Goal: Task Accomplishment & Management: Use online tool/utility

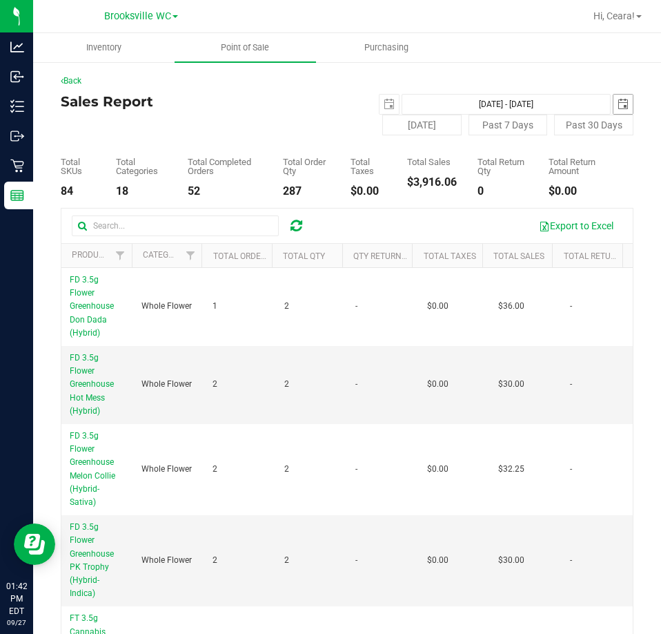
click at [614, 106] on span "select" at bounding box center [623, 104] width 19 height 19
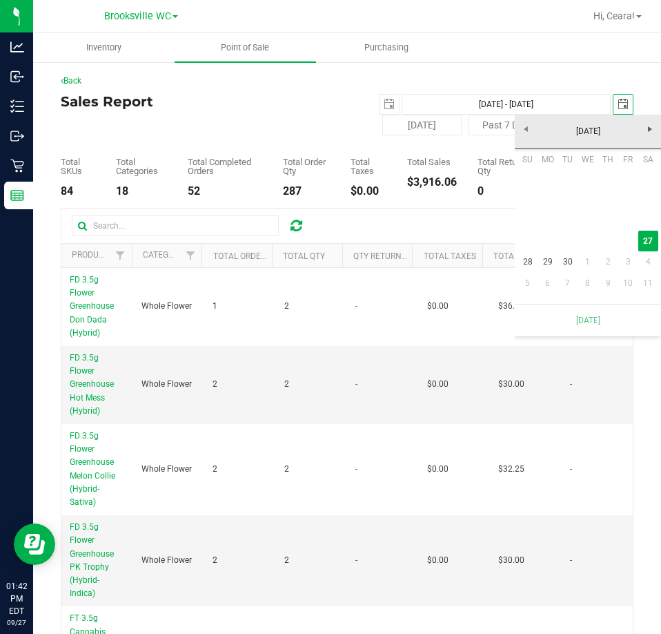
scroll to position [0, 35]
click at [384, 101] on span "select" at bounding box center [389, 104] width 11 height 11
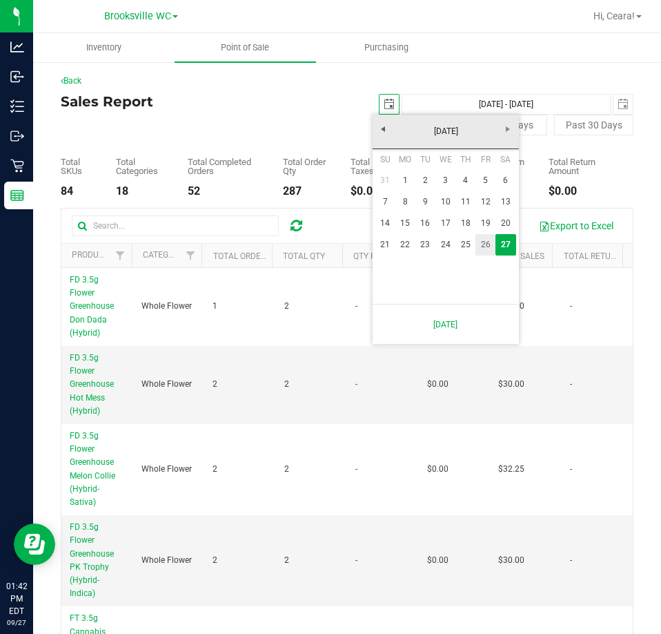
click at [489, 244] on link "26" at bounding box center [486, 244] width 20 height 21
type input "[DATE]"
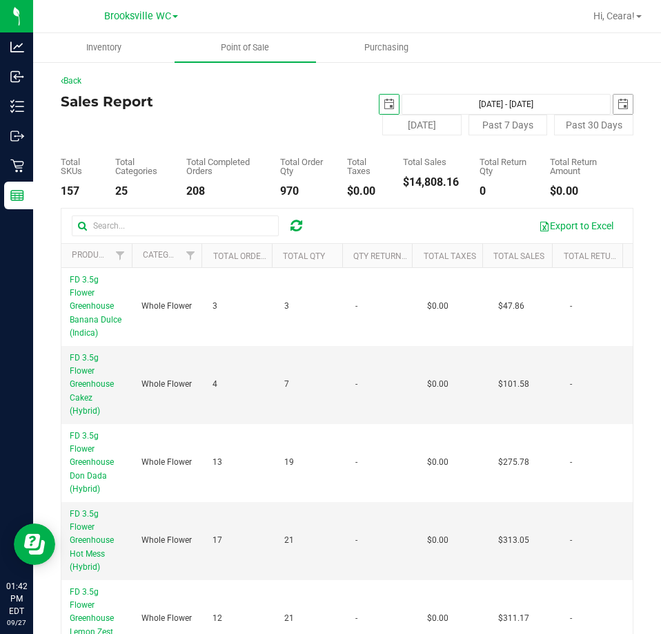
click at [618, 103] on span "select" at bounding box center [623, 104] width 11 height 11
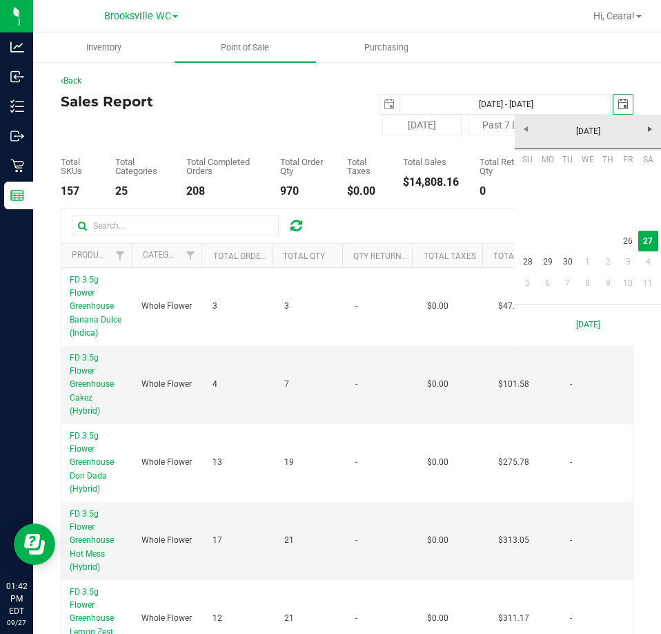
scroll to position [0, 35]
click at [620, 242] on link "26" at bounding box center [628, 241] width 20 height 21
type input "[DATE] - [DATE]"
type input "[DATE]"
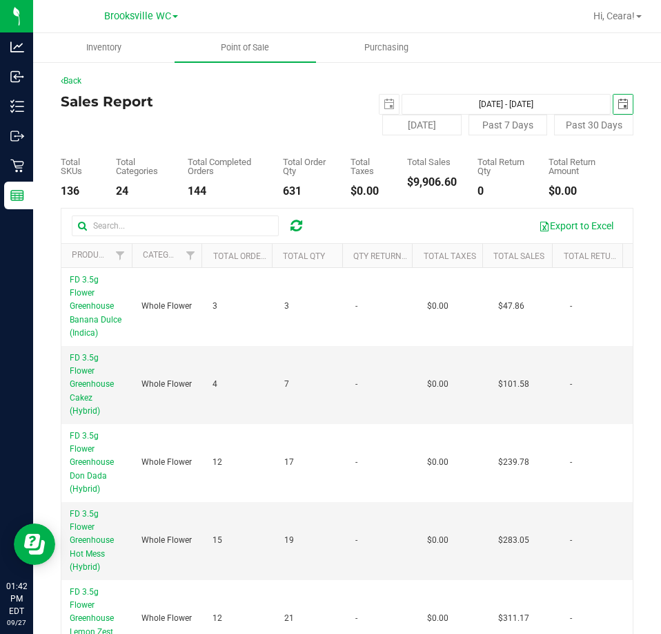
click at [518, 263] on th "Total Sales" at bounding box center [517, 256] width 70 height 24
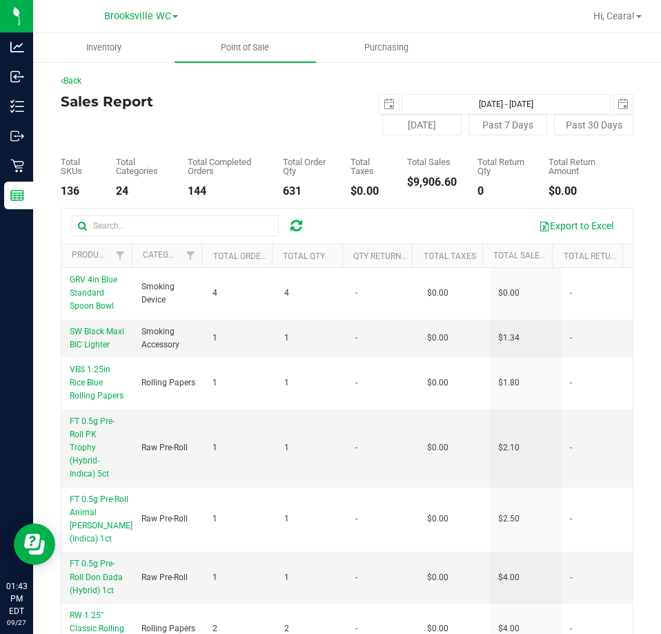
click at [514, 262] on th "Total Sales" at bounding box center [517, 256] width 70 height 24
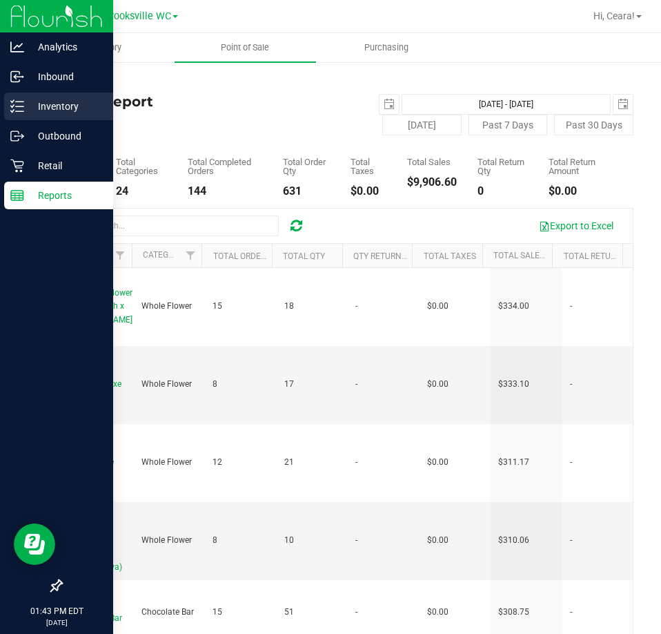
click at [23, 106] on icon at bounding box center [17, 106] width 14 height 14
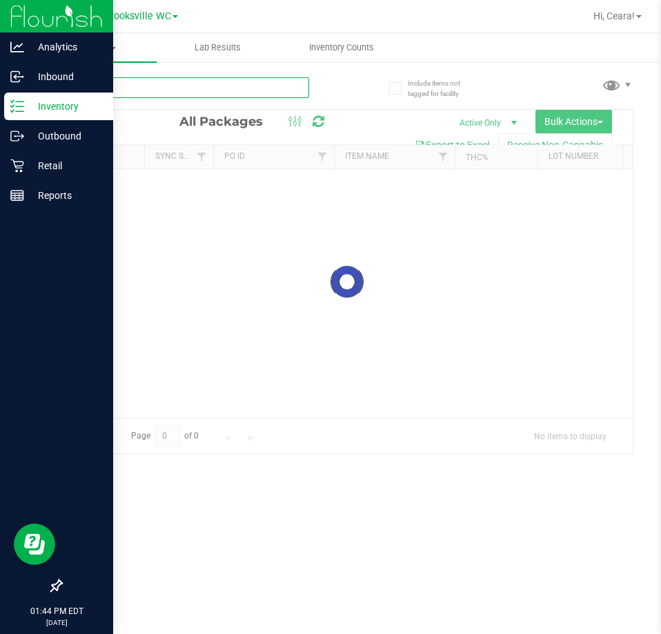
click at [159, 90] on input "text" at bounding box center [185, 87] width 248 height 21
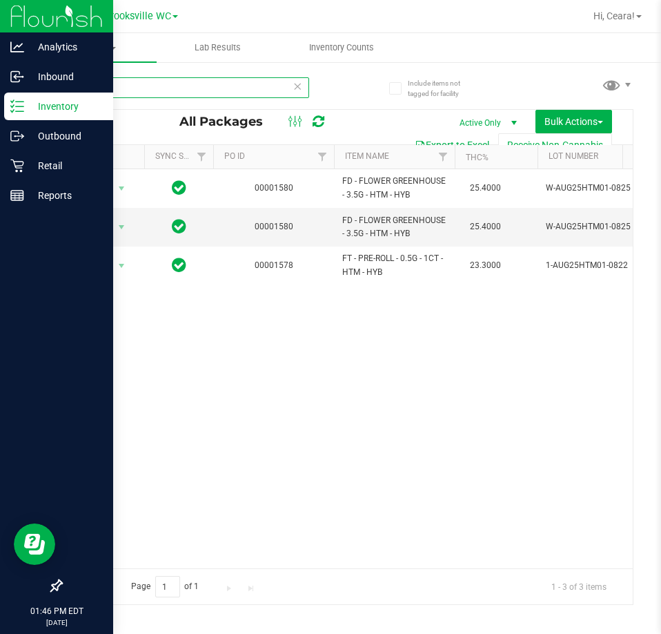
drag, startPoint x: -202, startPoint y: 59, endPoint x: -587, endPoint y: -19, distance: 392.2
click at [0, 0] on html "Analytics Inbound Inventory Outbound Retail Reports 01:46 PM EDT [DATE] 09/27 […" at bounding box center [330, 317] width 661 height 634
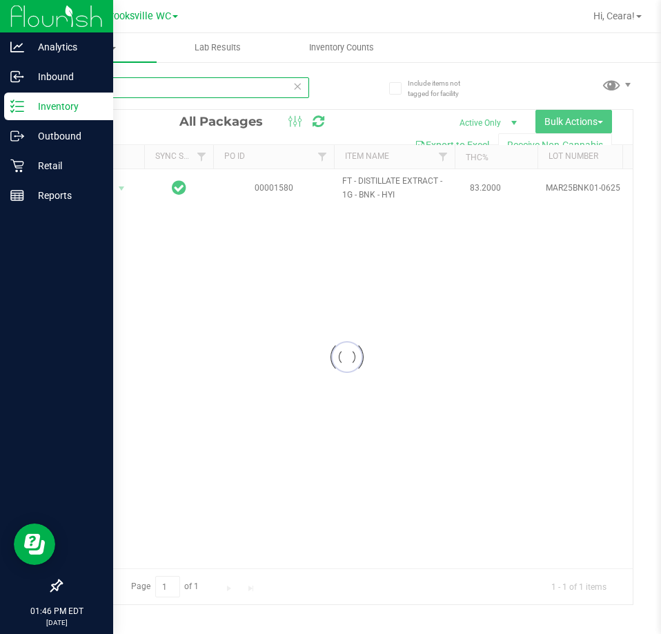
type input "BNK"
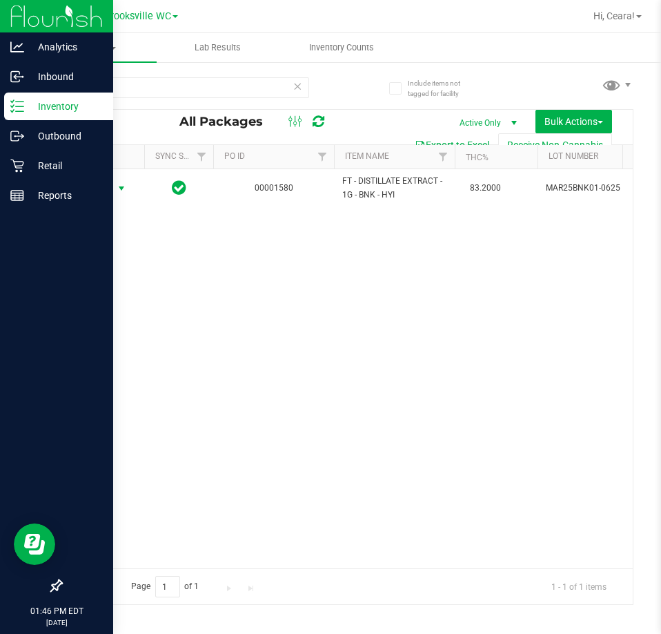
click at [102, 187] on span "Action" at bounding box center [93, 188] width 37 height 19
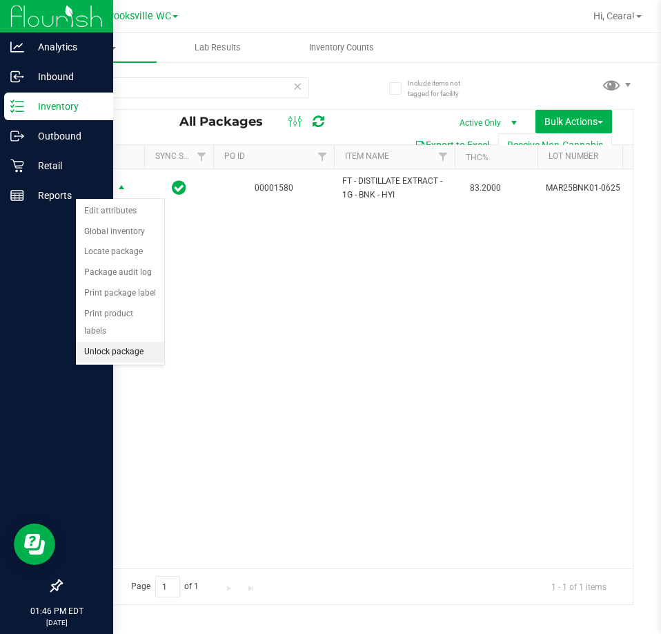
click at [103, 342] on li "Unlock package" at bounding box center [120, 352] width 88 height 21
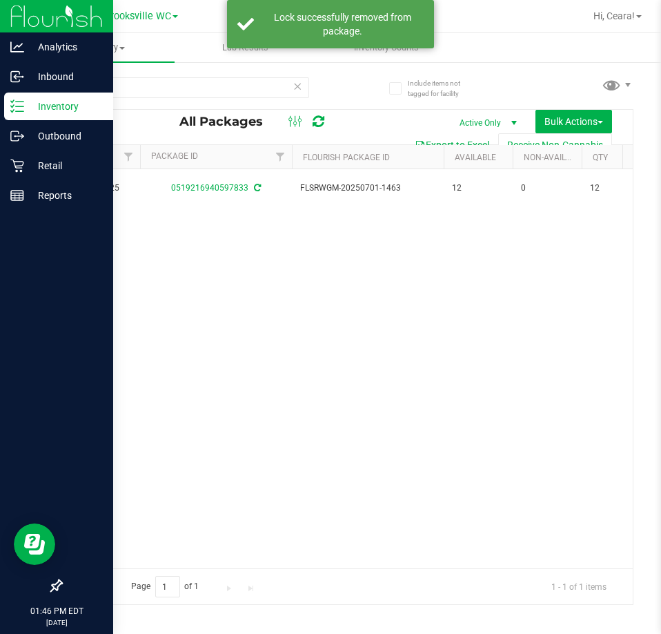
scroll to position [0, 523]
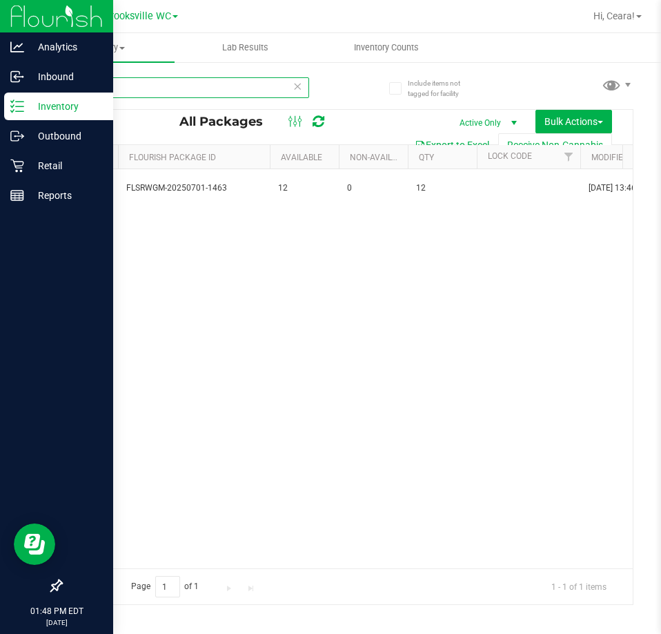
drag, startPoint x: 164, startPoint y: 81, endPoint x: -383, endPoint y: -84, distance: 571.0
click at [0, 0] on html "Analytics Inbound Inventory Outbound Retail Reports 01:48 PM EDT [DATE] 09/27 […" at bounding box center [330, 317] width 661 height 634
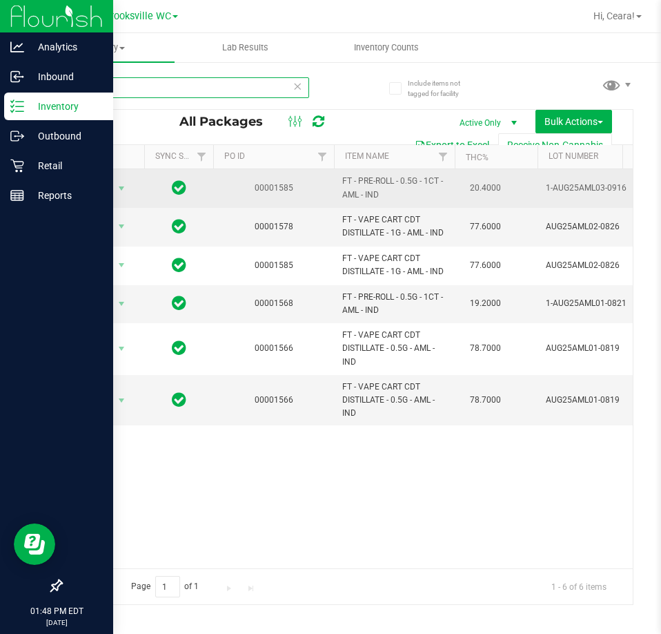
type input "AML"
click at [101, 189] on span "Action" at bounding box center [93, 188] width 37 height 19
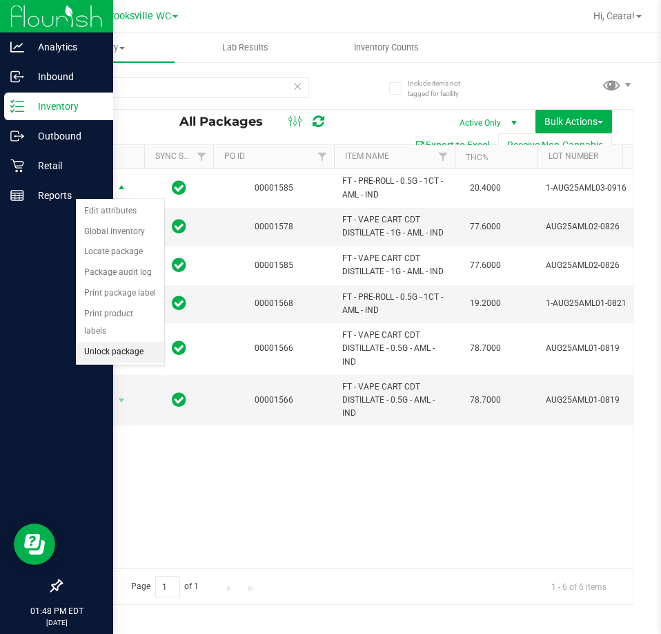
click at [127, 342] on li "Unlock package" at bounding box center [120, 352] width 88 height 21
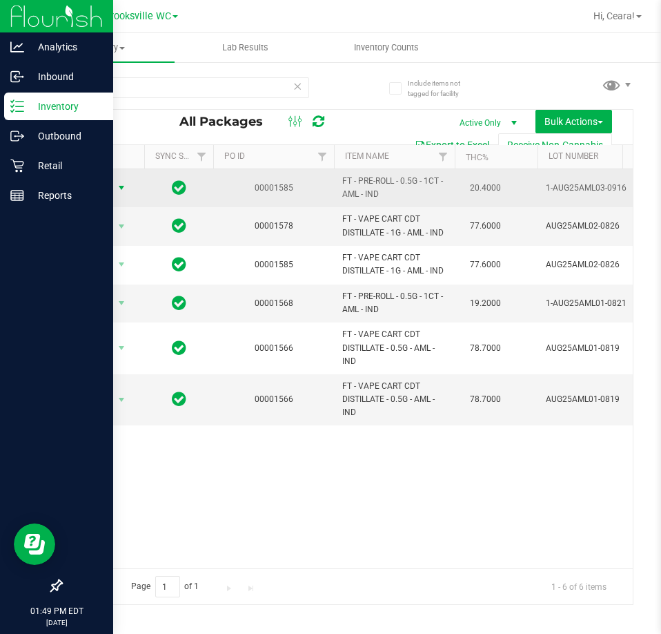
click at [107, 191] on span "Action" at bounding box center [93, 187] width 37 height 19
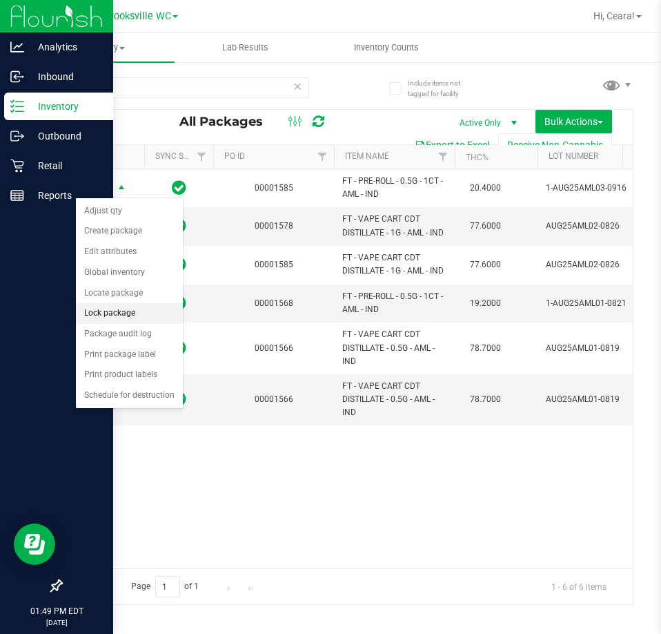
click at [106, 309] on li "Lock package" at bounding box center [129, 313] width 107 height 21
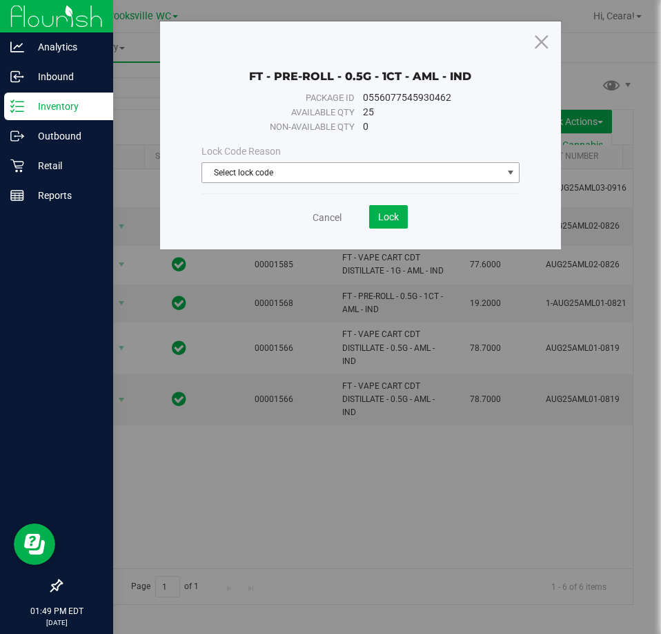
click at [331, 180] on span "Select lock code" at bounding box center [352, 172] width 300 height 19
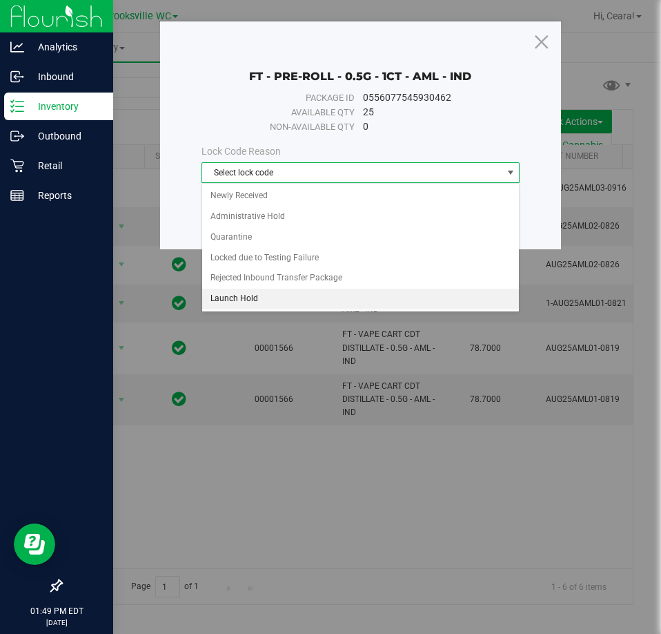
click at [257, 299] on li "Launch Hold" at bounding box center [361, 299] width 318 height 21
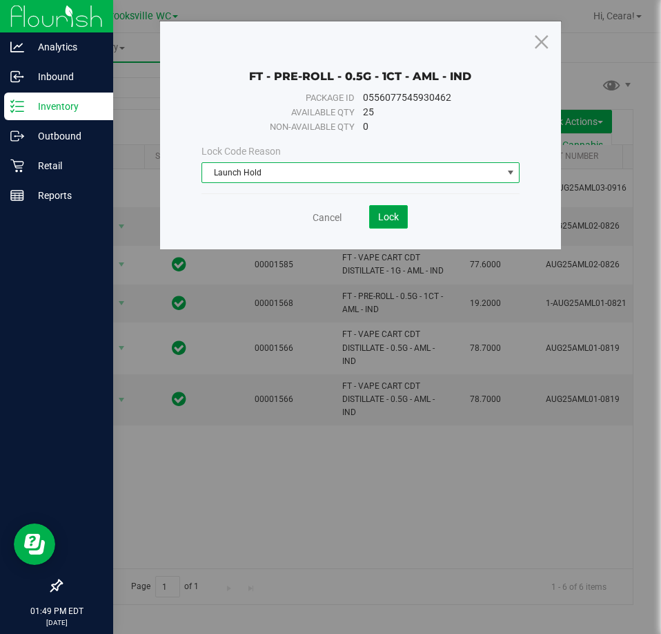
click at [393, 215] on span "Lock" at bounding box center [388, 216] width 21 height 11
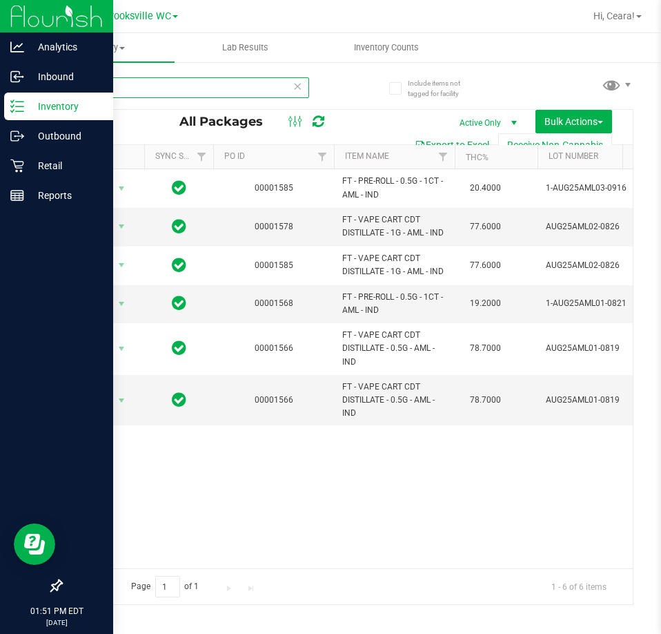
drag, startPoint x: 250, startPoint y: 86, endPoint x: -235, endPoint y: 70, distance: 485.5
click at [0, 70] on html "Analytics Inbound Inventory Outbound Retail Reports 01:51 PM EDT [DATE] 09/27 […" at bounding box center [330, 317] width 661 height 634
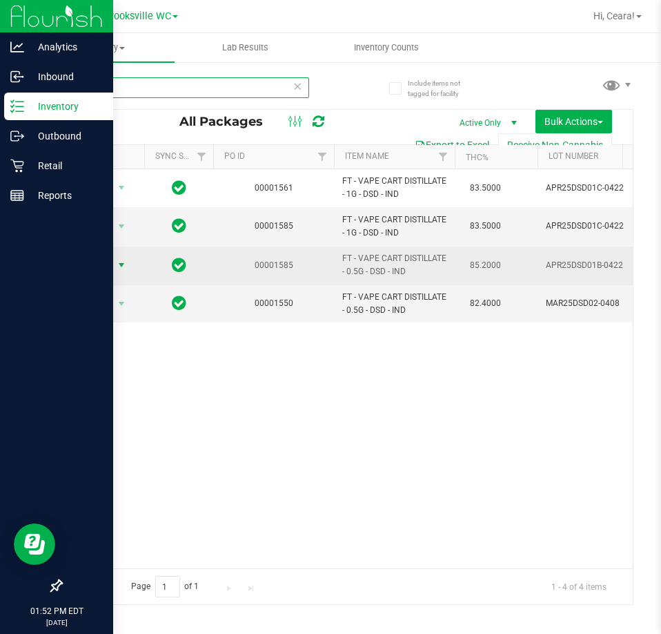
type input "DSD"
click at [99, 264] on span "Action" at bounding box center [93, 264] width 37 height 19
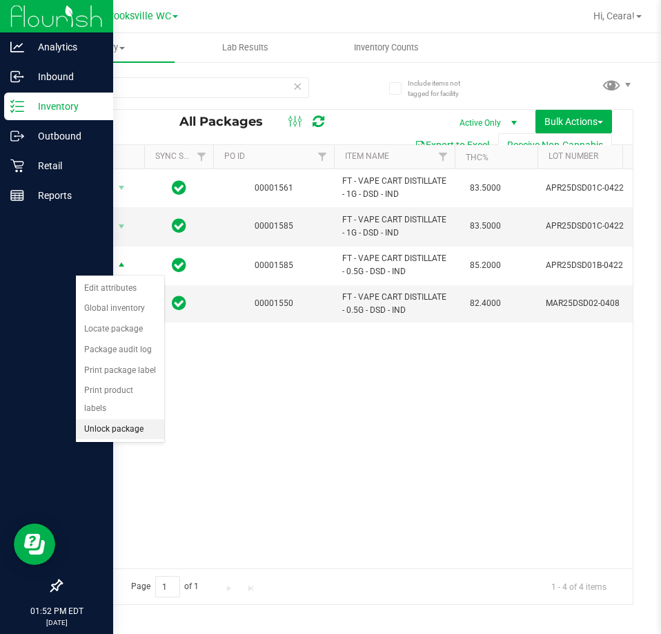
click at [131, 419] on li "Unlock package" at bounding box center [120, 429] width 88 height 21
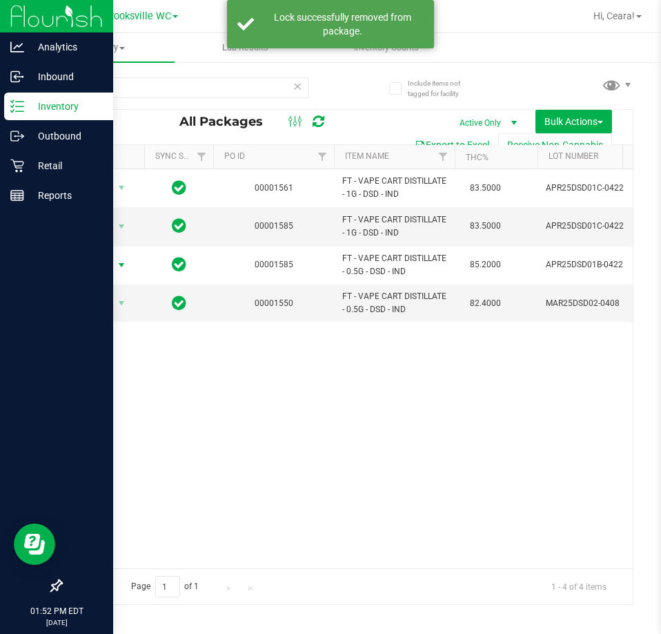
click at [104, 262] on span "Action" at bounding box center [93, 264] width 37 height 19
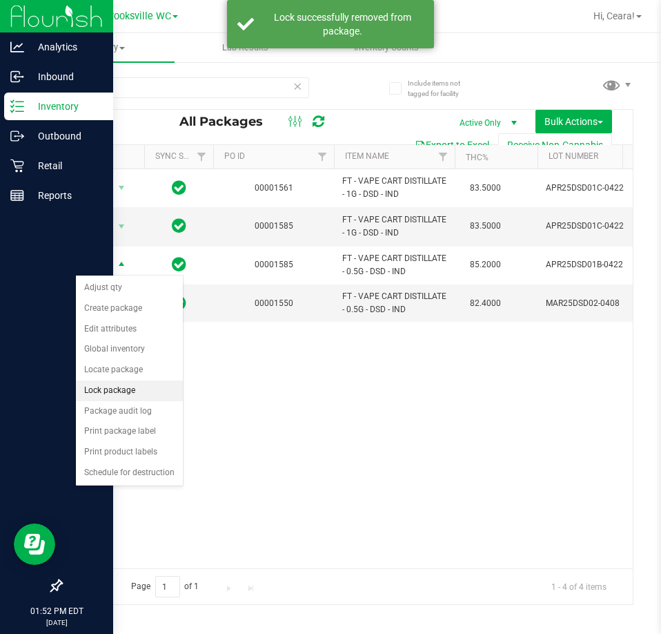
click at [113, 384] on li "Lock package" at bounding box center [129, 390] width 107 height 21
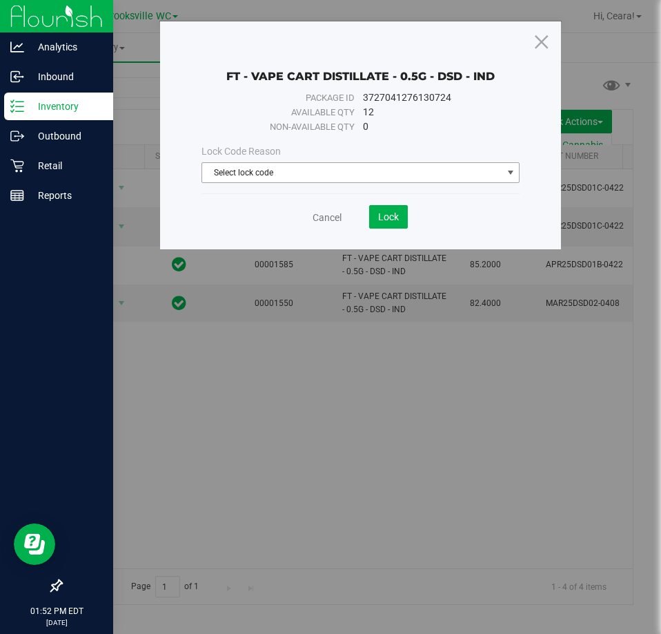
click at [270, 159] on div "Lock Code Reason Select lock code Select lock code Newly Received Administrativ…" at bounding box center [361, 163] width 340 height 39
click at [282, 177] on span "Select lock code" at bounding box center [352, 172] width 300 height 19
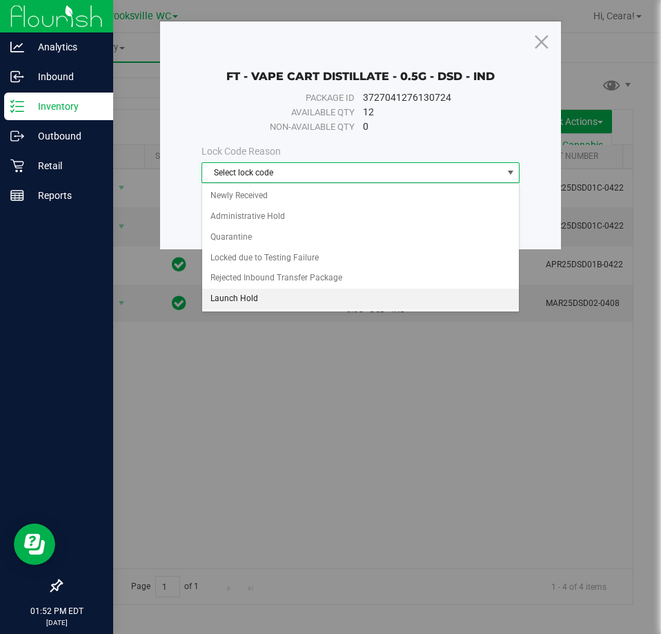
click at [273, 291] on li "Launch Hold" at bounding box center [361, 299] width 318 height 21
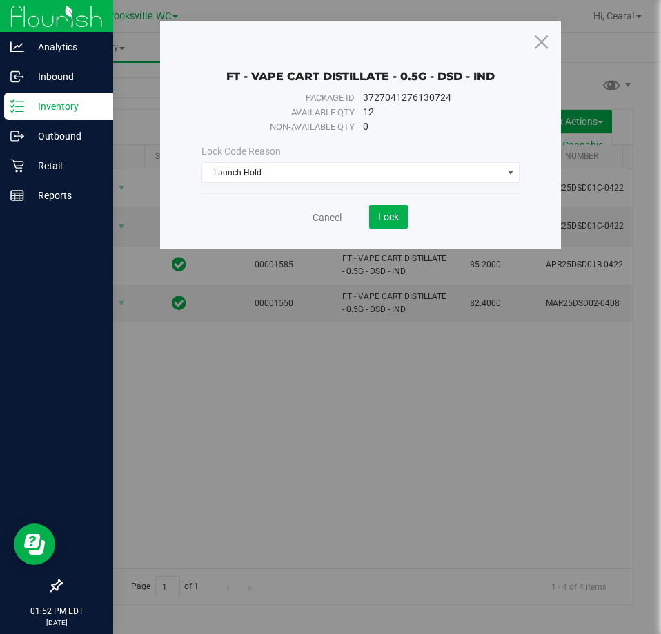
click at [393, 204] on div "Cancel Lock" at bounding box center [361, 212] width 319 height 34
click at [396, 218] on span "Lock" at bounding box center [388, 216] width 21 height 11
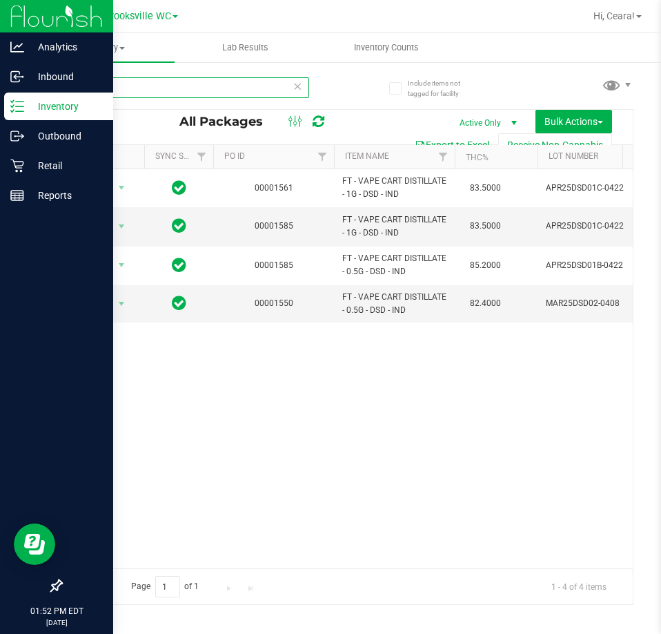
drag, startPoint x: 197, startPoint y: 97, endPoint x: 57, endPoint y: 90, distance: 139.6
click at [51, 95] on div "Include items not tagged for facility DSD All Packages Active Only Active Only …" at bounding box center [347, 271] width 628 height 421
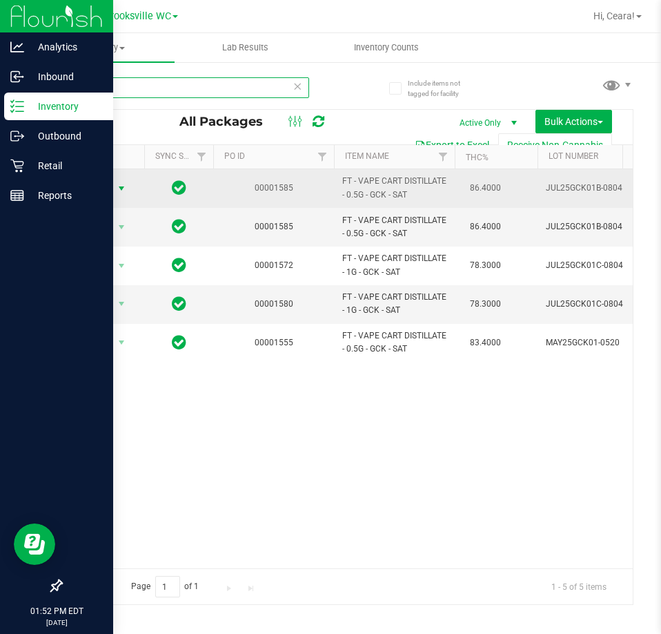
type input "GCK"
click at [101, 179] on span "Action" at bounding box center [93, 188] width 37 height 19
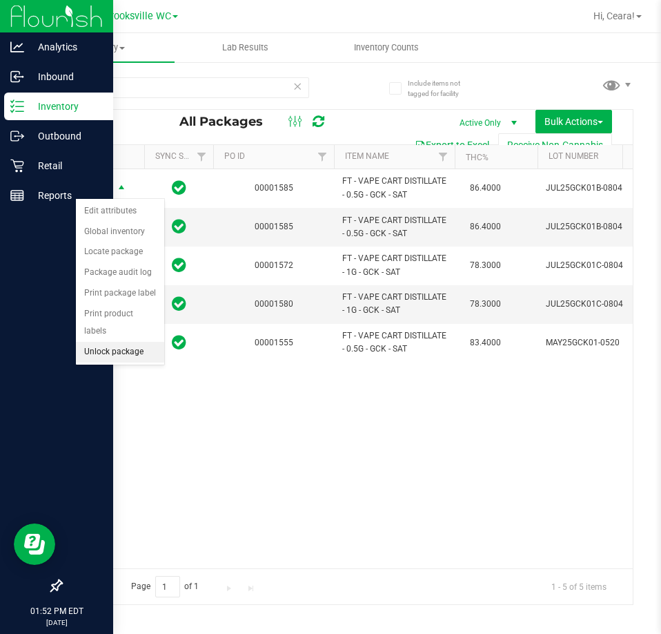
click at [136, 342] on li "Unlock package" at bounding box center [120, 352] width 88 height 21
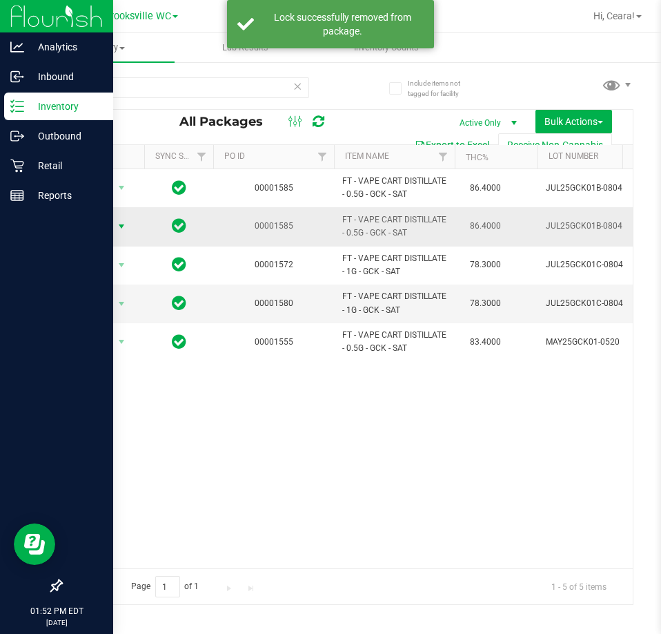
click at [107, 217] on span "Action" at bounding box center [93, 226] width 37 height 19
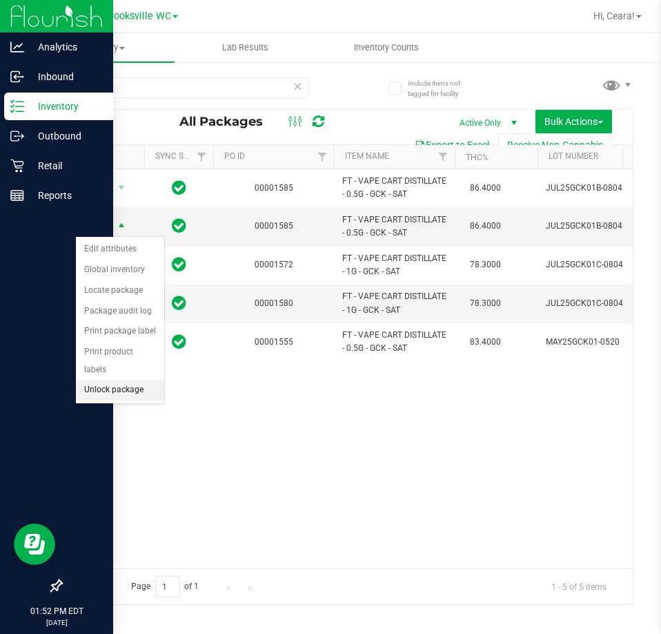
click at [102, 380] on li "Unlock package" at bounding box center [120, 390] width 88 height 21
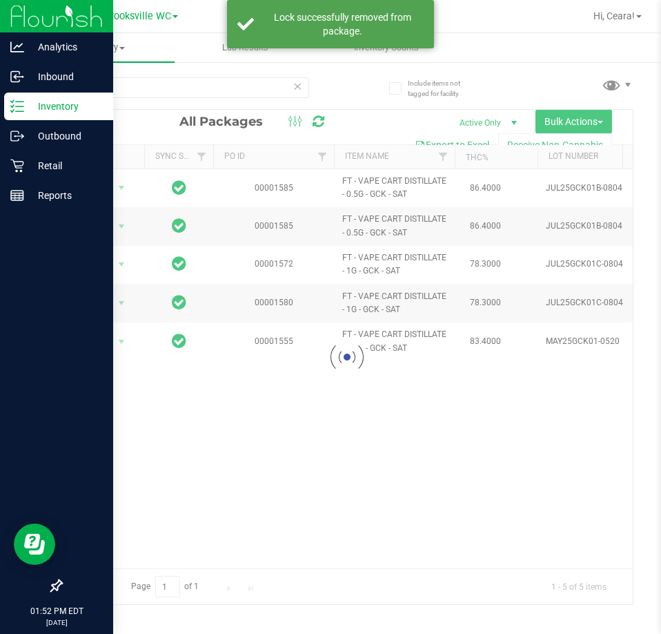
click at [116, 188] on div at bounding box center [347, 357] width 572 height 494
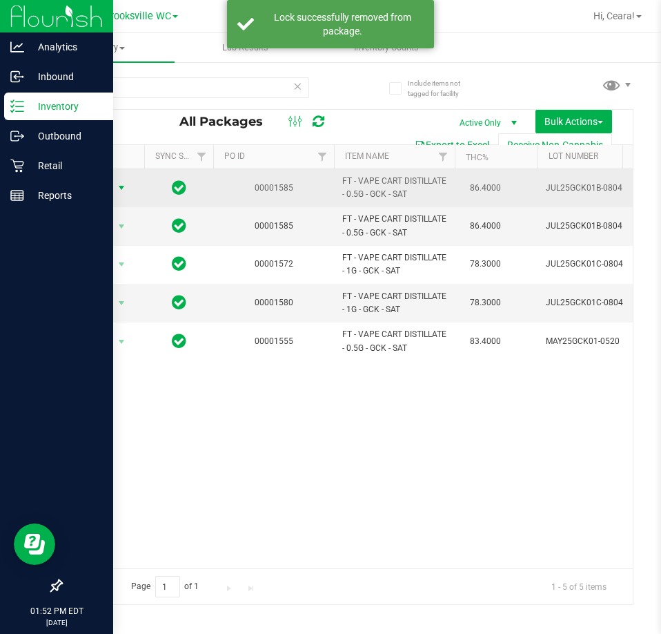
drag, startPoint x: 99, startPoint y: 182, endPoint x: 109, endPoint y: 187, distance: 10.8
click at [108, 186] on span "Action" at bounding box center [93, 187] width 37 height 19
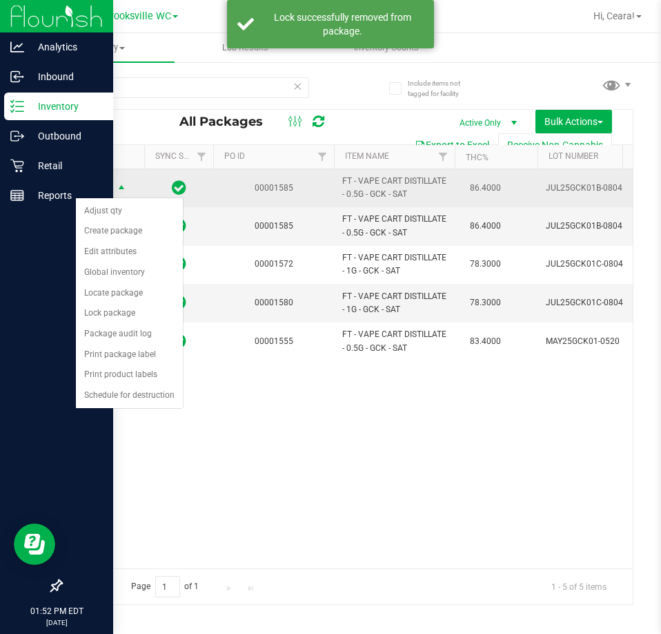
click at [109, 187] on span "Action" at bounding box center [93, 188] width 37 height 19
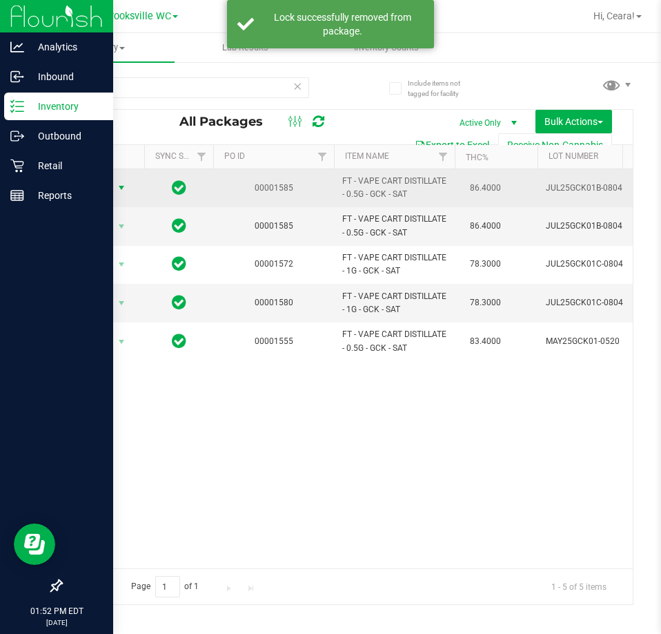
click at [108, 187] on span "Action" at bounding box center [93, 187] width 37 height 19
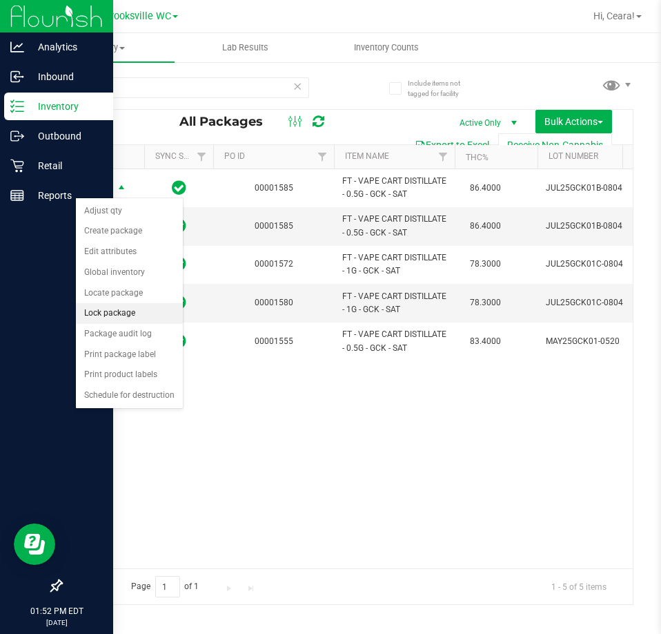
click at [106, 319] on li "Lock package" at bounding box center [129, 313] width 107 height 21
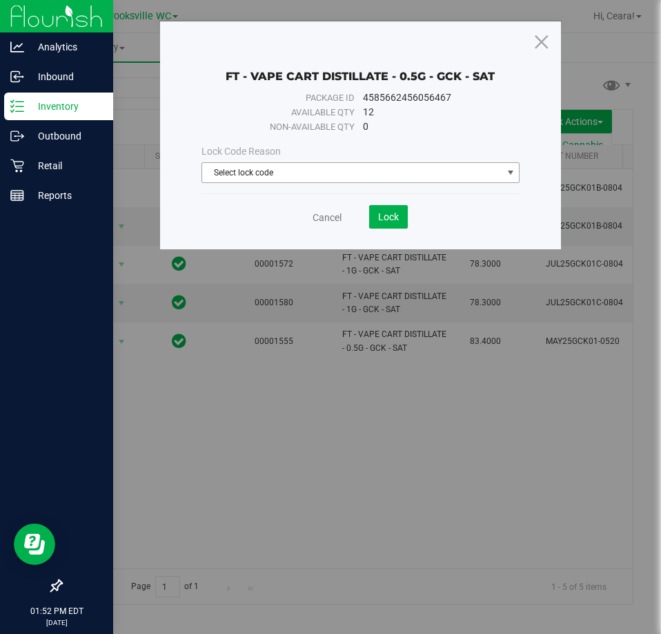
click at [243, 168] on span "Select lock code" at bounding box center [352, 172] width 300 height 19
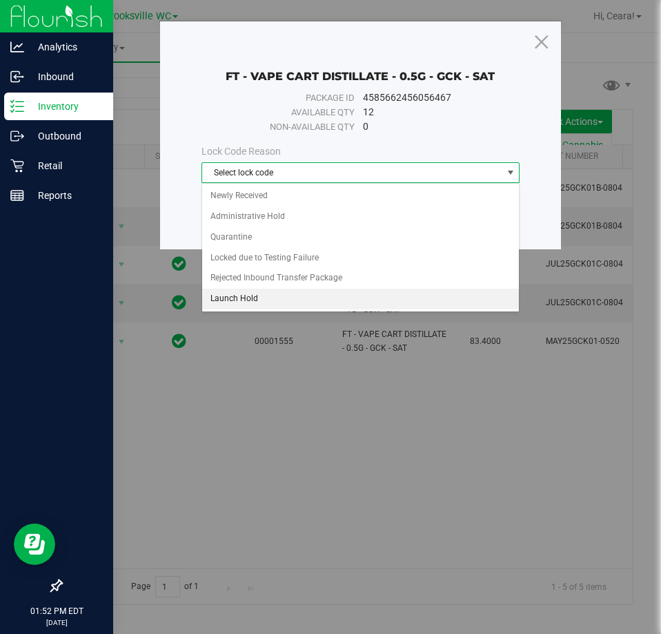
click at [252, 302] on li "Launch Hold" at bounding box center [361, 299] width 318 height 21
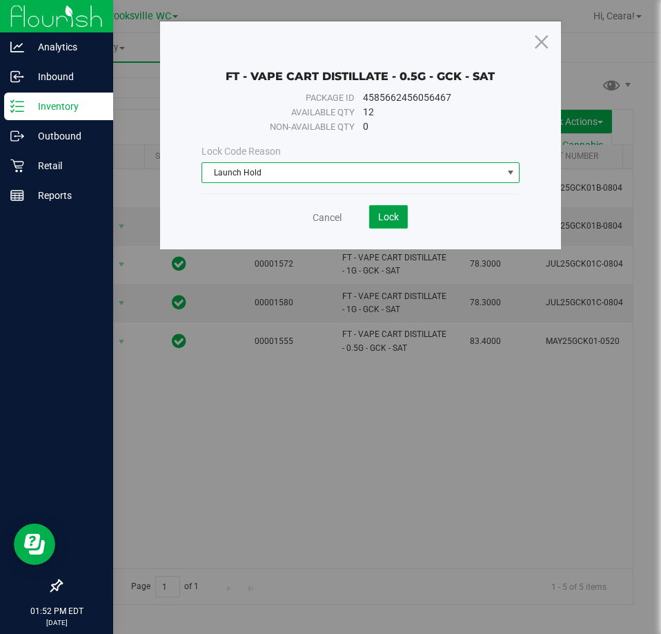
click at [396, 221] on span "Lock" at bounding box center [388, 216] width 21 height 11
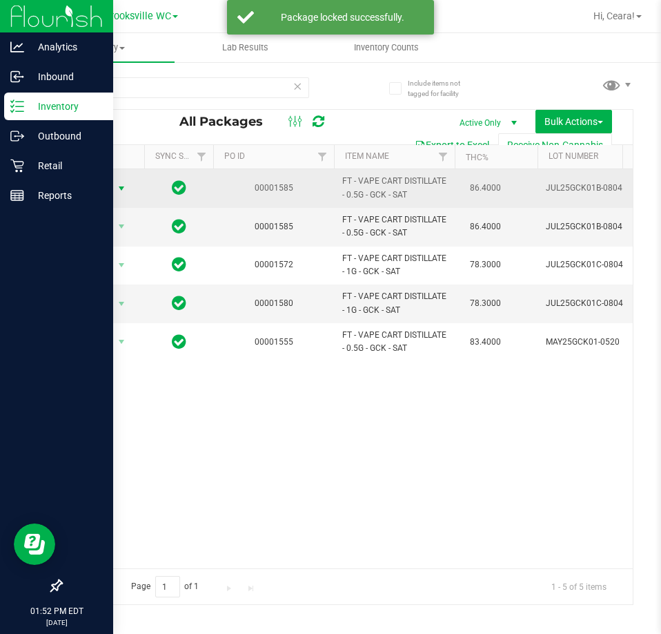
click at [101, 188] on span "Action" at bounding box center [93, 188] width 37 height 19
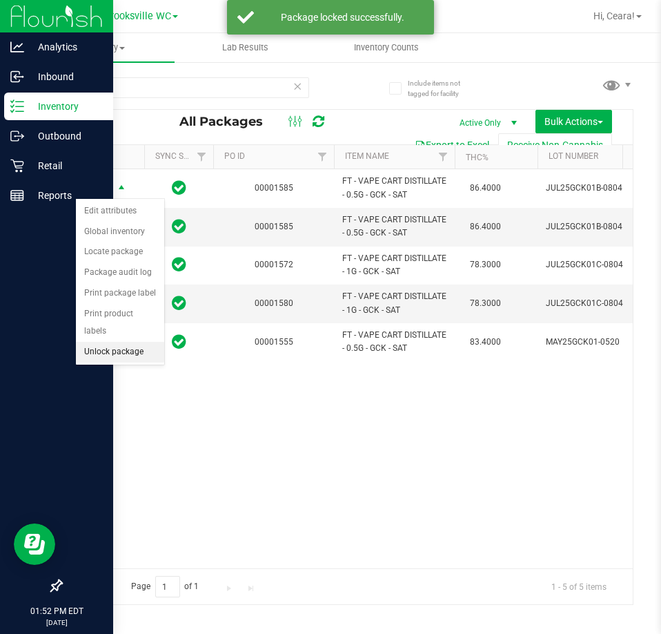
click at [106, 342] on li "Unlock package" at bounding box center [120, 352] width 88 height 21
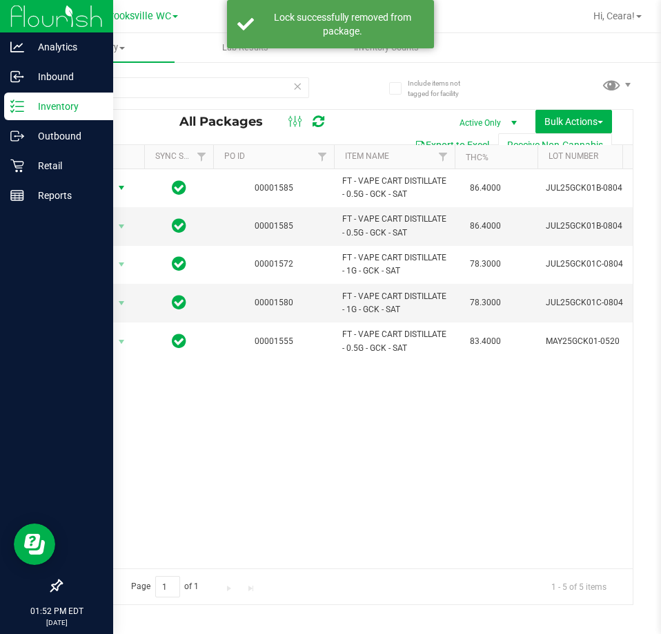
click at [108, 189] on span "Action" at bounding box center [93, 187] width 37 height 19
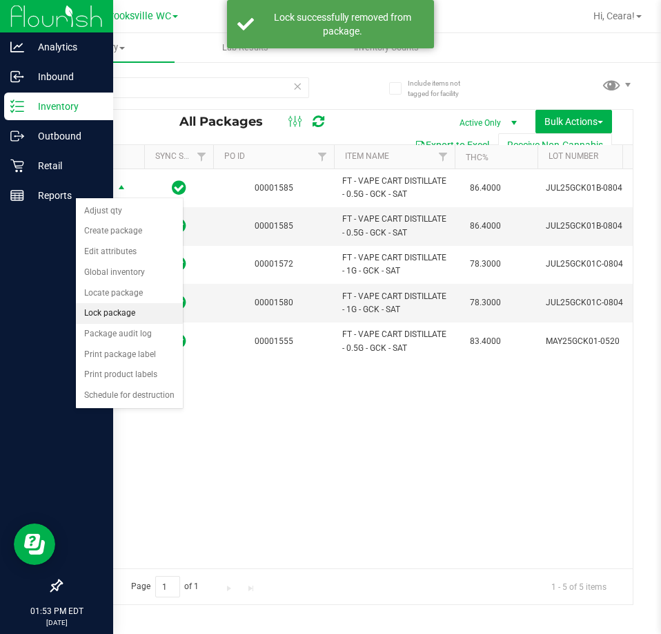
click at [122, 312] on li "Lock package" at bounding box center [129, 313] width 107 height 21
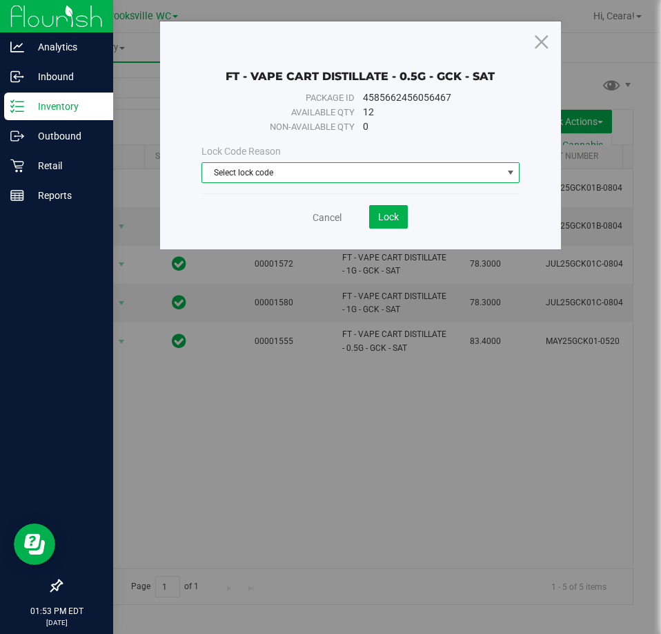
click at [264, 180] on span "Select lock code" at bounding box center [352, 172] width 300 height 19
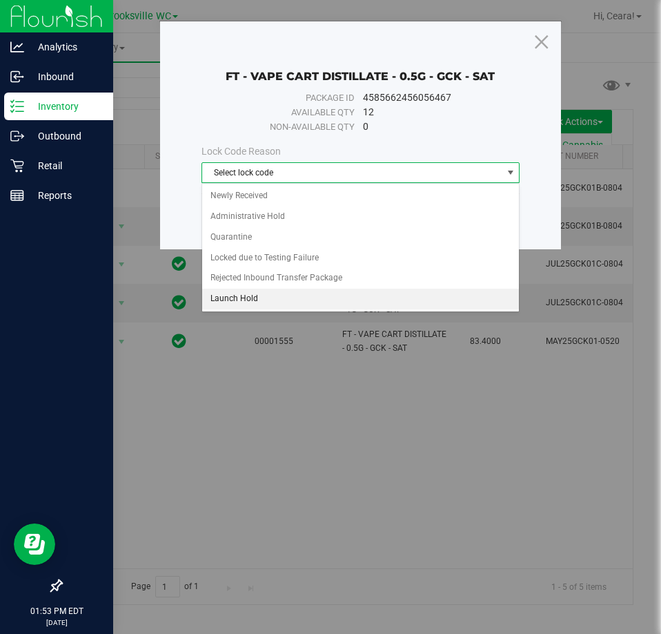
click at [240, 297] on li "Launch Hold" at bounding box center [361, 299] width 318 height 21
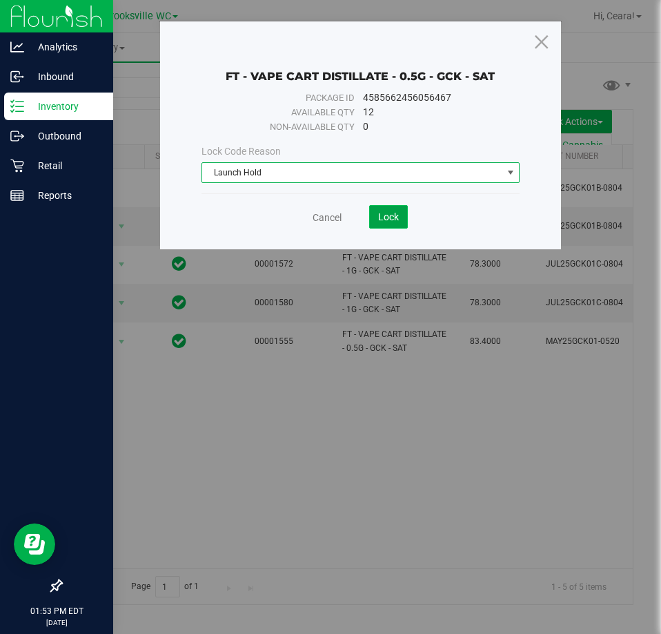
click at [381, 218] on span "Lock" at bounding box center [388, 216] width 21 height 11
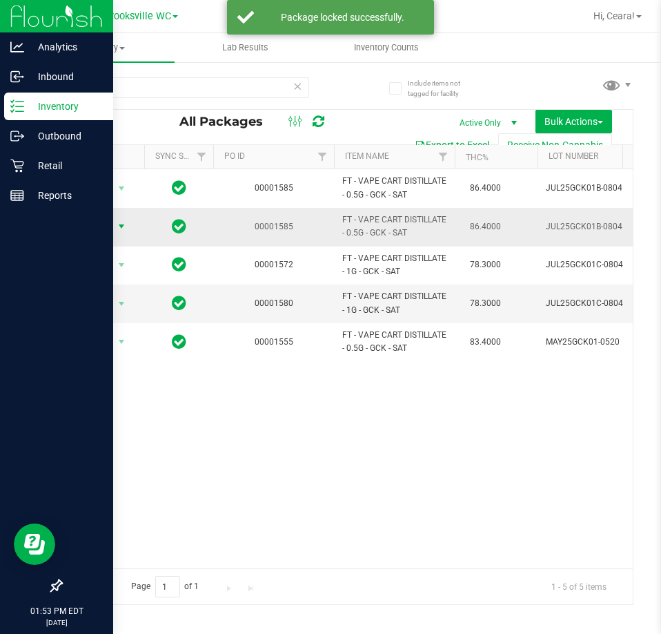
click at [114, 228] on span "select" at bounding box center [121, 226] width 17 height 19
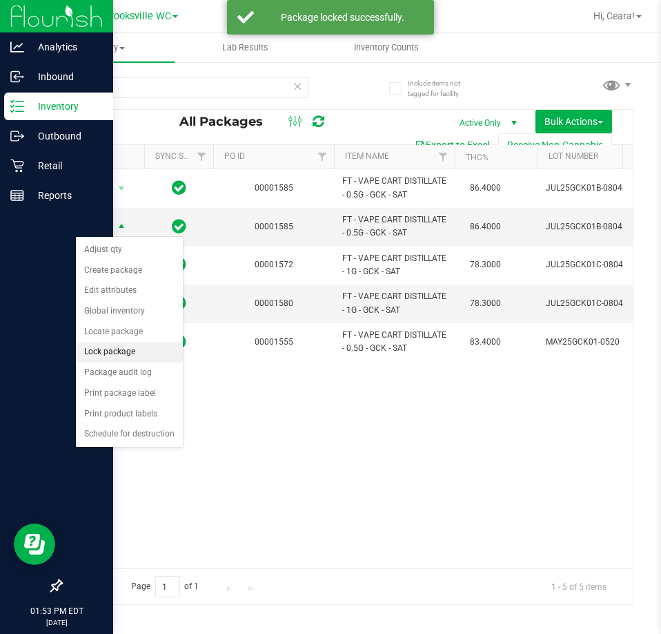
click at [139, 346] on li "Lock package" at bounding box center [129, 352] width 107 height 21
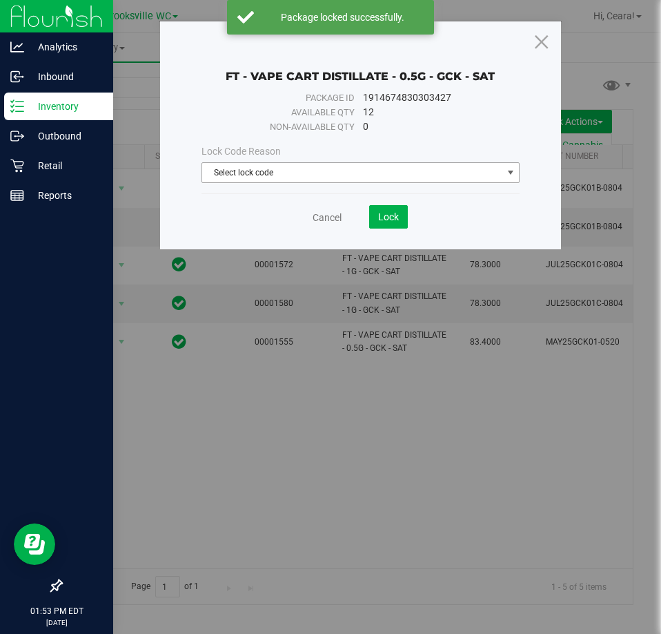
click at [291, 171] on span "Select lock code" at bounding box center [352, 172] width 300 height 19
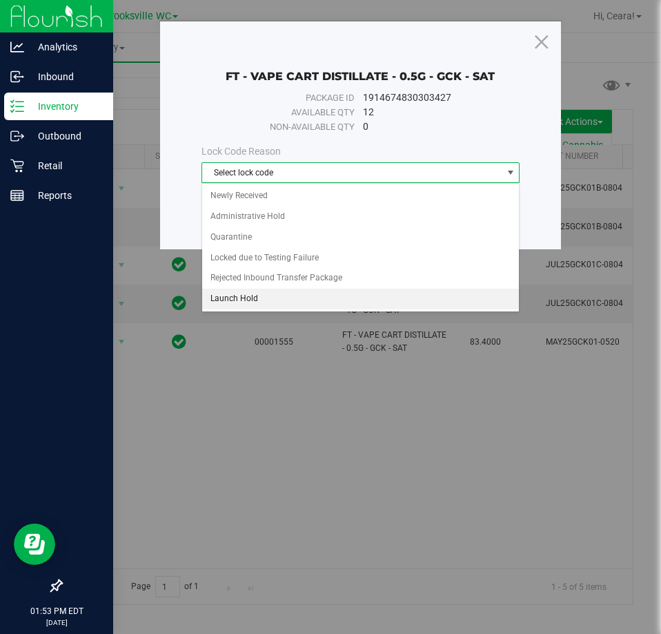
click at [250, 298] on li "Launch Hold" at bounding box center [361, 299] width 318 height 21
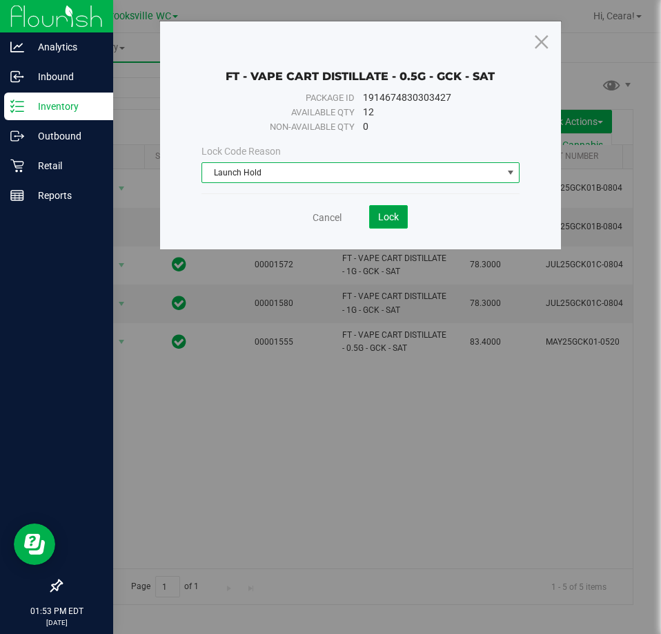
click at [391, 211] on span "Lock" at bounding box center [388, 216] width 21 height 11
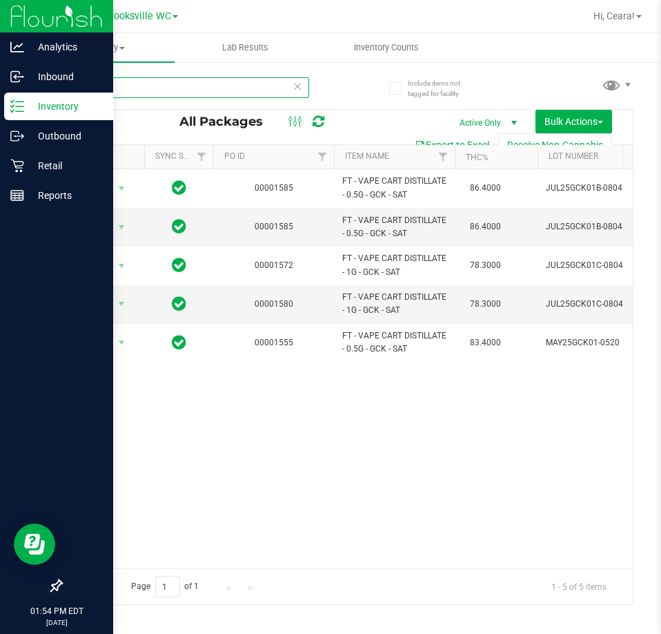
drag, startPoint x: 124, startPoint y: 84, endPoint x: -42, endPoint y: 68, distance: 167.1
click at [0, 68] on html "Analytics Inbound Inventory Outbound Retail Reports 01:54 PM EDT [DATE] 09/27 B…" at bounding box center [330, 317] width 661 height 634
type input "PEX"
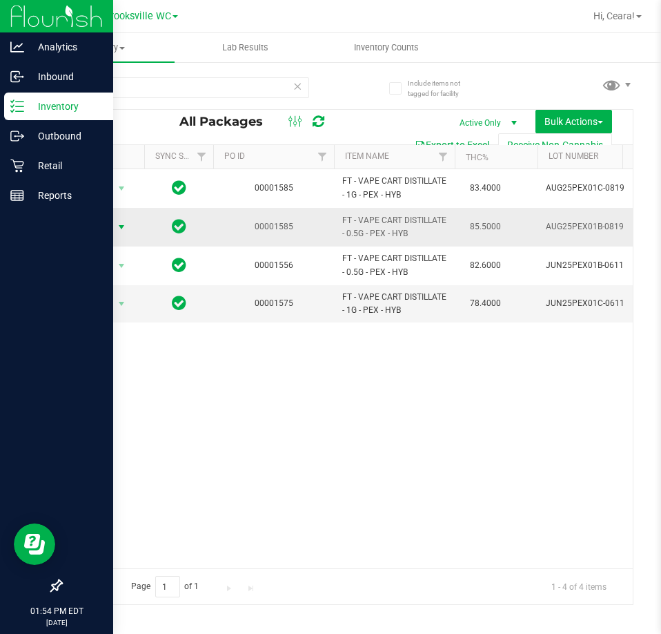
click at [104, 224] on span "Action" at bounding box center [93, 226] width 37 height 19
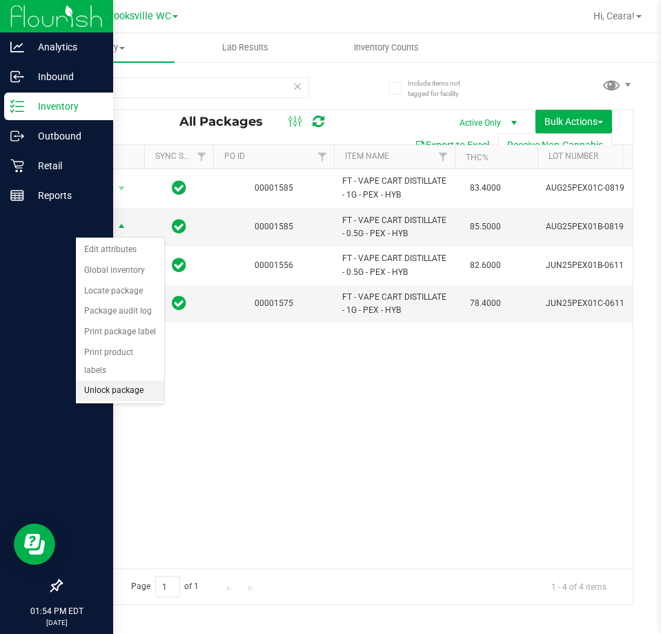
click at [106, 380] on li "Unlock package" at bounding box center [120, 390] width 88 height 21
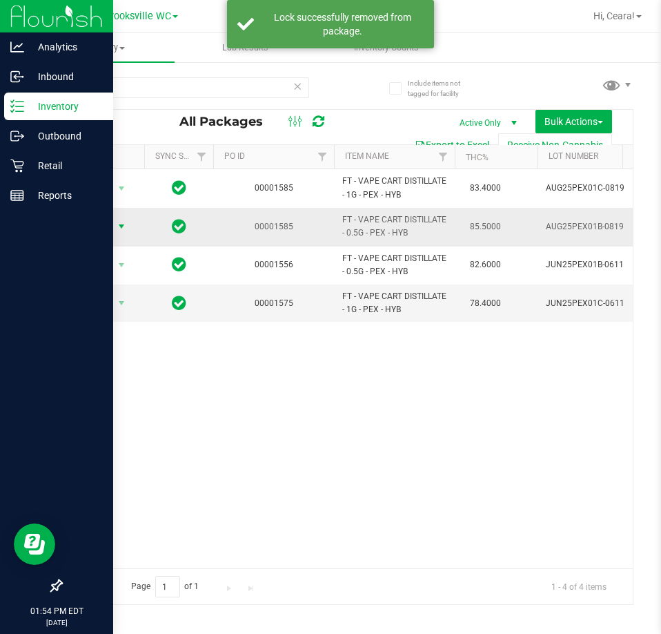
click at [110, 230] on span "Action" at bounding box center [93, 226] width 37 height 19
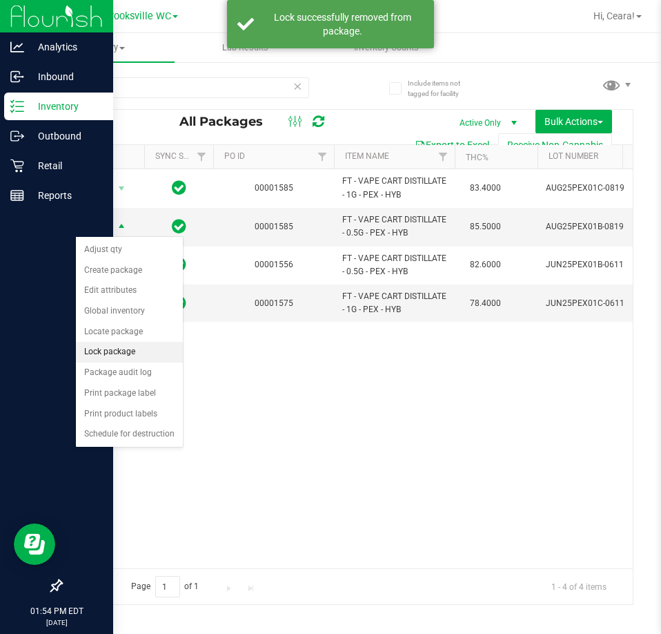
click at [125, 356] on li "Lock package" at bounding box center [129, 352] width 107 height 21
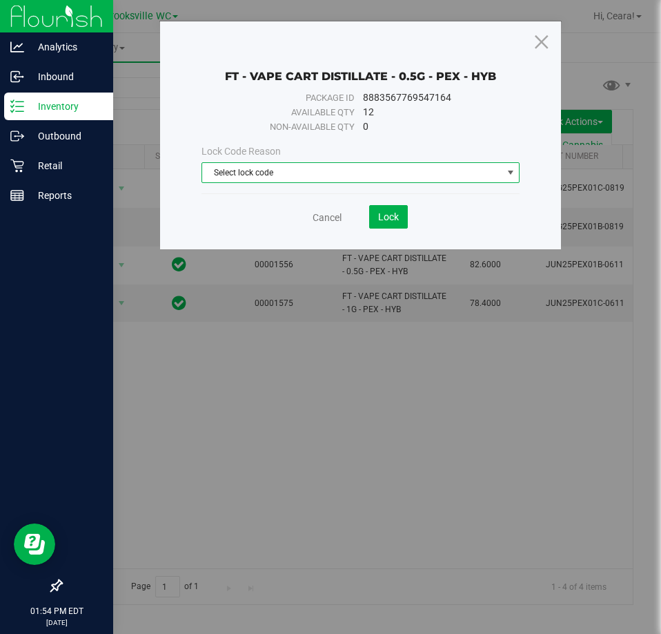
click at [257, 174] on span "Select lock code" at bounding box center [352, 172] width 300 height 19
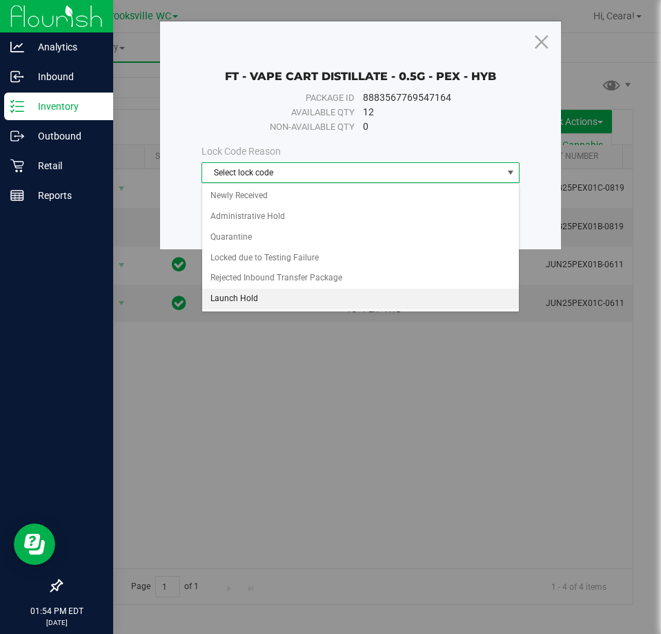
click at [275, 300] on li "Launch Hold" at bounding box center [361, 299] width 318 height 21
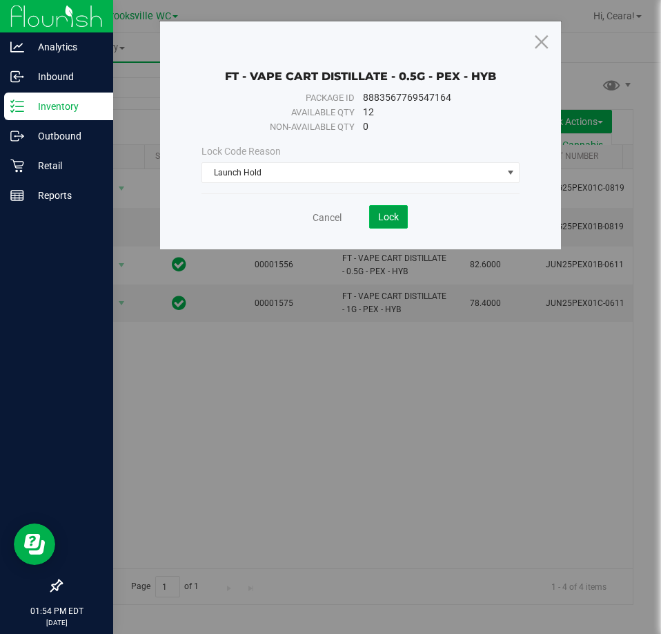
click at [390, 225] on button "Lock" at bounding box center [388, 216] width 39 height 23
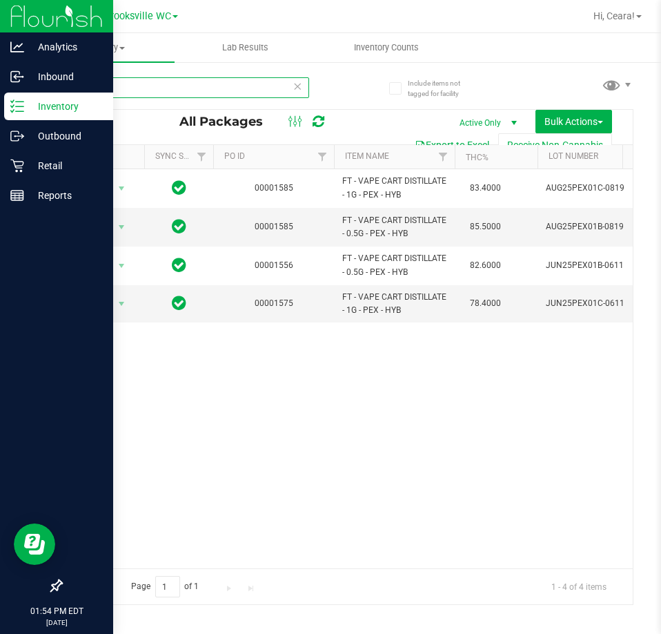
drag, startPoint x: 257, startPoint y: 92, endPoint x: -663, endPoint y: 34, distance: 922.6
click at [0, 34] on html "Analytics Inbound Inventory Outbound Retail Reports 01:54 PM EDT [DATE] 09/27 B…" at bounding box center [330, 317] width 661 height 634
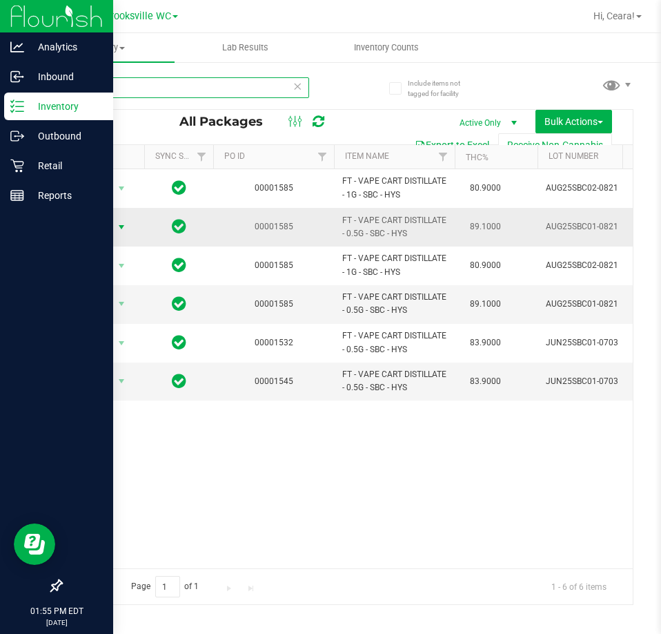
type input "SBC"
click at [101, 218] on span "Action" at bounding box center [93, 226] width 37 height 19
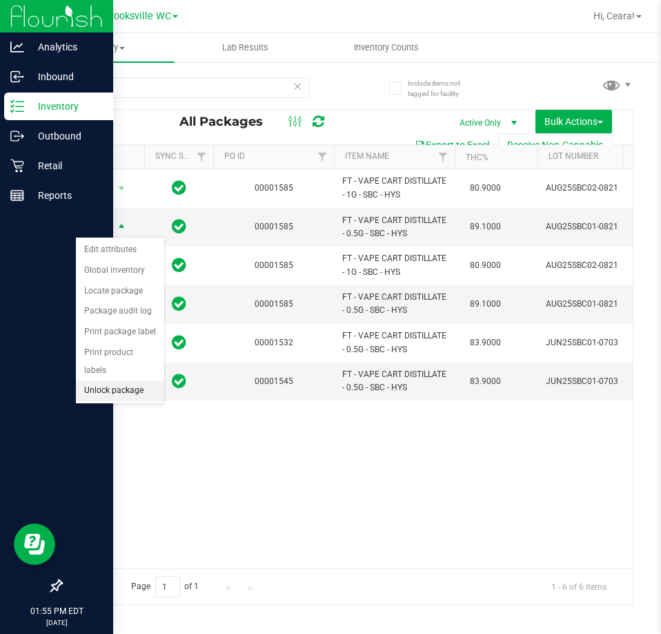
click at [126, 380] on li "Unlock package" at bounding box center [120, 390] width 88 height 21
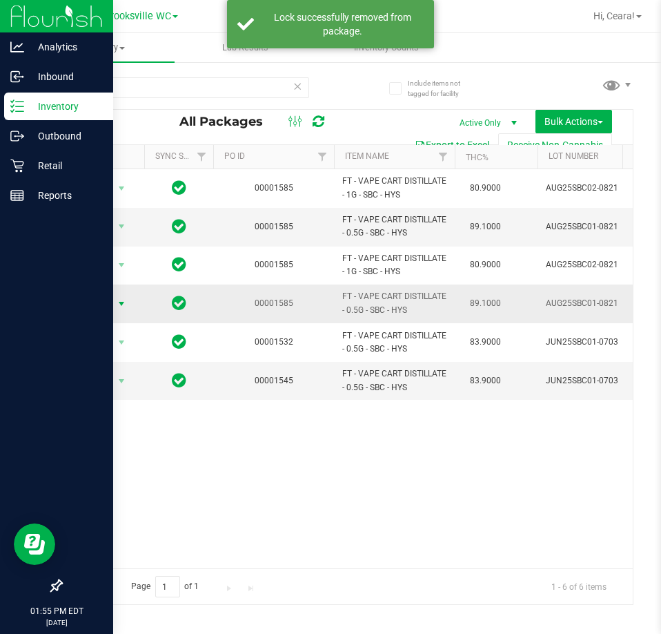
click at [125, 304] on span "select" at bounding box center [121, 303] width 11 height 11
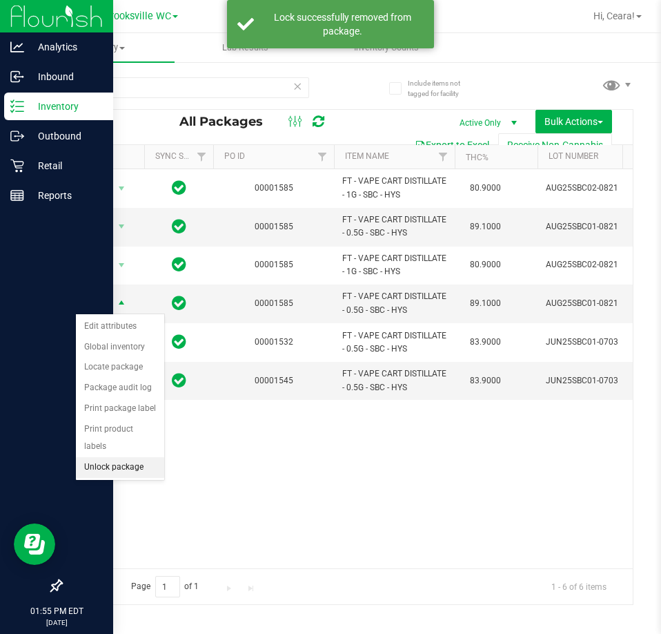
click at [119, 457] on li "Unlock package" at bounding box center [120, 467] width 88 height 21
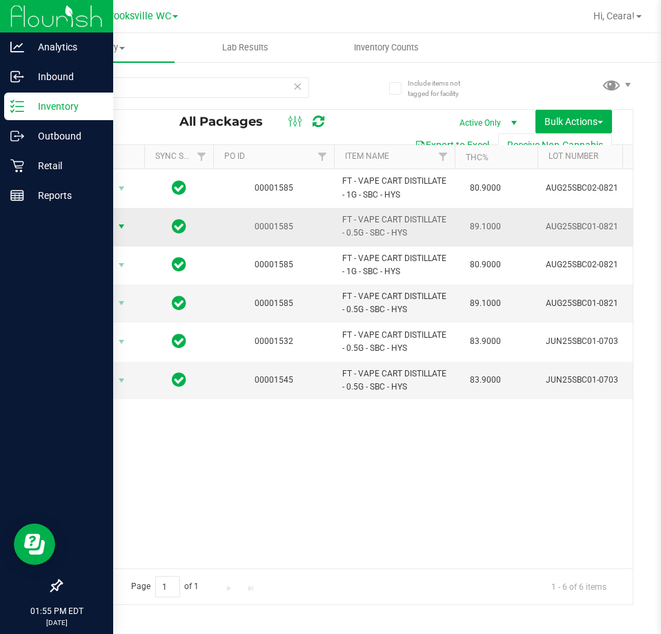
click at [106, 229] on span "Action" at bounding box center [93, 226] width 37 height 19
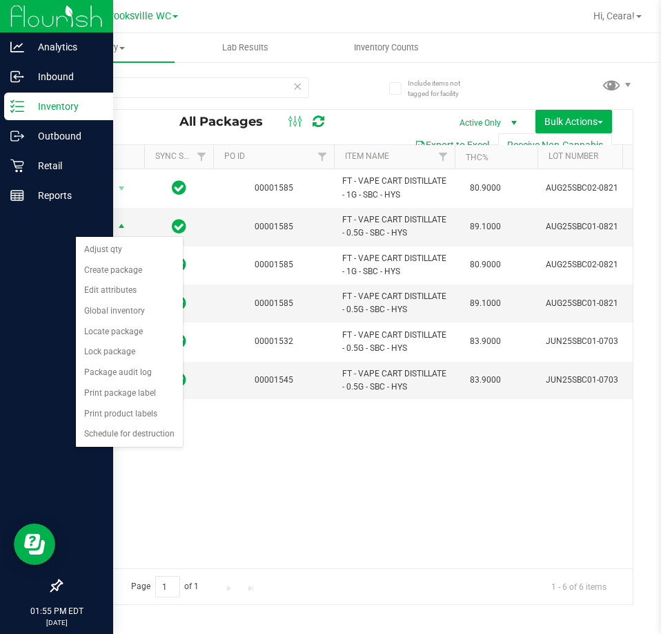
drag, startPoint x: 277, startPoint y: 475, endPoint x: 275, endPoint y: 460, distance: 15.3
click at [276, 475] on div "Action Action Edit attributes Global inventory Locate package Package audit log…" at bounding box center [347, 368] width 572 height 399
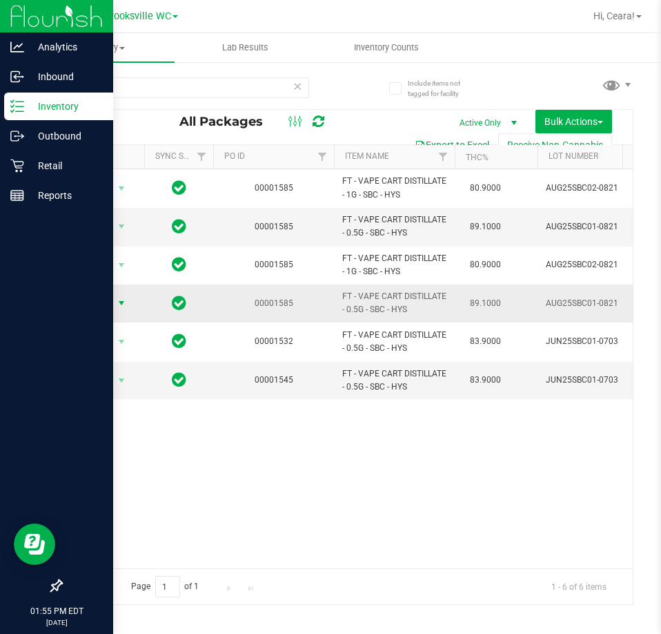
click at [115, 296] on span "select" at bounding box center [121, 302] width 17 height 19
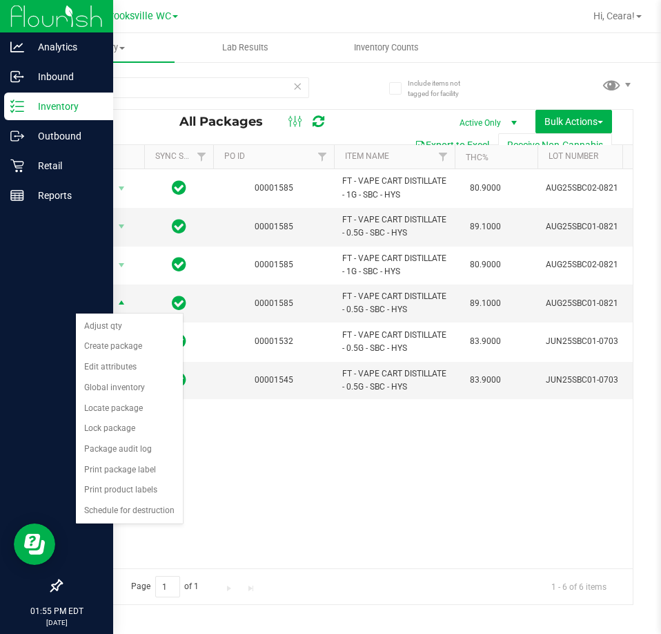
click at [479, 475] on div "Action Action Edit attributes Global inventory Locate package Package audit log…" at bounding box center [347, 368] width 572 height 399
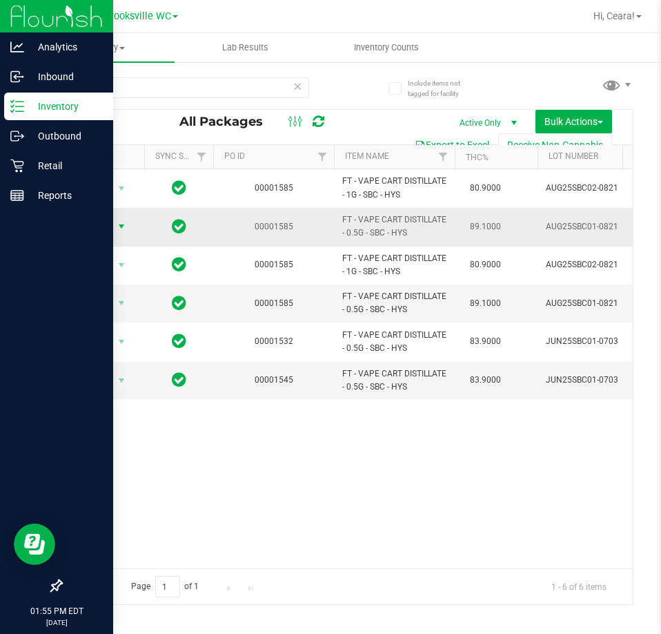
click at [101, 234] on span "Action" at bounding box center [93, 226] width 37 height 19
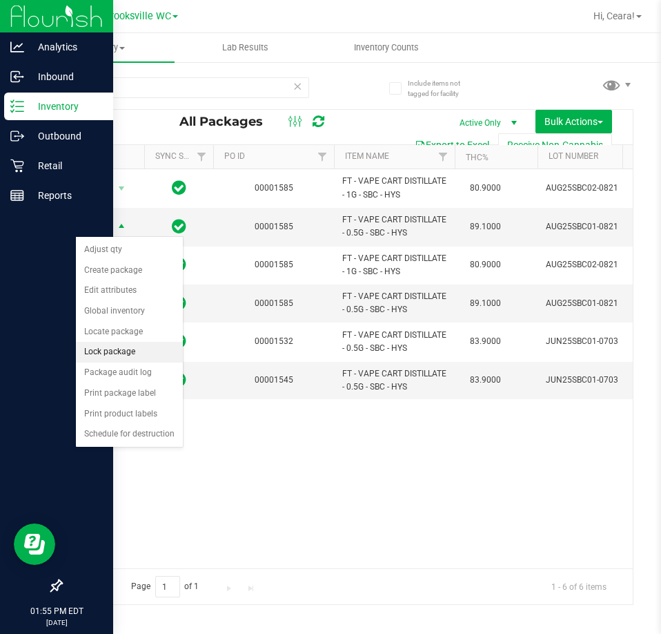
click at [119, 347] on li "Lock package" at bounding box center [129, 352] width 107 height 21
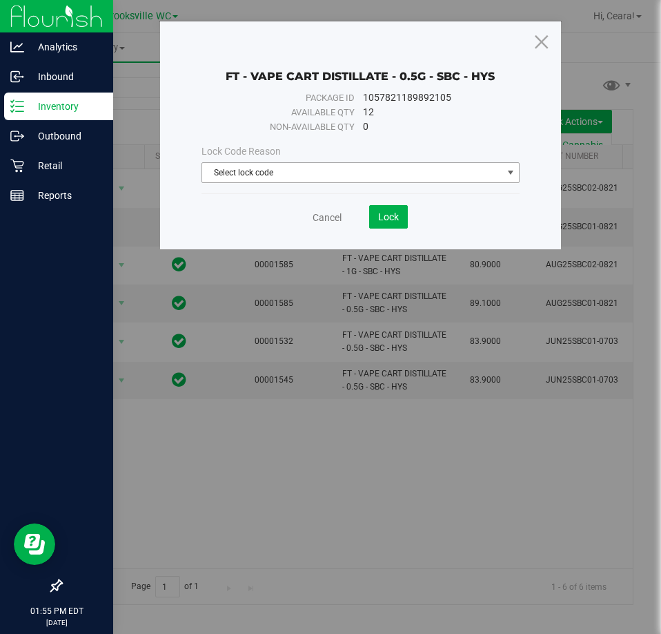
click at [270, 177] on span "Select lock code" at bounding box center [352, 172] width 300 height 19
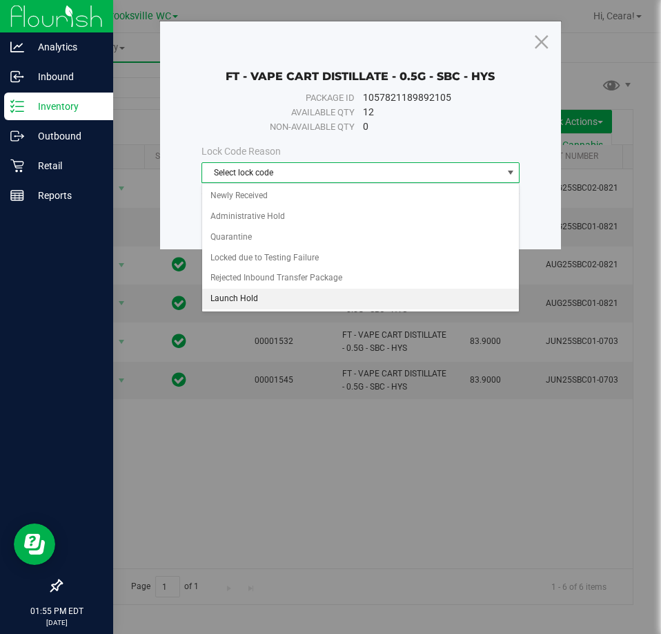
click at [259, 294] on li "Launch Hold" at bounding box center [361, 299] width 318 height 21
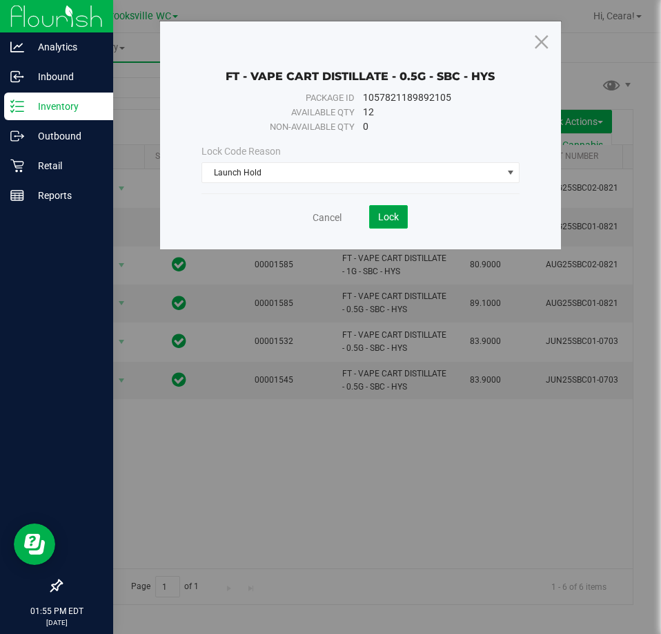
click at [392, 217] on span "Lock" at bounding box center [388, 216] width 21 height 11
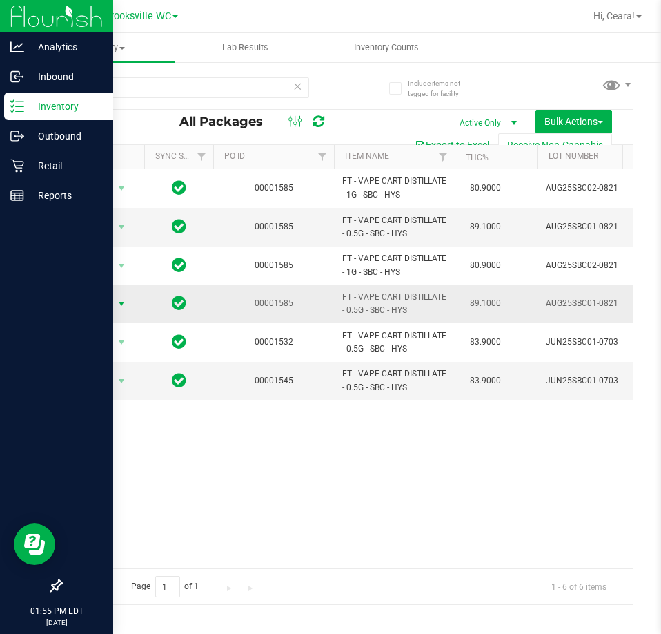
click at [89, 304] on span "Action" at bounding box center [93, 303] width 37 height 19
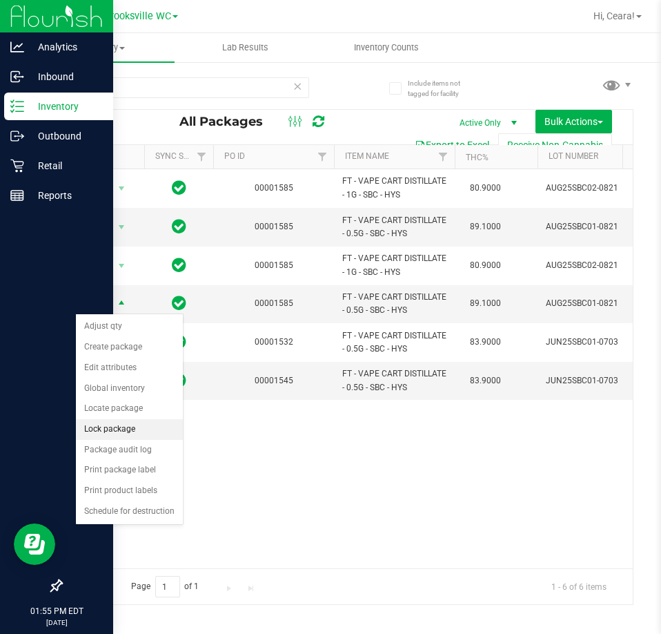
click at [124, 430] on li "Lock package" at bounding box center [129, 429] width 107 height 21
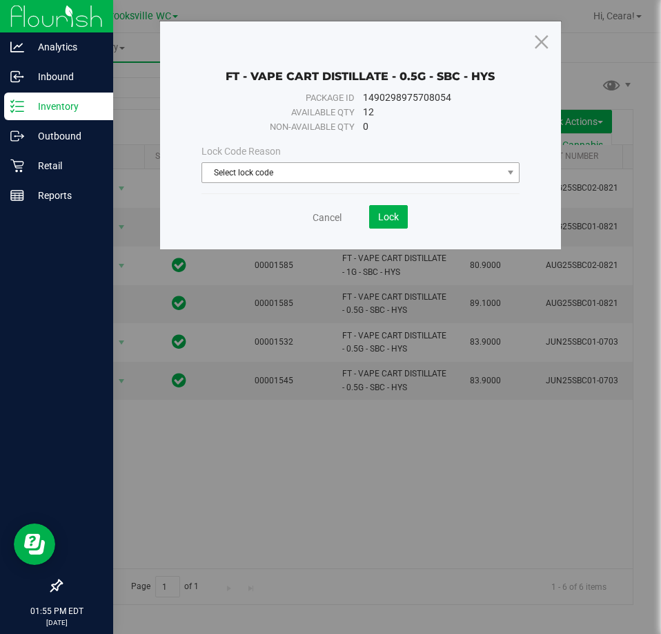
click at [294, 176] on span "Select lock code" at bounding box center [352, 172] width 300 height 19
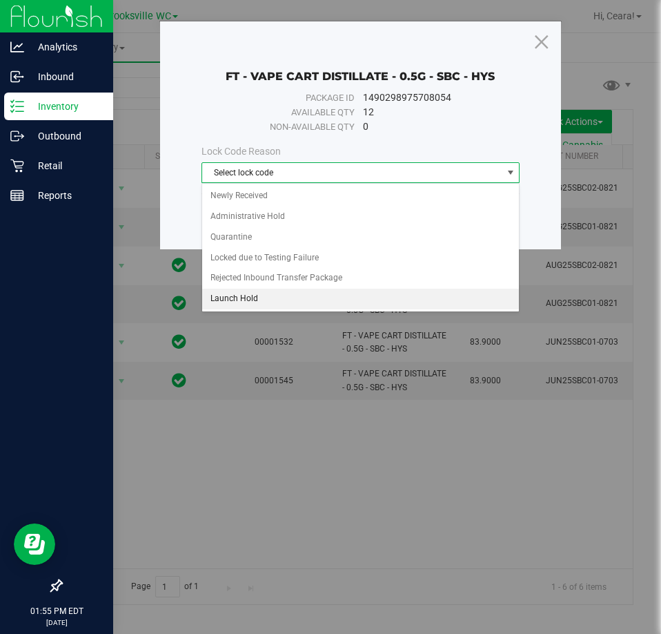
click at [259, 296] on li "Launch Hold" at bounding box center [361, 299] width 318 height 21
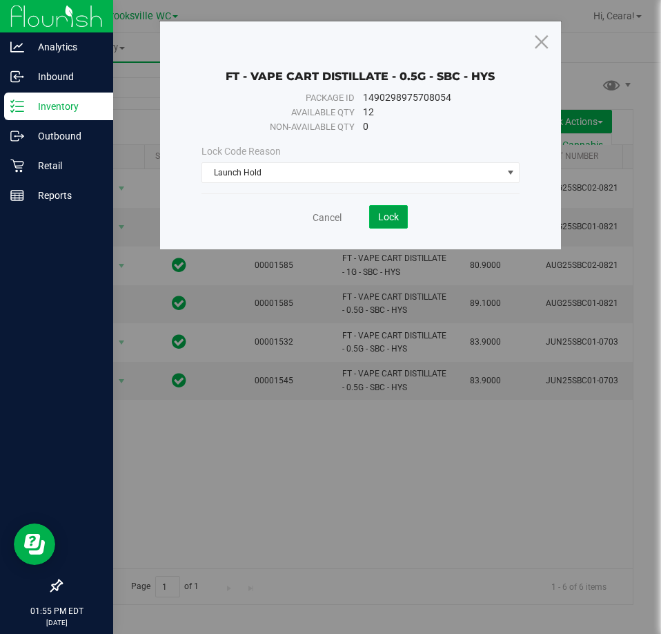
click at [386, 210] on button "Lock" at bounding box center [388, 216] width 39 height 23
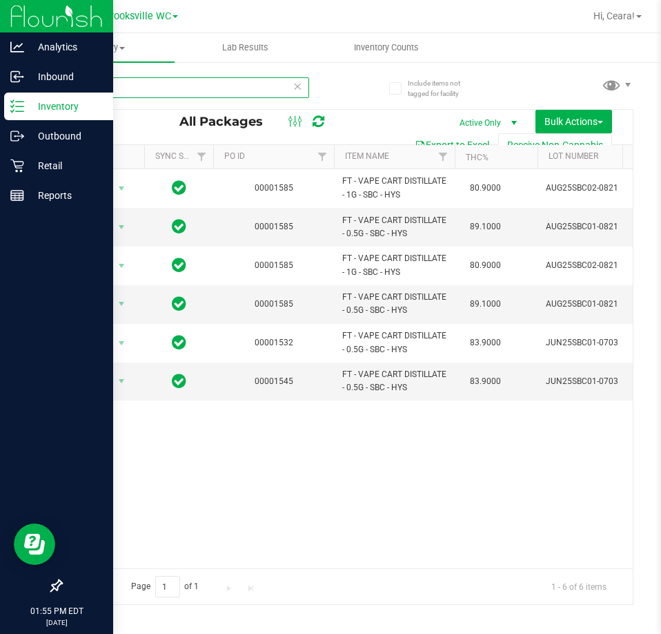
drag, startPoint x: -98, startPoint y: 84, endPoint x: -294, endPoint y: 58, distance: 197.8
click at [0, 58] on html "Analytics Inbound Inventory Outbound Retail Reports 01:55 PM EDT [DATE] 09/27 […" at bounding box center [330, 317] width 661 height 634
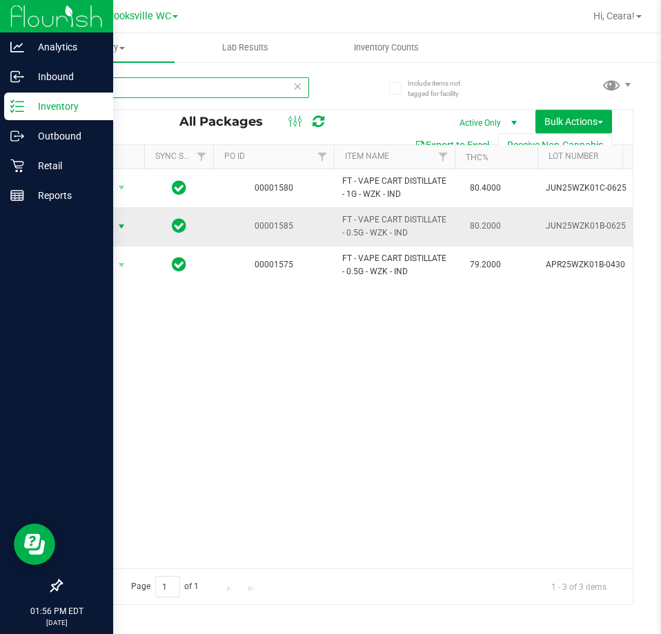
type input "WZK"
click at [97, 220] on span "Action" at bounding box center [93, 226] width 37 height 19
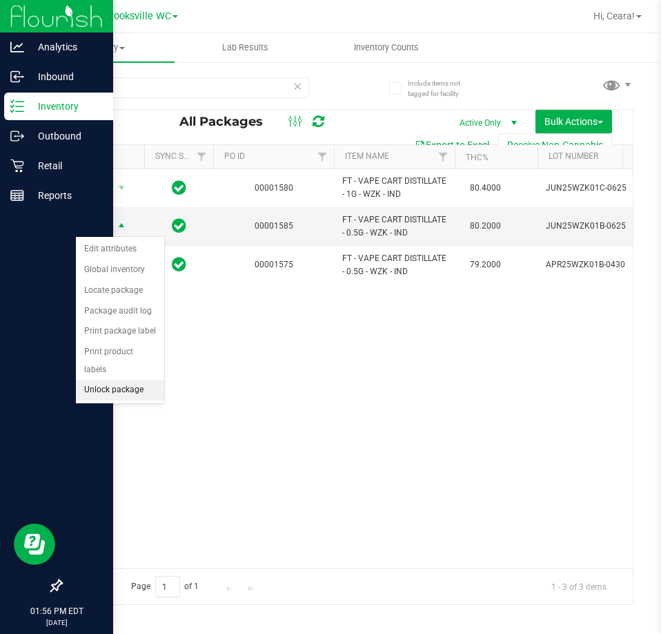
click at [128, 380] on li "Unlock package" at bounding box center [120, 390] width 88 height 21
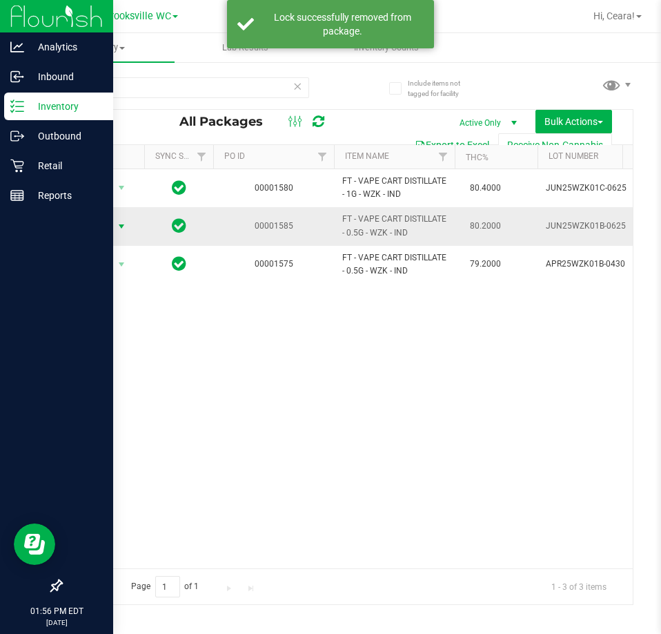
click at [111, 224] on span "Action" at bounding box center [93, 226] width 37 height 19
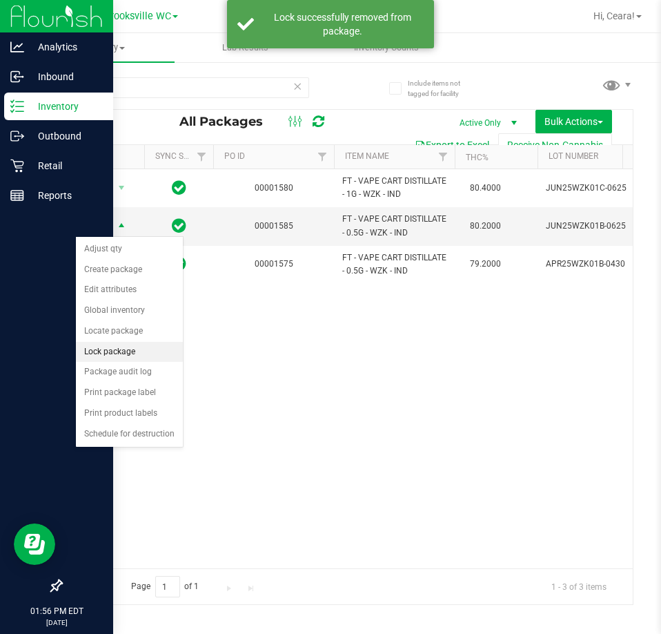
click at [96, 351] on li "Lock package" at bounding box center [129, 352] width 107 height 21
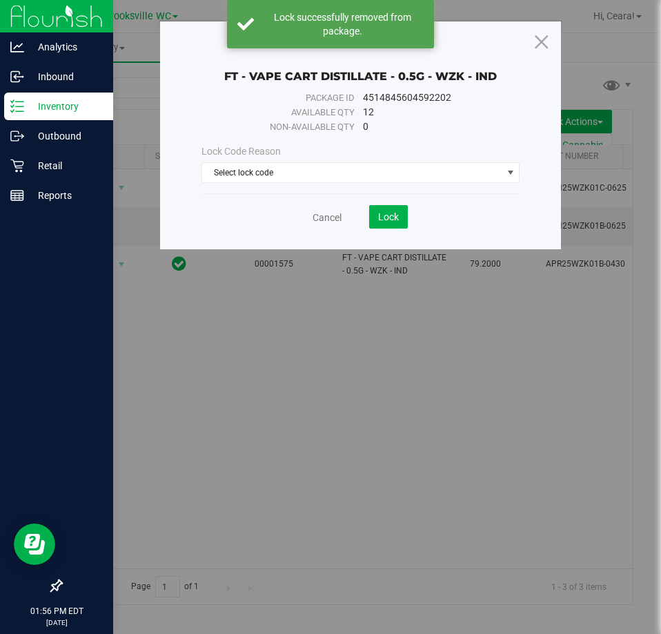
click at [269, 185] on div "Lock Code Reason Select lock code Select lock code Newly Received Administrativ…" at bounding box center [361, 163] width 340 height 59
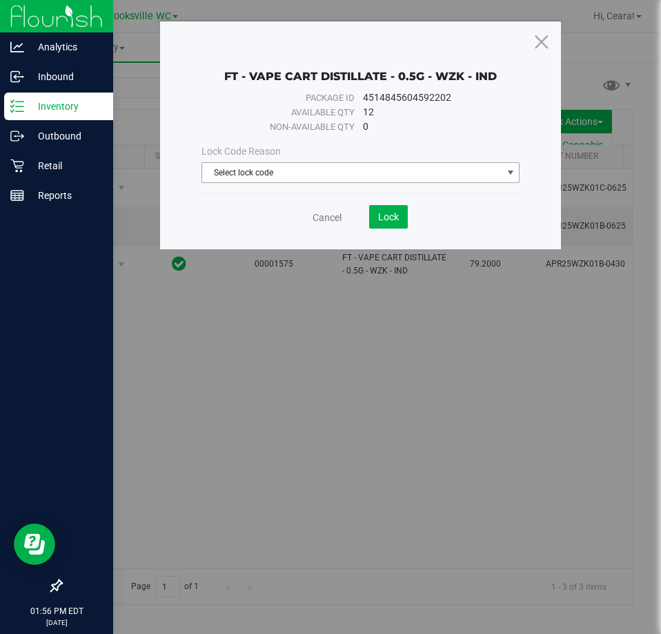
click at [270, 179] on span "Select lock code" at bounding box center [352, 172] width 300 height 19
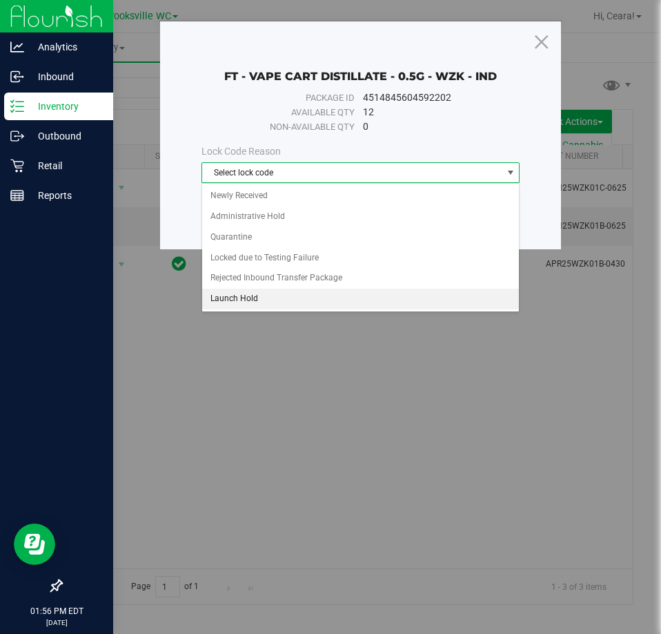
click at [268, 294] on li "Launch Hold" at bounding box center [361, 299] width 318 height 21
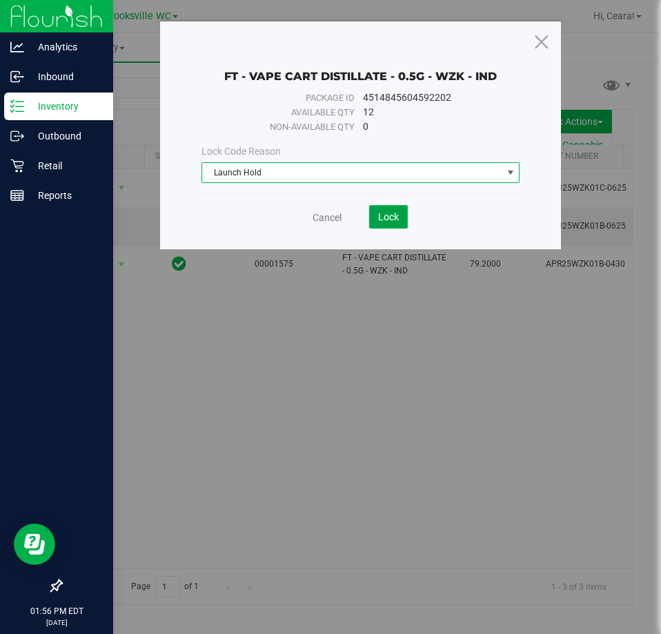
click at [398, 206] on button "Lock" at bounding box center [388, 216] width 39 height 23
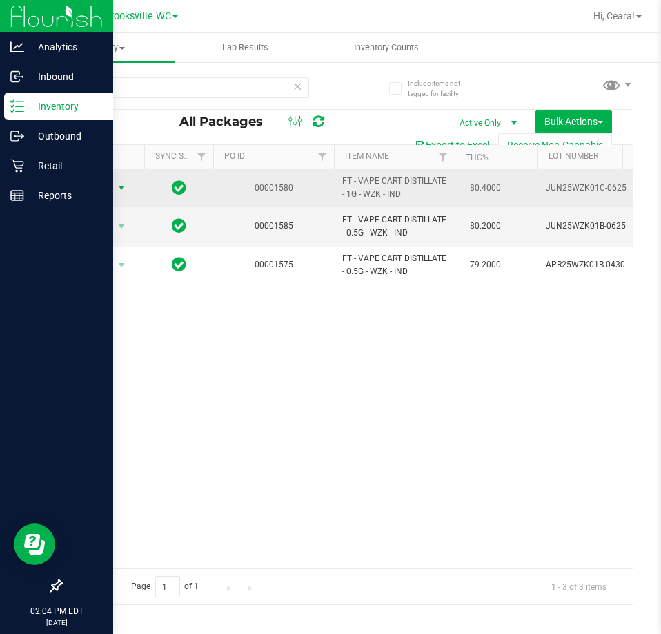
click at [105, 178] on span "Action" at bounding box center [93, 187] width 37 height 19
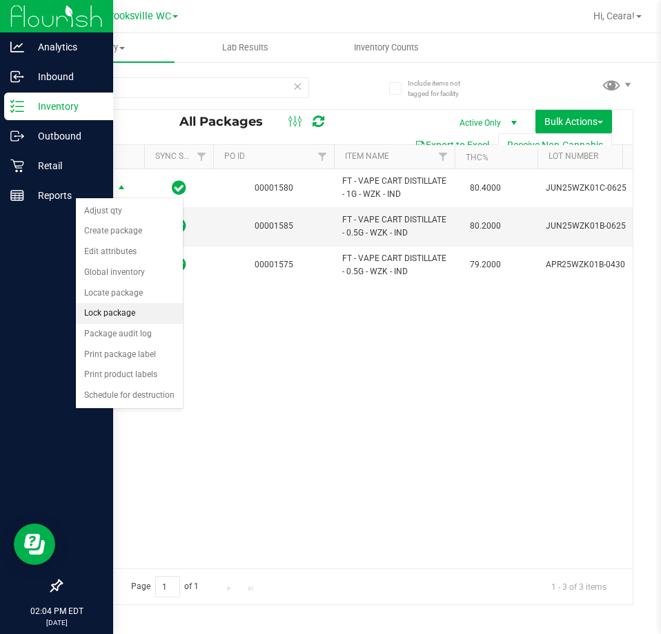
click at [119, 316] on li "Lock package" at bounding box center [129, 313] width 107 height 21
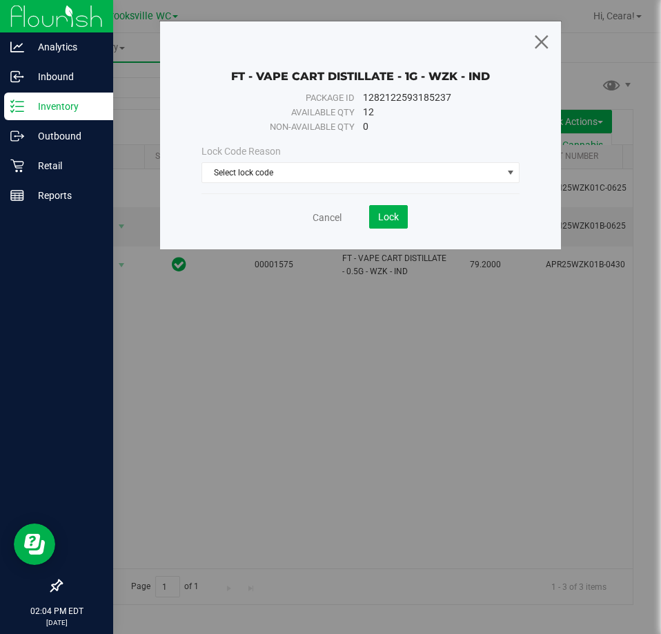
click at [543, 38] on icon at bounding box center [541, 41] width 19 height 33
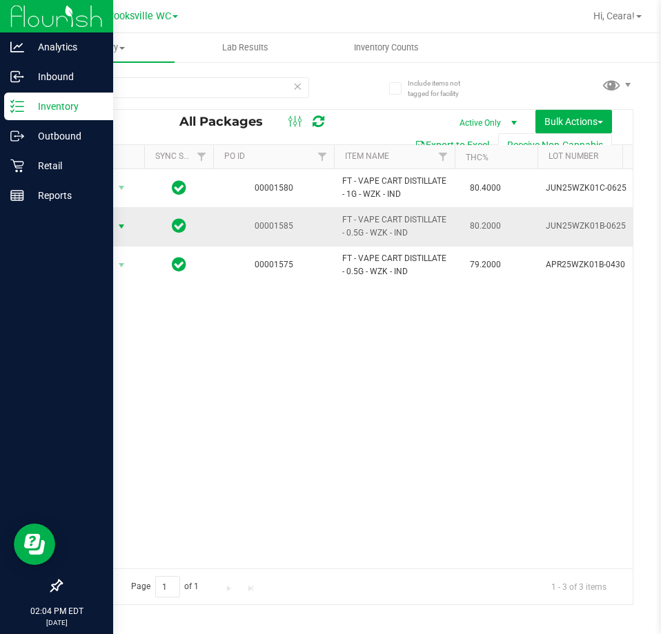
click at [104, 226] on span "Action" at bounding box center [93, 226] width 37 height 19
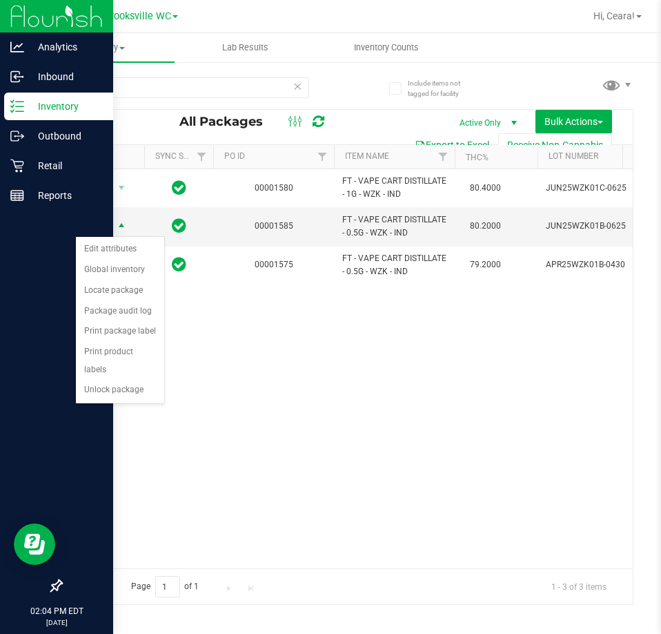
click at [281, 393] on div "Action Action Adjust qty Create package Edit attributes Global inventory Locate…" at bounding box center [347, 368] width 572 height 399
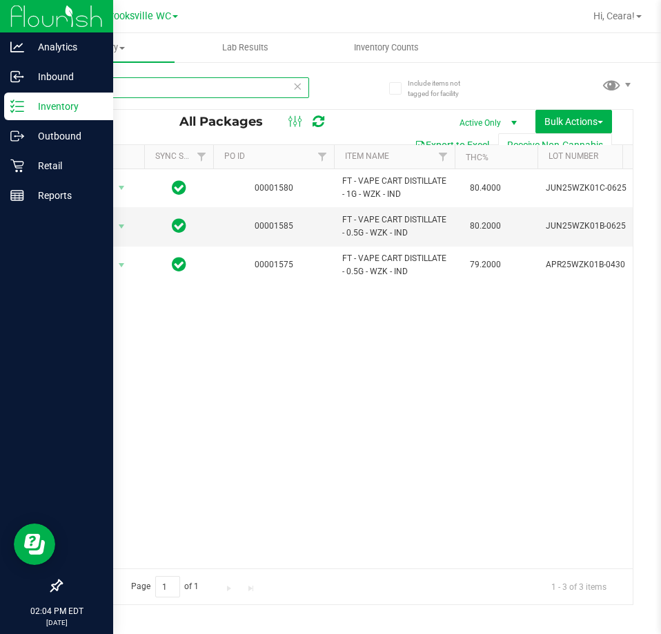
drag, startPoint x: 175, startPoint y: 79, endPoint x: -156, endPoint y: 110, distance: 332.8
click at [0, 110] on html "Analytics Inbound Inventory Outbound Retail Reports 02:04 PM EDT [DATE] 09/27 B…" at bounding box center [330, 317] width 661 height 634
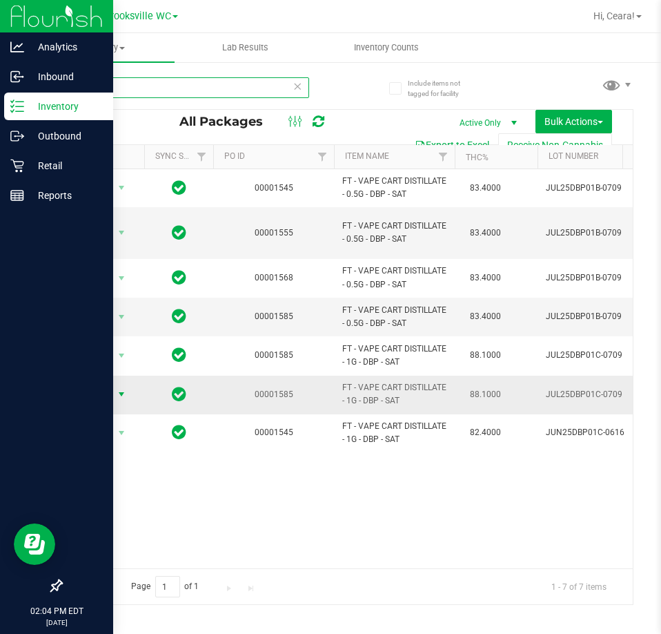
type input "DBP"
click at [111, 387] on span "Action" at bounding box center [93, 393] width 37 height 19
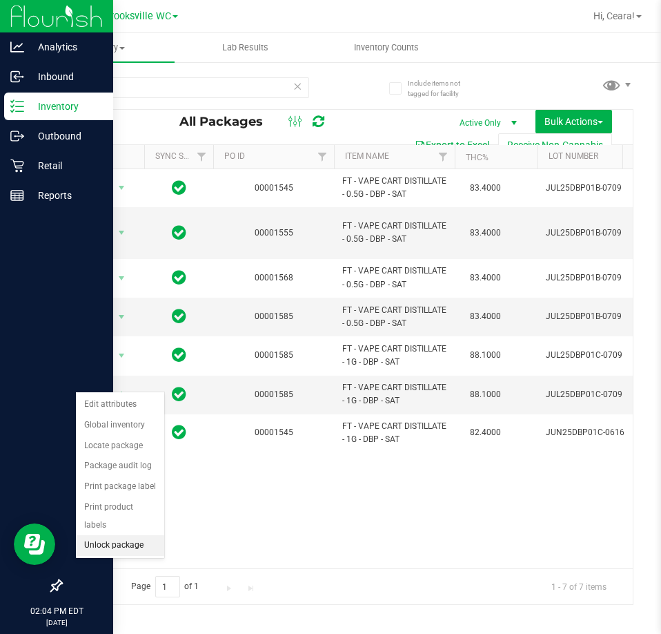
click at [126, 535] on li "Unlock package" at bounding box center [120, 545] width 88 height 21
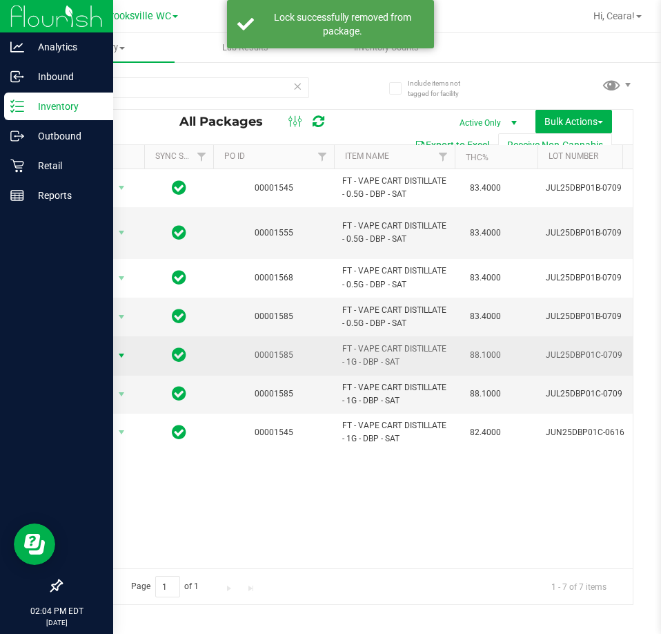
click at [108, 346] on span "Action" at bounding box center [93, 355] width 37 height 19
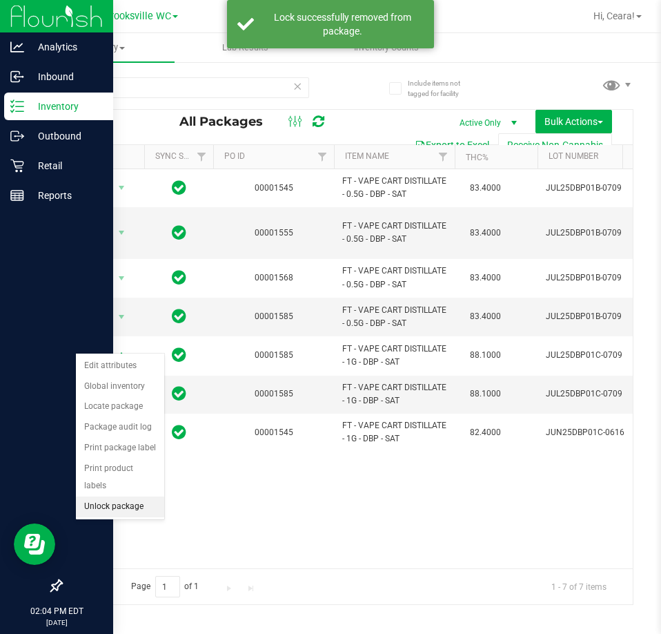
click at [108, 496] on li "Unlock package" at bounding box center [120, 506] width 88 height 21
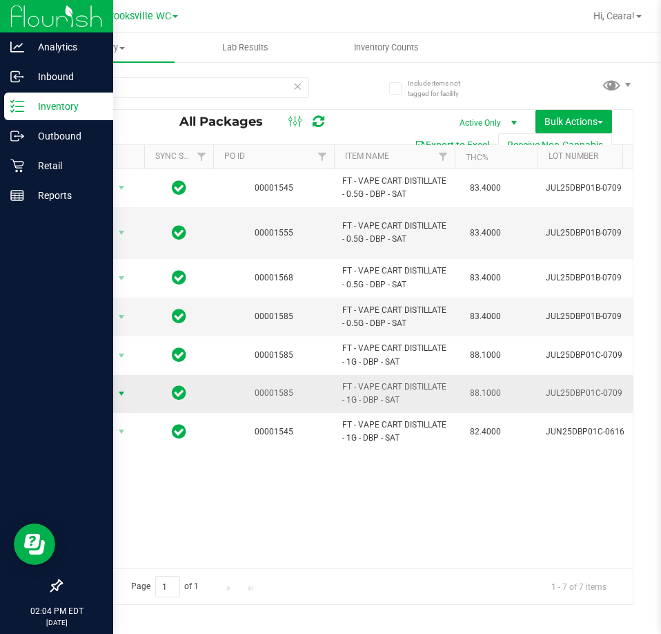
click at [123, 384] on span "select" at bounding box center [121, 393] width 17 height 19
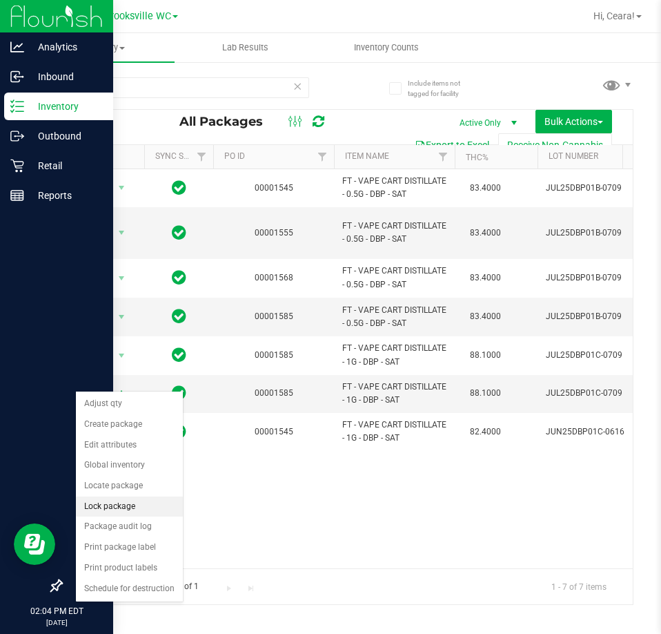
click at [144, 510] on li "Lock package" at bounding box center [129, 506] width 107 height 21
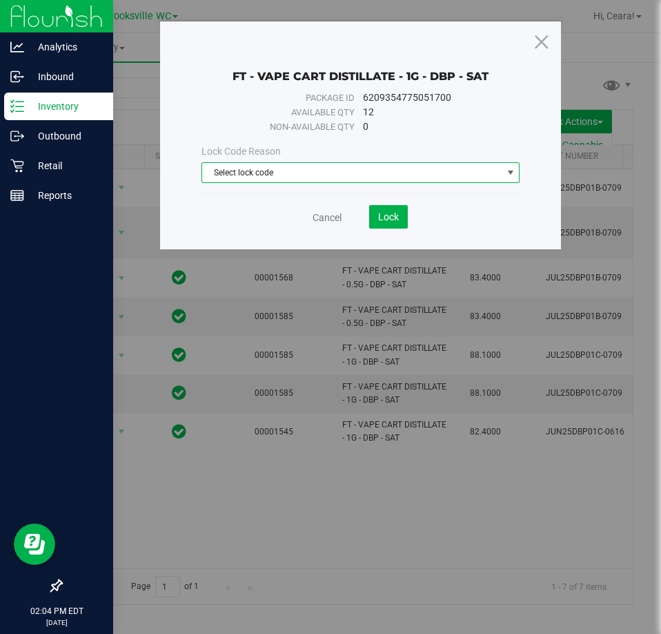
click at [255, 166] on span "Select lock code" at bounding box center [352, 172] width 300 height 19
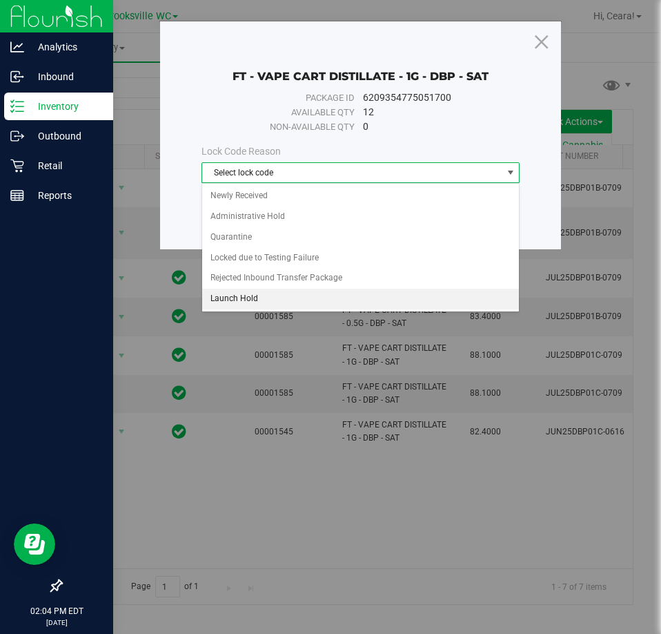
click at [261, 300] on li "Launch Hold" at bounding box center [361, 299] width 318 height 21
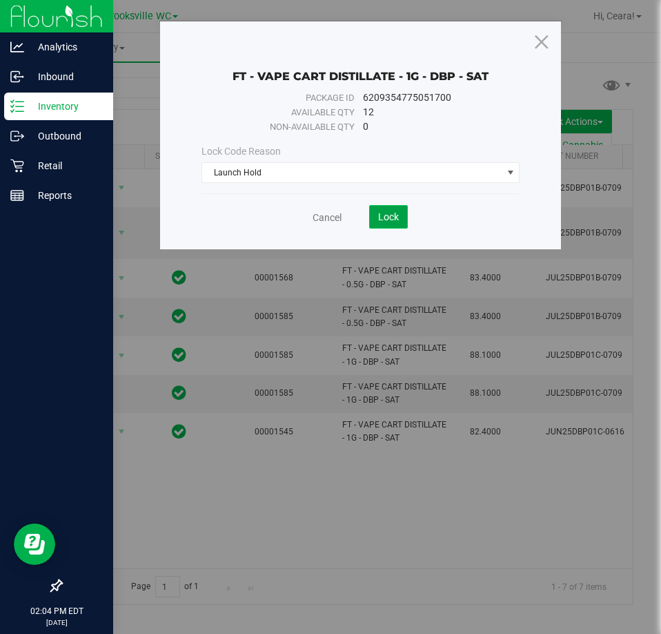
click at [388, 217] on span "Lock" at bounding box center [388, 216] width 21 height 11
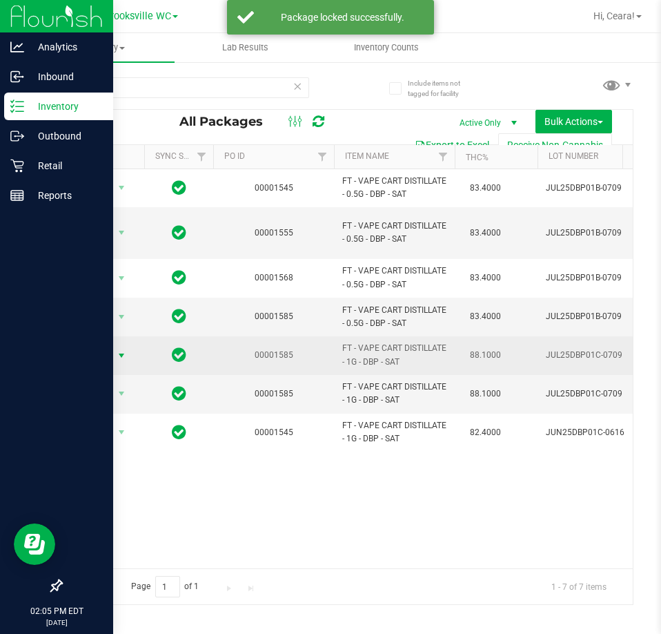
click at [110, 350] on span "Action" at bounding box center [93, 355] width 37 height 19
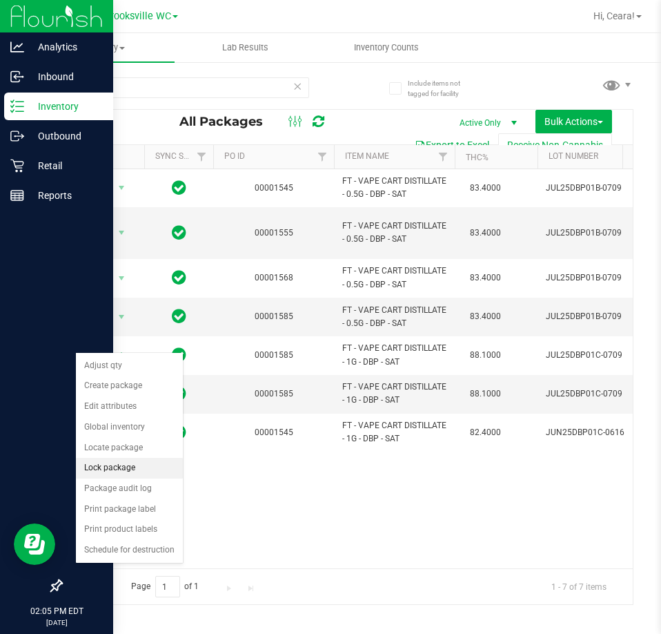
click at [115, 473] on li "Lock package" at bounding box center [129, 468] width 107 height 21
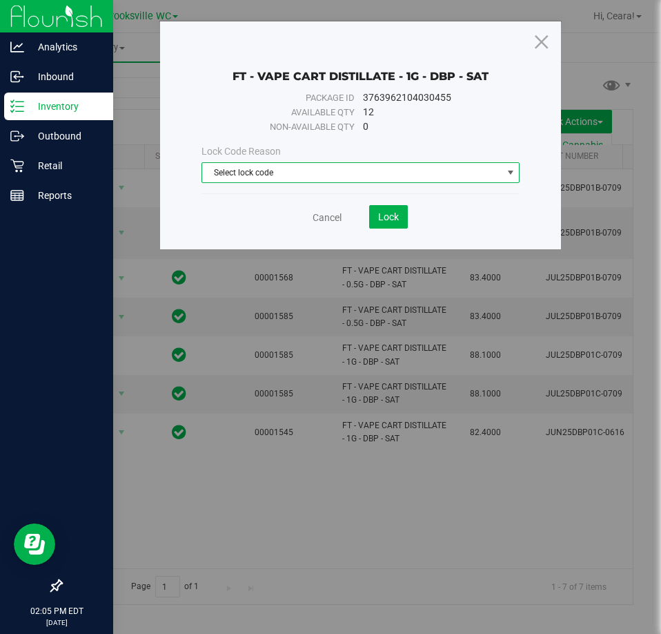
click at [300, 179] on span "Select lock code" at bounding box center [352, 172] width 300 height 19
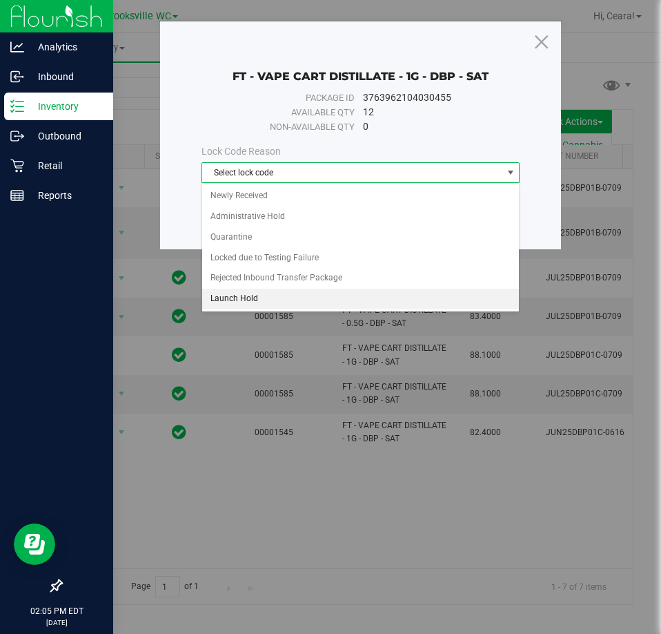
click at [267, 295] on li "Launch Hold" at bounding box center [361, 299] width 318 height 21
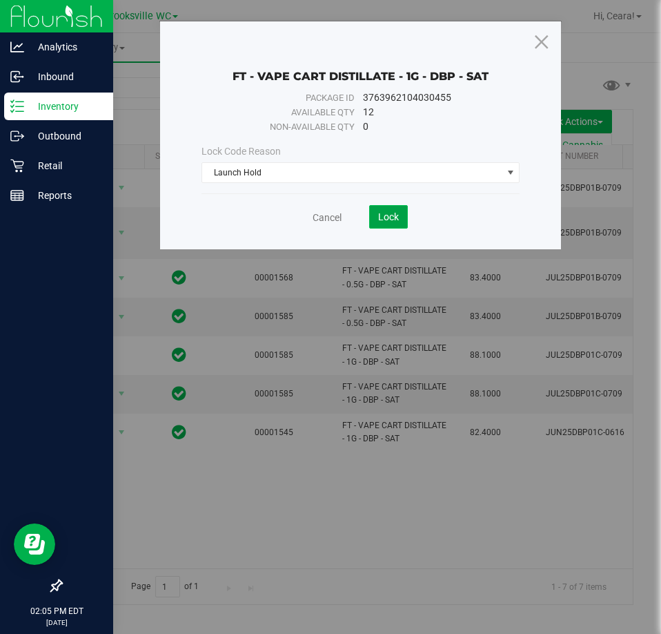
click at [389, 220] on span "Lock" at bounding box center [388, 216] width 21 height 11
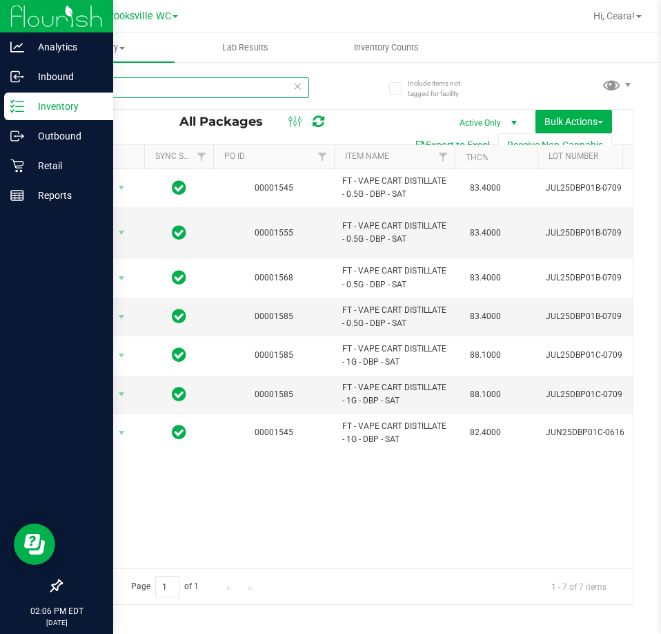
drag, startPoint x: 272, startPoint y: 96, endPoint x: -263, endPoint y: 137, distance: 536.5
click at [0, 137] on html "Analytics Inbound Inventory Outbound Retail Reports 02:06 PM EDT [DATE] 09/27 B…" at bounding box center [330, 317] width 661 height 634
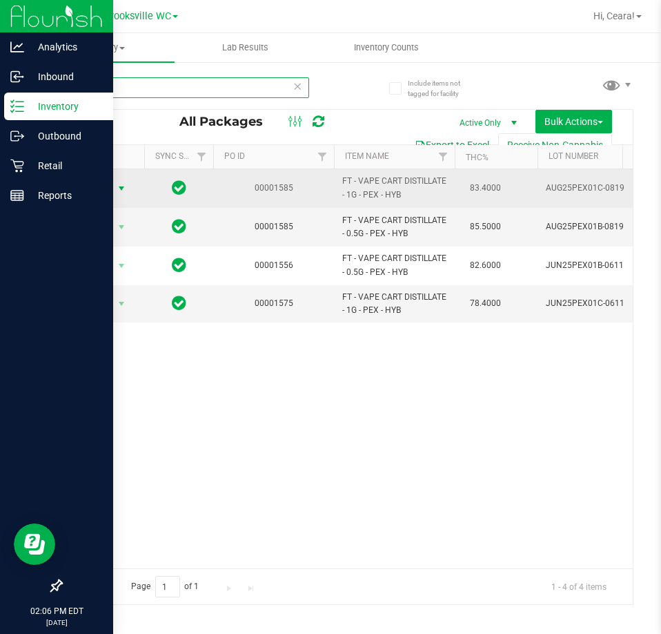
type input "PEX"
click at [82, 192] on span "Action" at bounding box center [93, 188] width 37 height 19
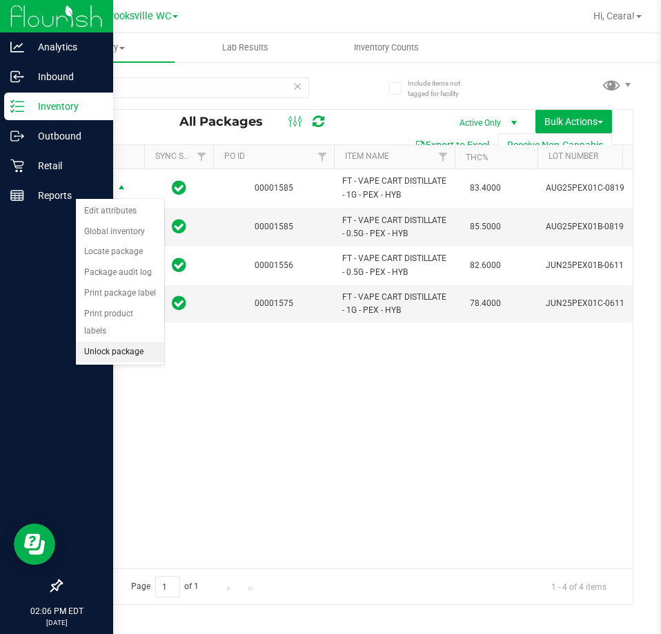
click at [119, 342] on li "Unlock package" at bounding box center [120, 352] width 88 height 21
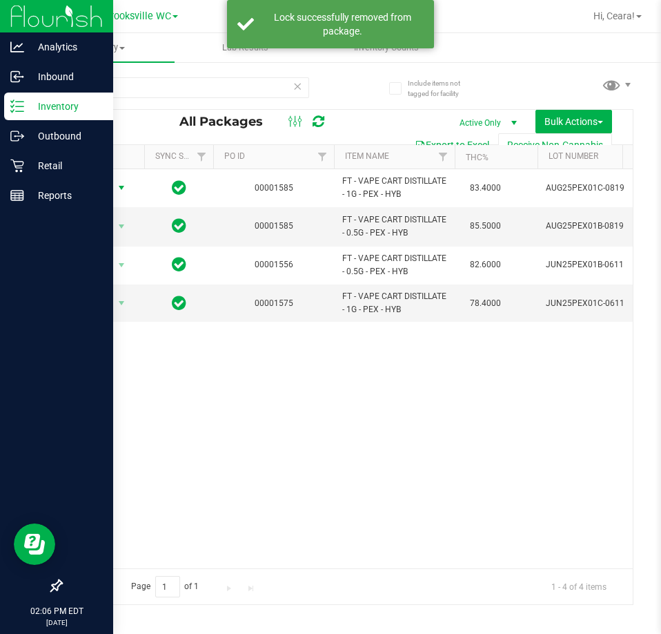
click at [99, 184] on span "Action" at bounding box center [93, 187] width 37 height 19
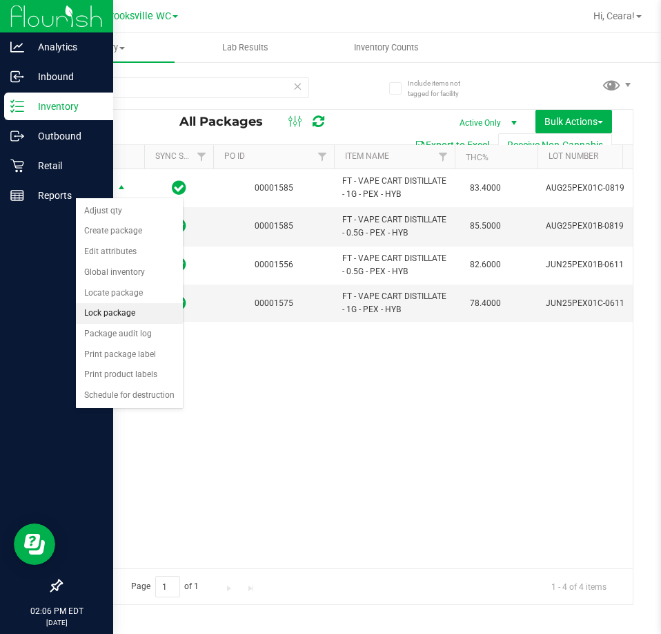
click at [121, 312] on li "Lock package" at bounding box center [129, 313] width 107 height 21
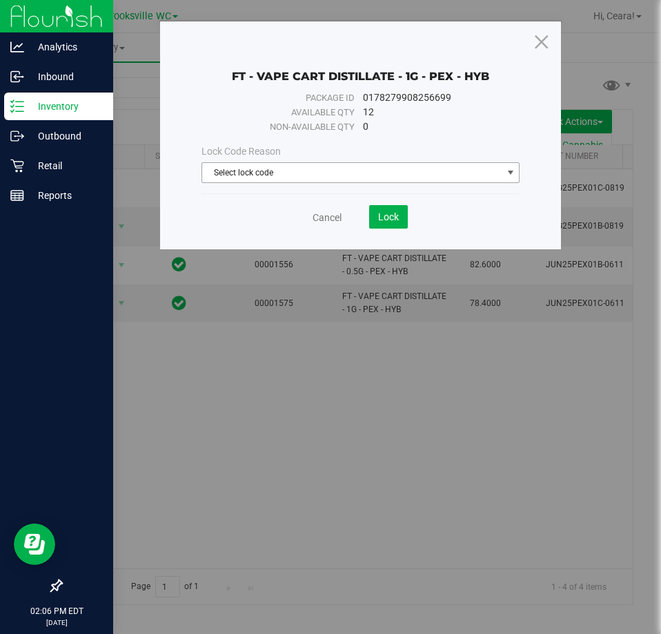
click at [315, 166] on span "Select lock code" at bounding box center [352, 172] width 300 height 19
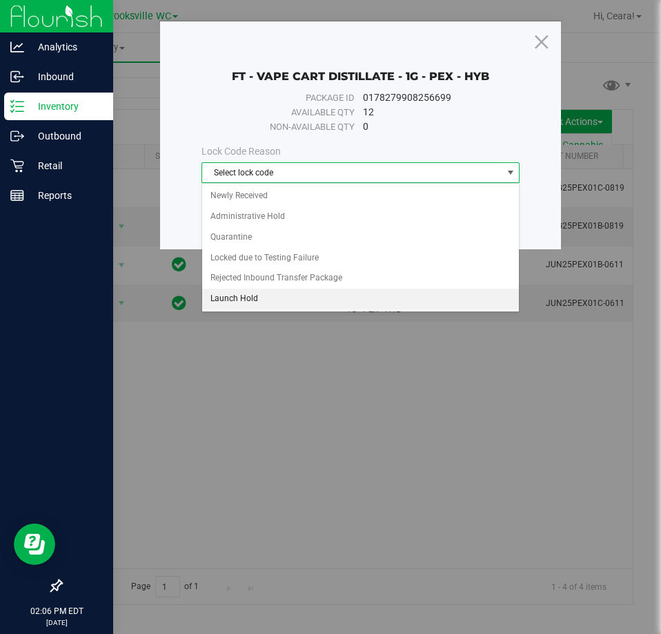
click at [255, 288] on li "Rejected Inbound Transfer Package" at bounding box center [361, 278] width 318 height 21
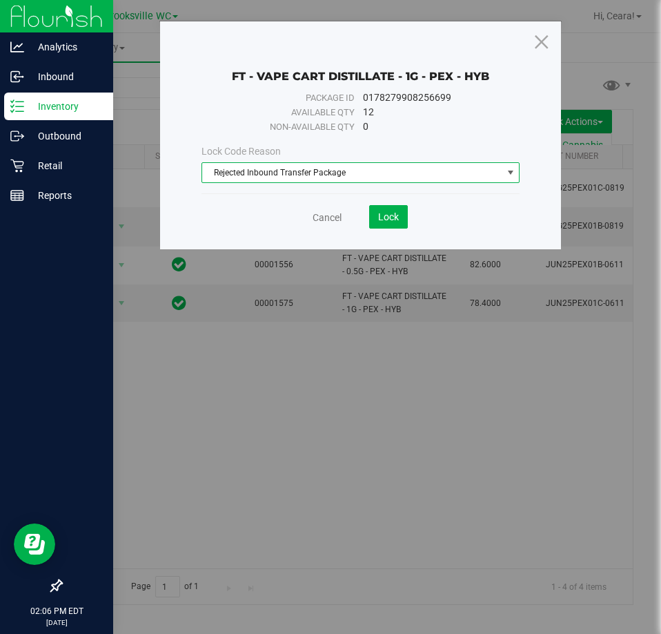
click at [263, 170] on span "Rejected Inbound Transfer Package" at bounding box center [352, 172] width 300 height 19
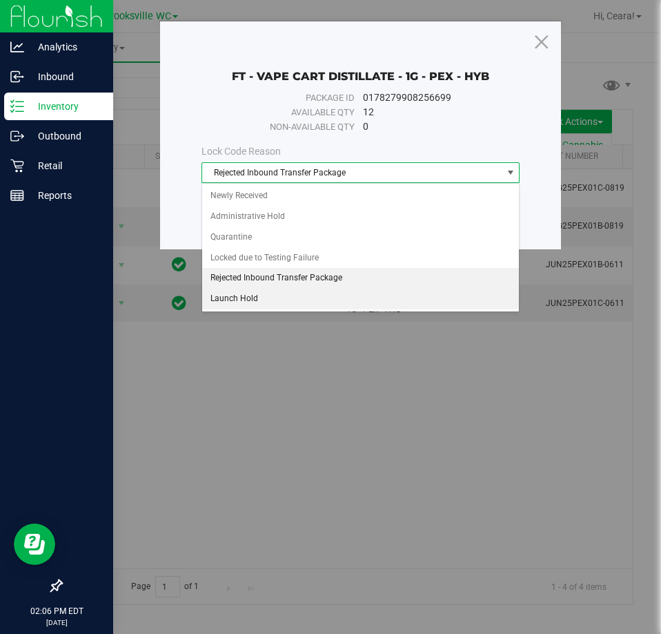
click at [239, 304] on li "Launch Hold" at bounding box center [361, 299] width 318 height 21
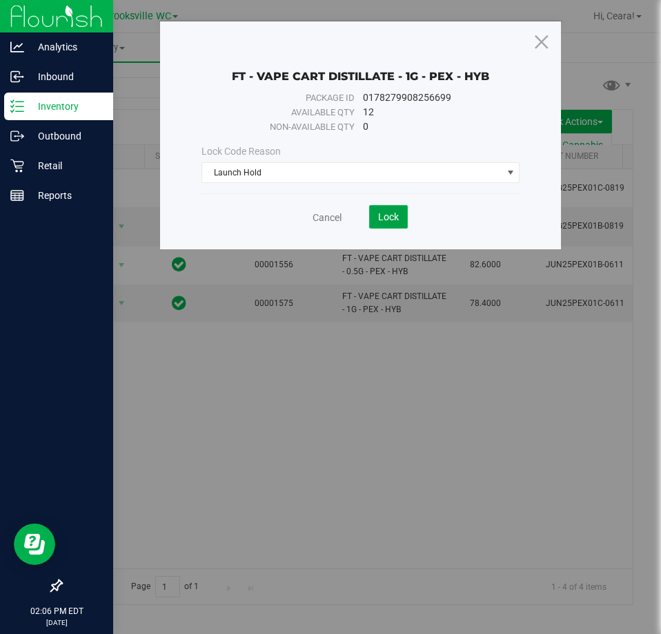
click at [381, 219] on span "Lock" at bounding box center [388, 216] width 21 height 11
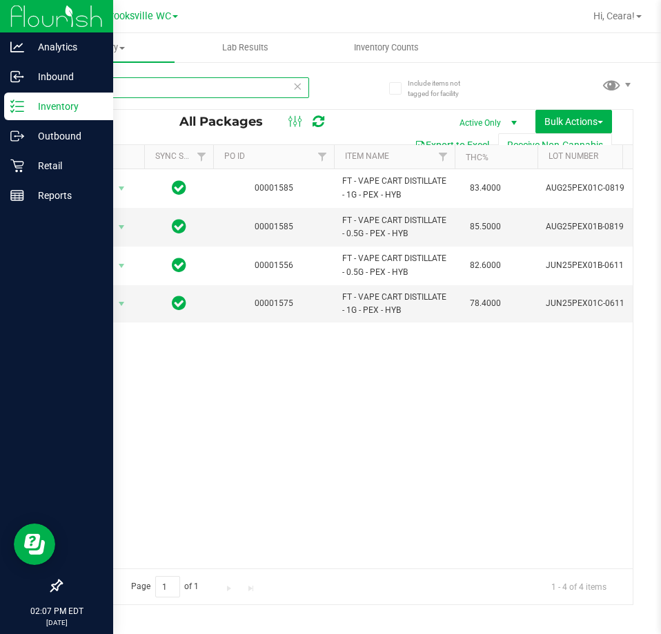
drag, startPoint x: -320, startPoint y: 66, endPoint x: -468, endPoint y: 63, distance: 147.8
click at [0, 63] on html "Analytics Inbound Inventory Outbound Retail Reports 02:07 PM EDT [DATE] 09/27 B…" at bounding box center [330, 317] width 661 height 634
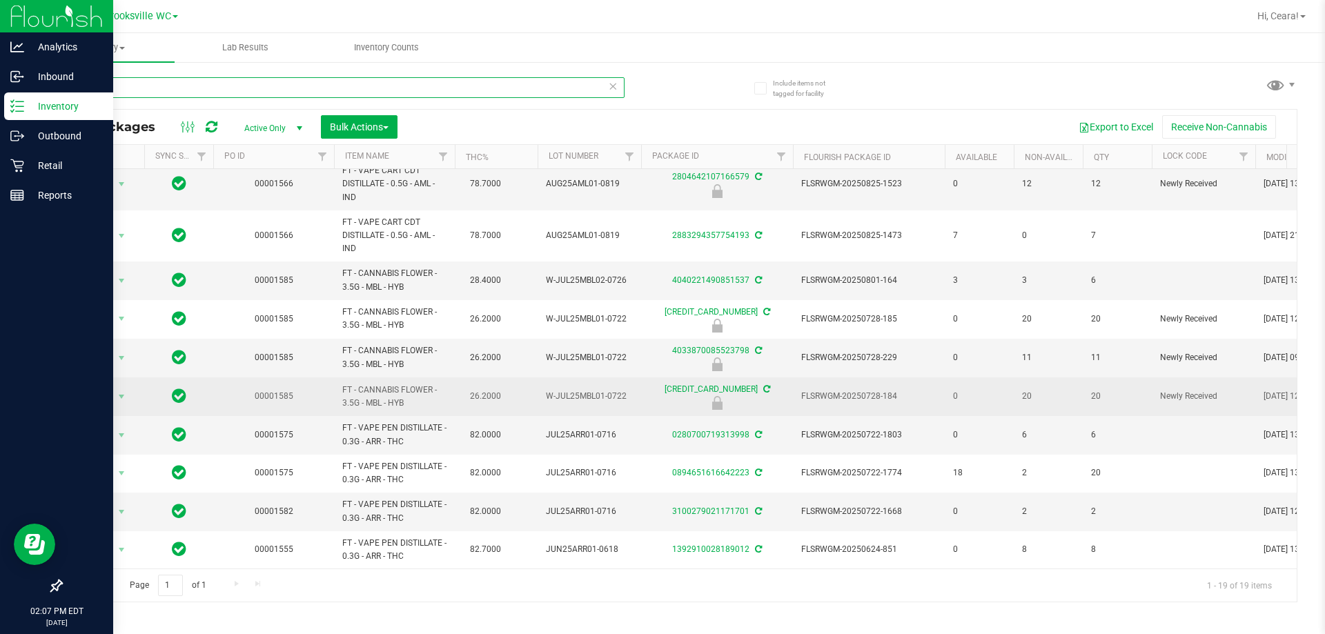
scroll to position [369, 0]
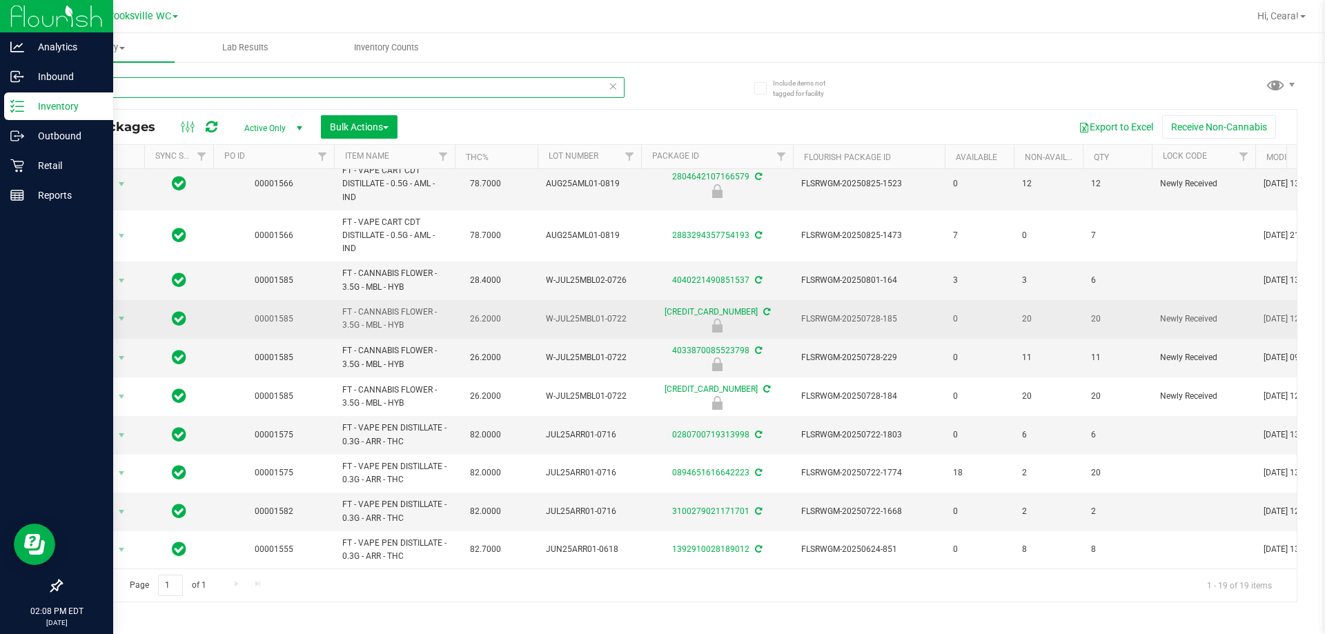
type input "A"
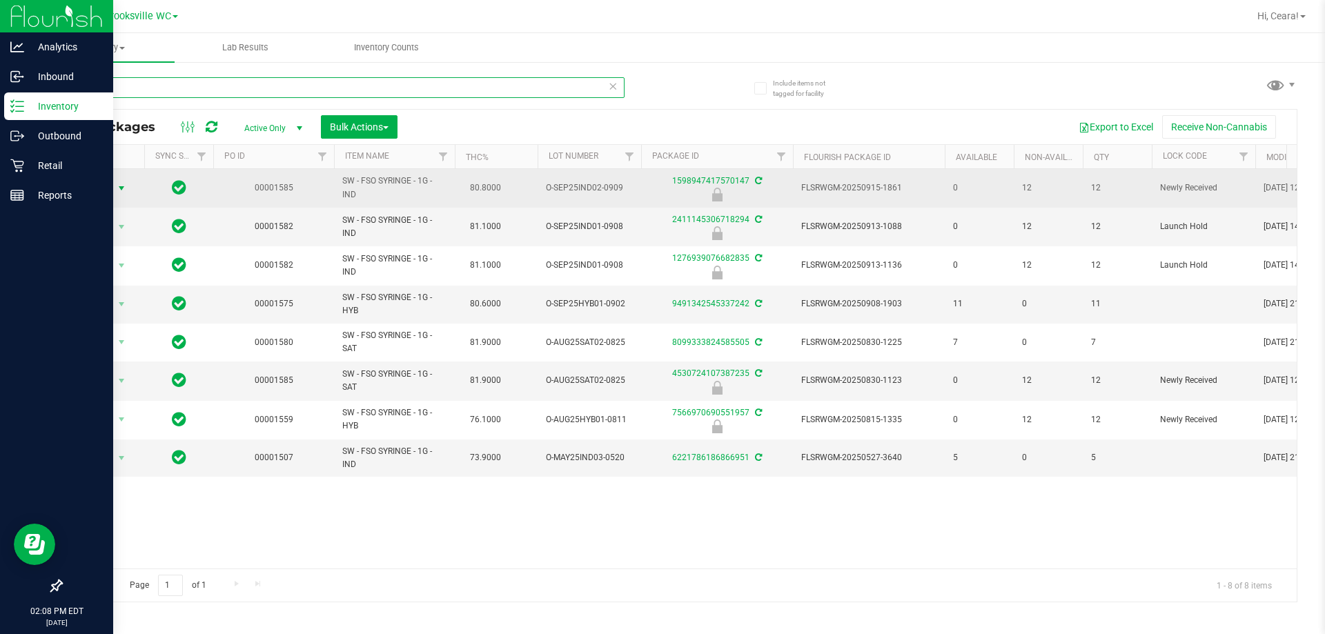
type input "FSO"
click at [97, 182] on span "Action" at bounding box center [93, 188] width 37 height 19
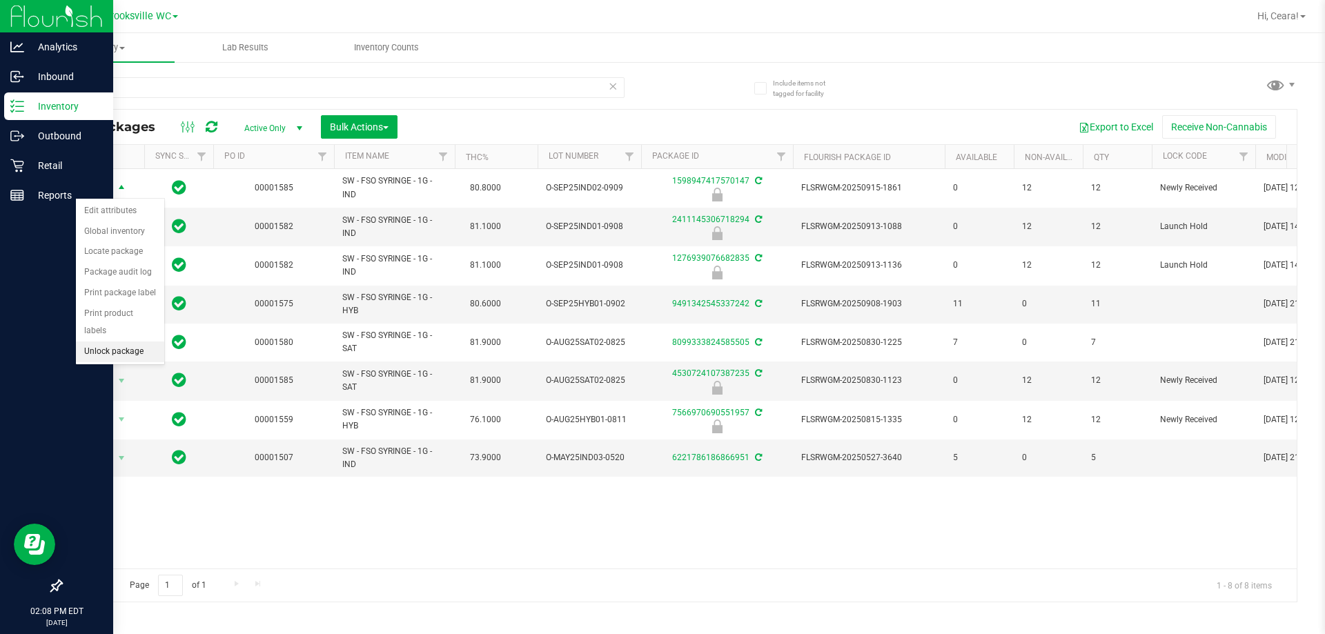
click at [100, 342] on li "Unlock package" at bounding box center [120, 352] width 88 height 21
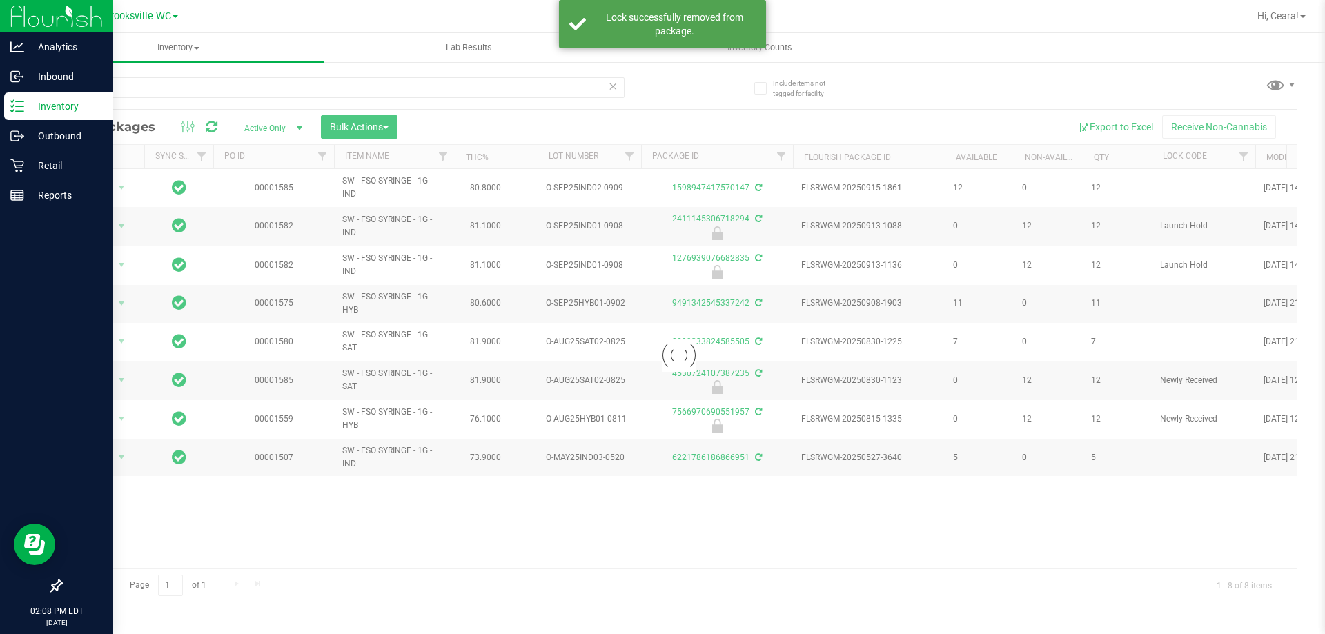
click at [112, 185] on div at bounding box center [679, 356] width 1236 height 492
click at [99, 184] on div at bounding box center [679, 356] width 1236 height 492
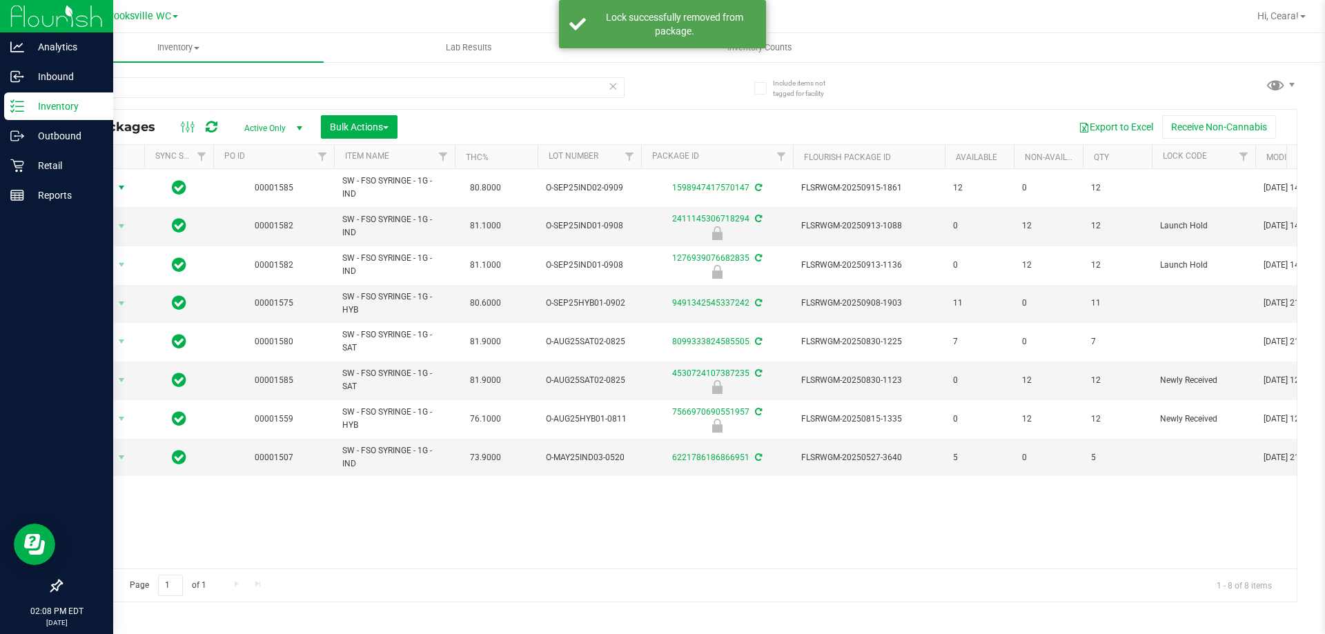
click at [104, 185] on span "Action" at bounding box center [93, 187] width 37 height 19
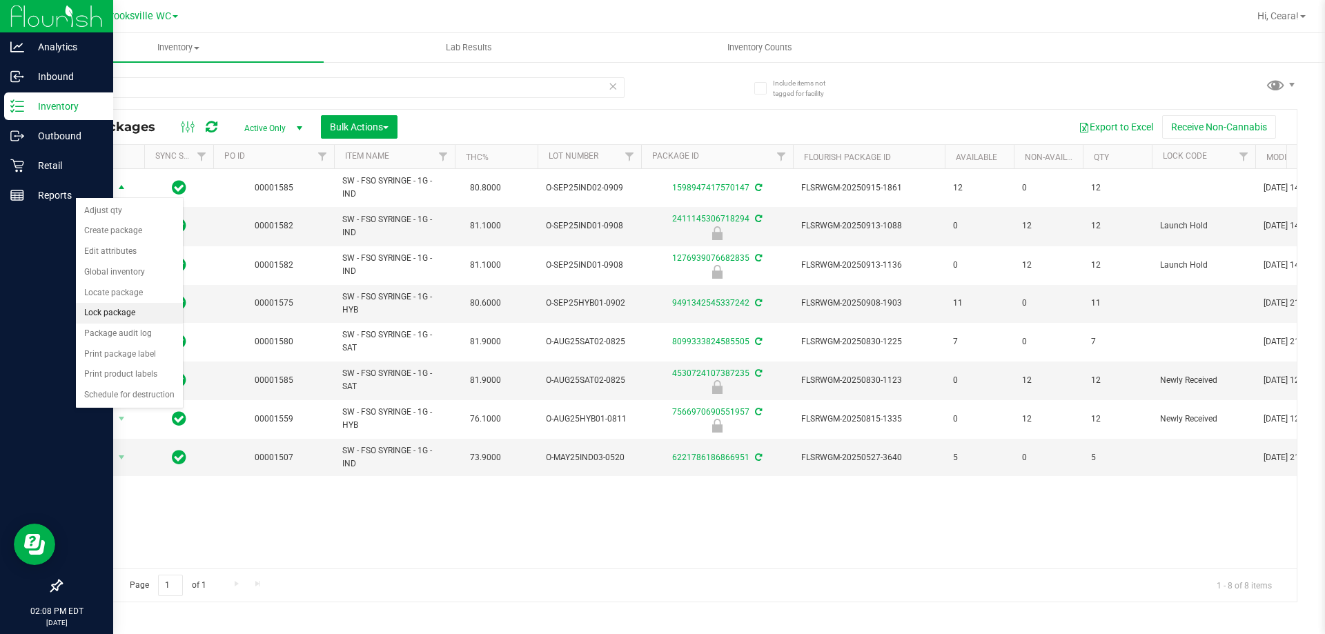
click at [117, 308] on li "Lock package" at bounding box center [129, 313] width 107 height 21
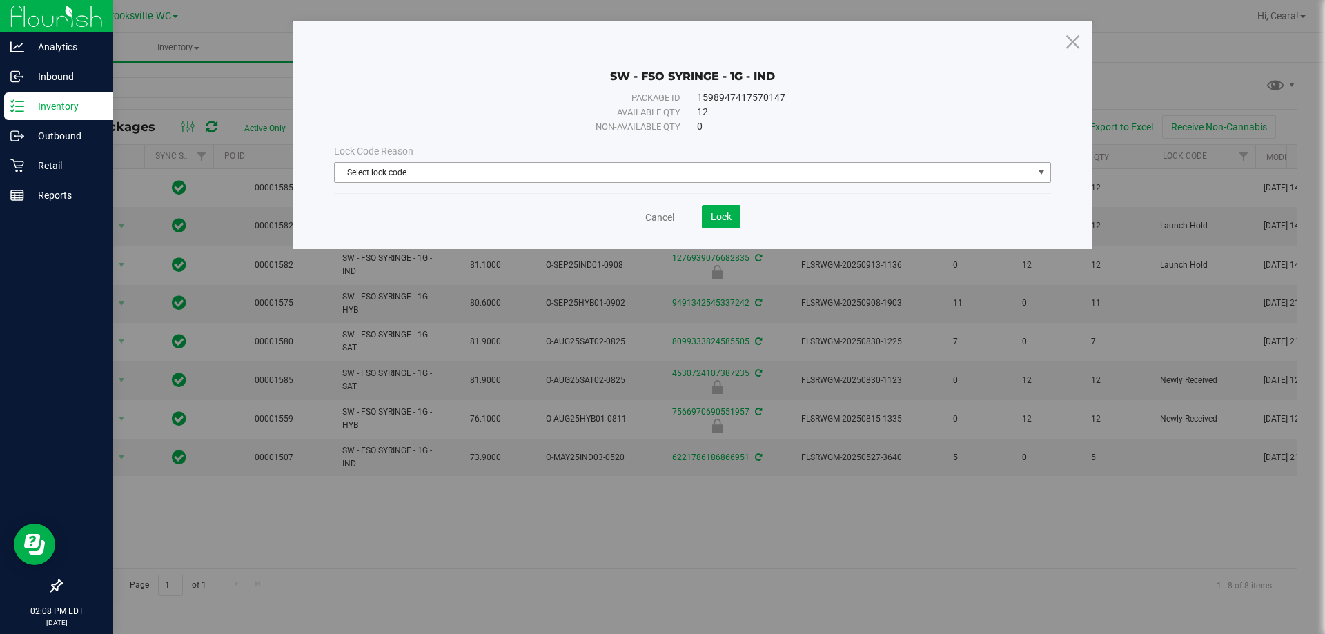
click at [604, 168] on span "Select lock code" at bounding box center [684, 172] width 699 height 19
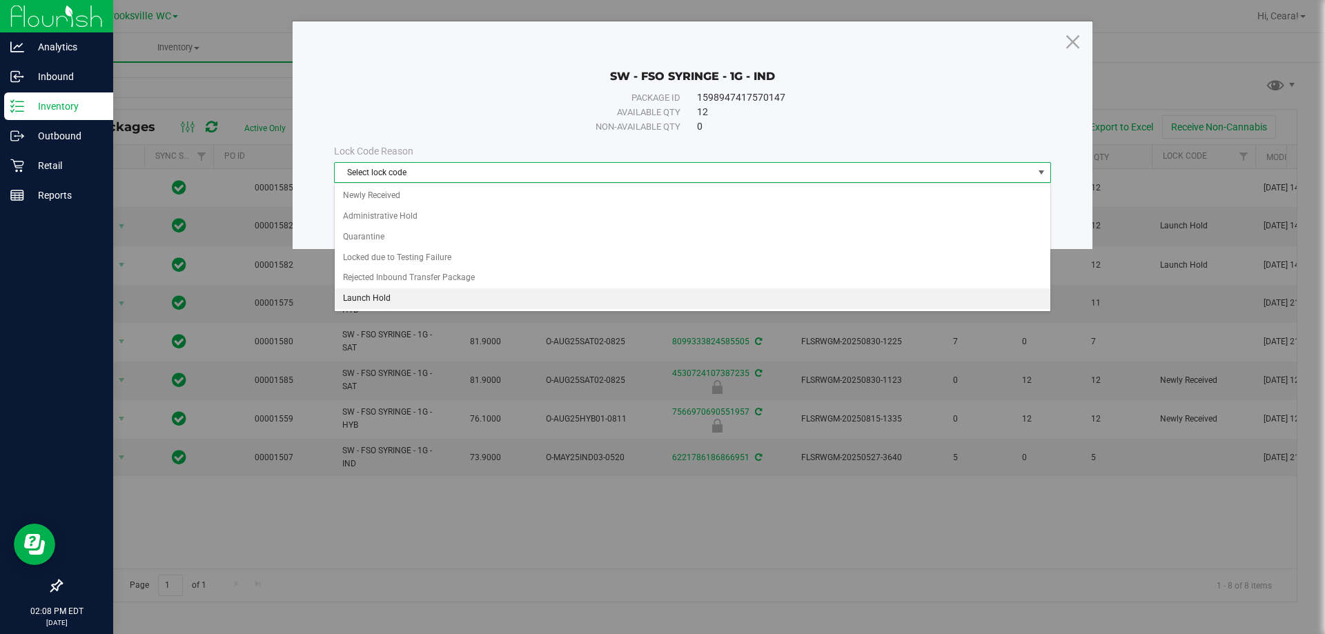
click at [397, 293] on li "Launch Hold" at bounding box center [693, 299] width 716 height 21
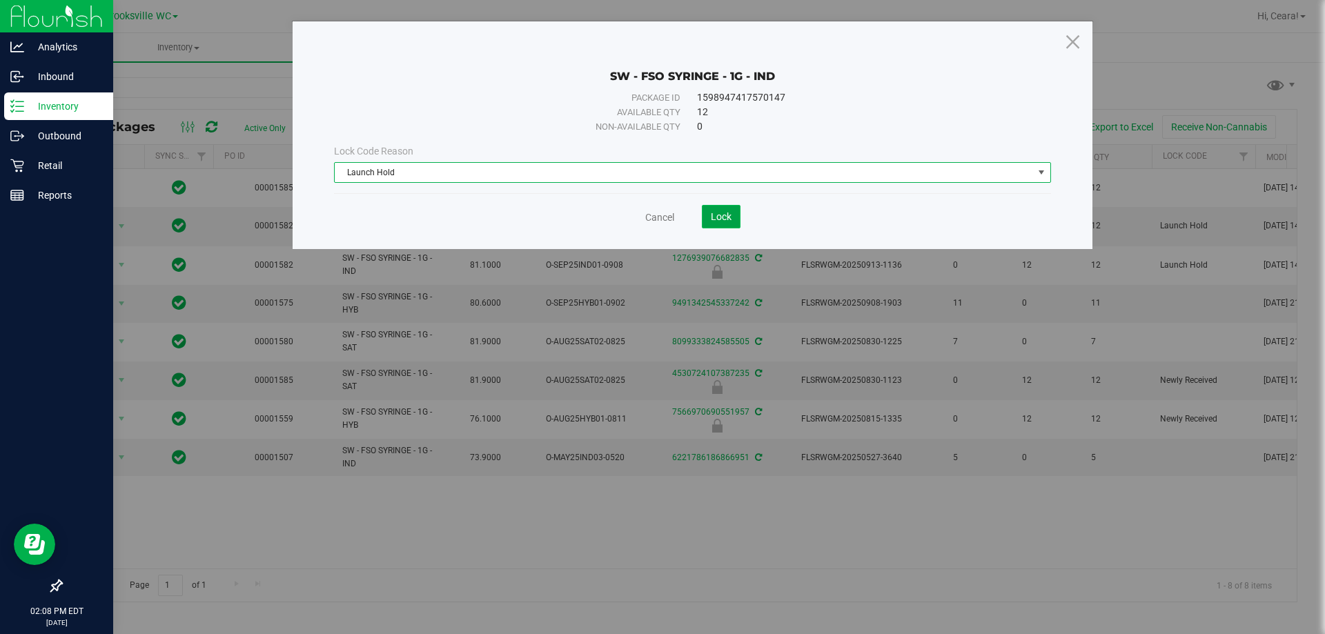
click at [661, 226] on button "Lock" at bounding box center [721, 216] width 39 height 23
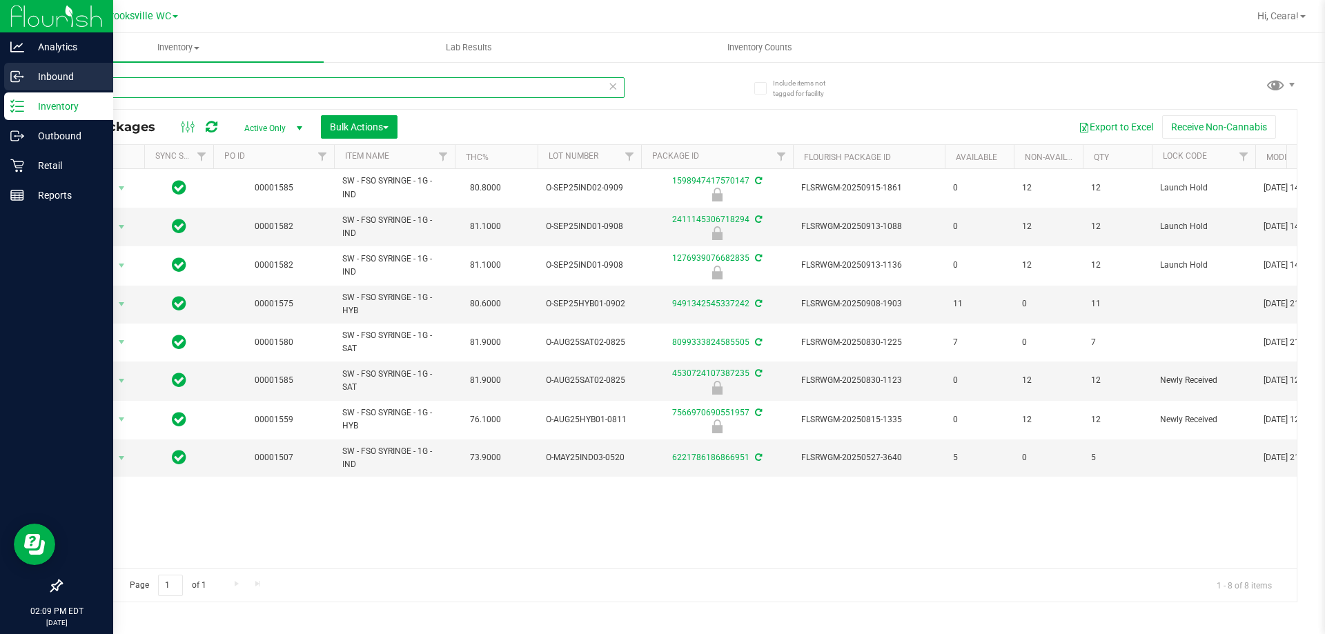
drag, startPoint x: 297, startPoint y: 93, endPoint x: 74, endPoint y: 77, distance: 223.5
click at [0, 66] on div "Analytics Inbound Inventory Outbound Retail Reports 02:09 PM EDT [DATE] 09/27 B…" at bounding box center [662, 317] width 1325 height 634
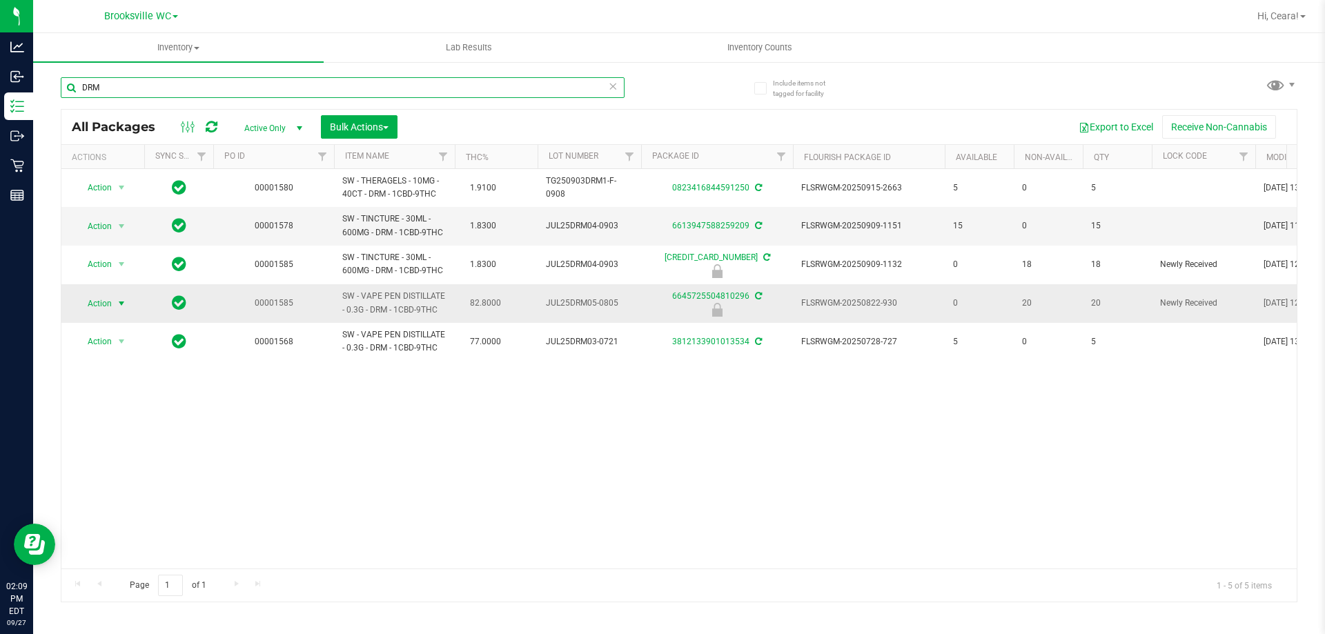
type input "DRM"
click at [114, 297] on span "select" at bounding box center [121, 303] width 17 height 19
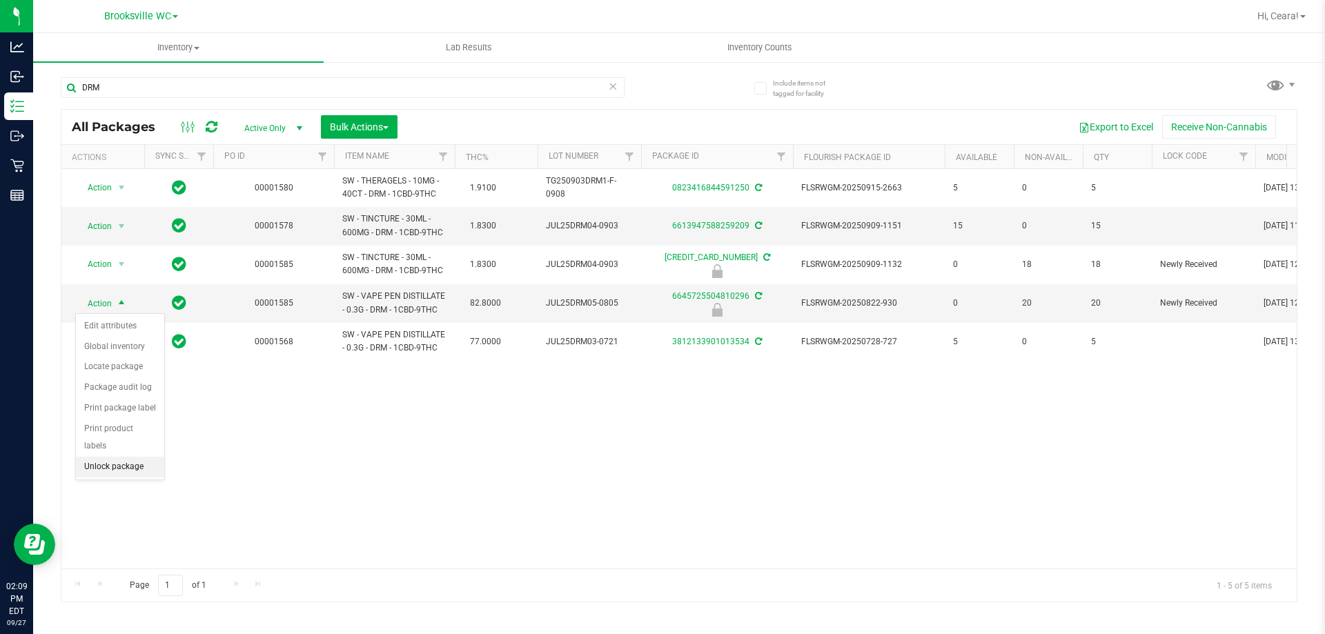
click at [128, 457] on li "Unlock package" at bounding box center [120, 467] width 88 height 21
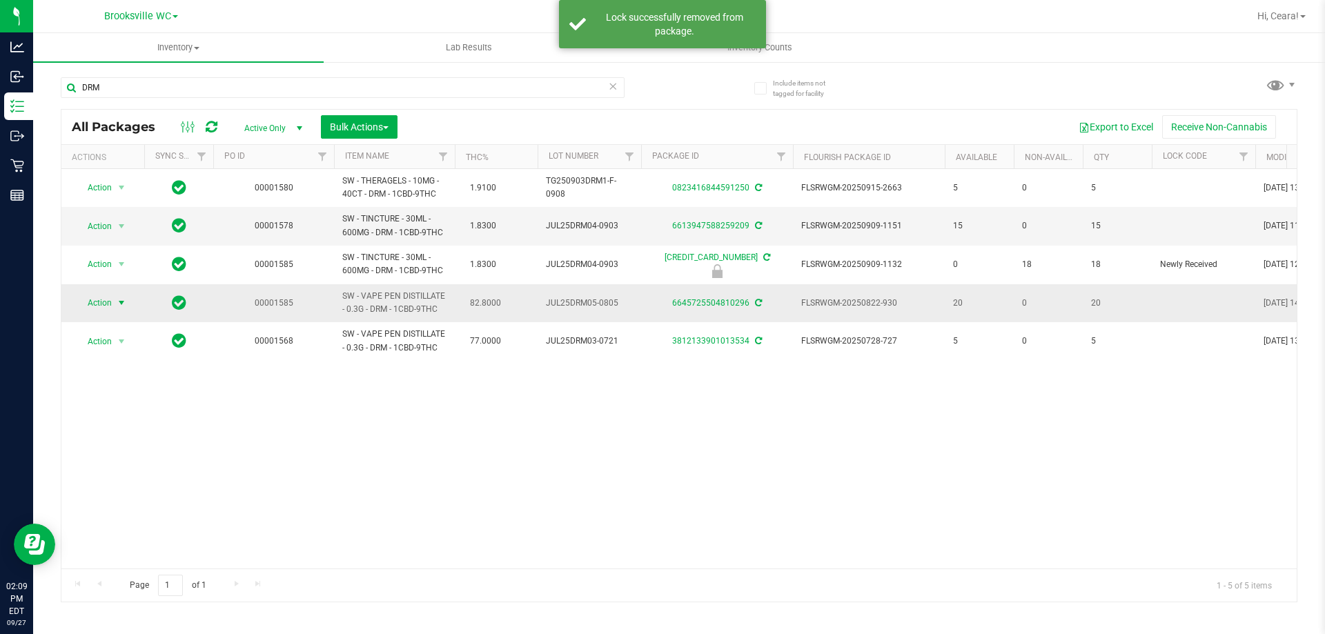
click at [121, 306] on span "select" at bounding box center [121, 303] width 11 height 11
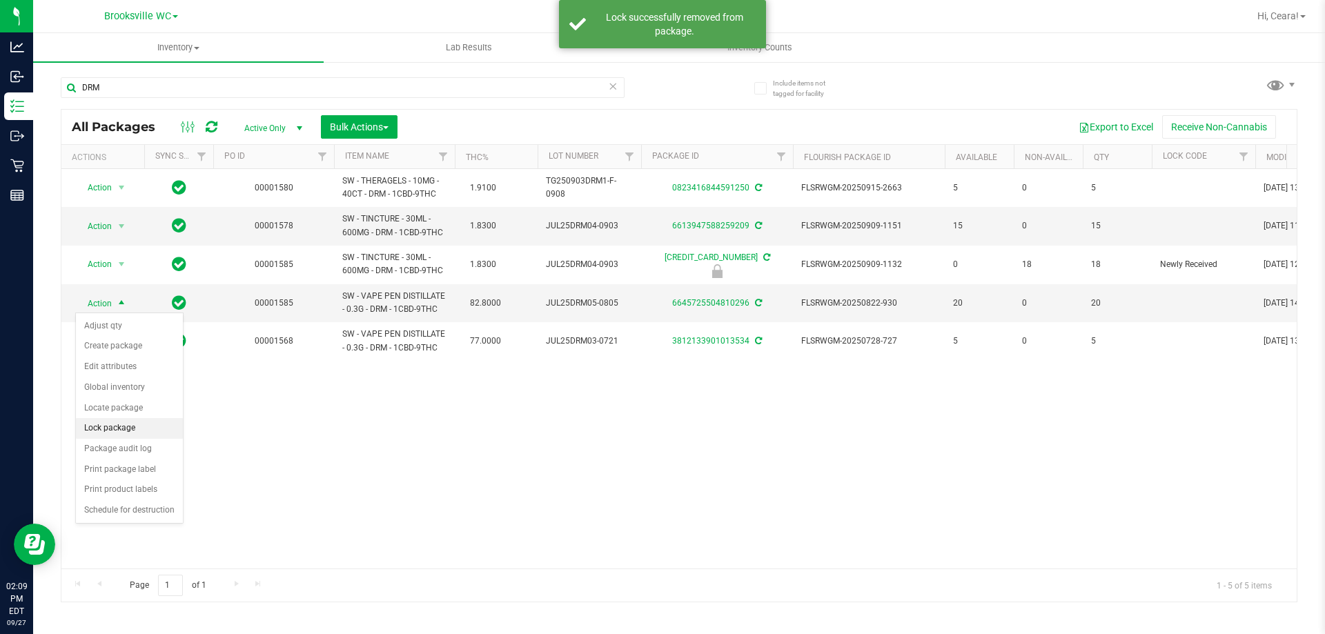
click at [138, 428] on li "Lock package" at bounding box center [129, 428] width 107 height 21
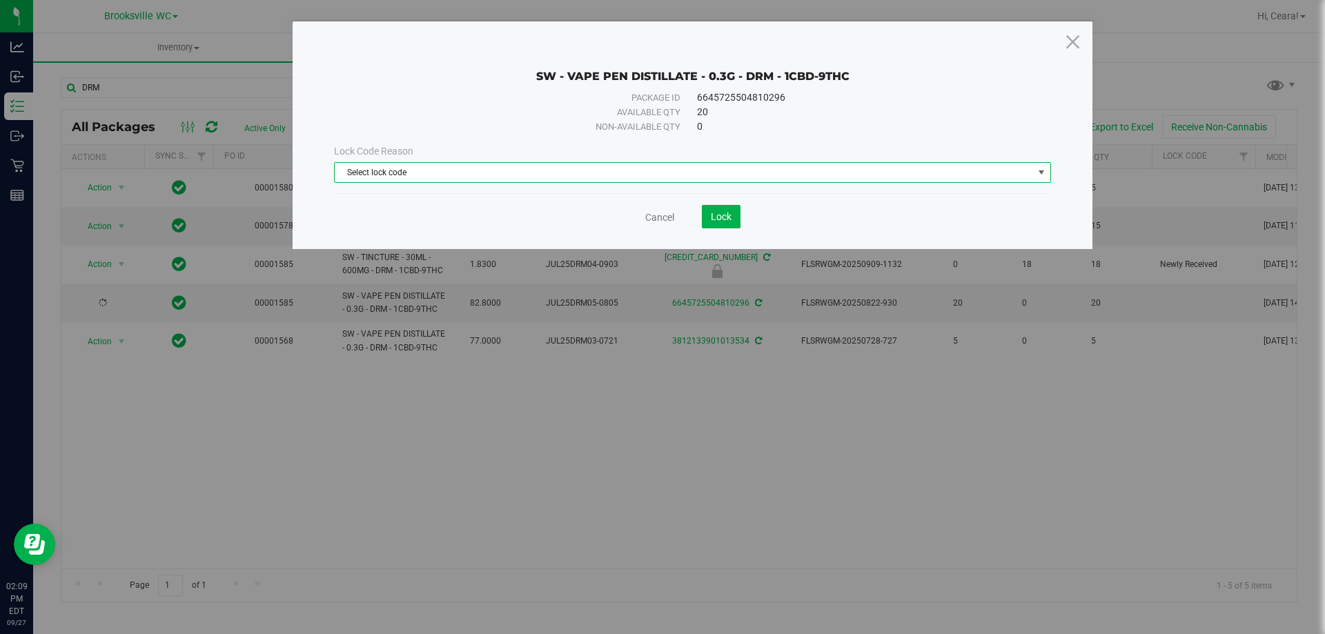
drag, startPoint x: 633, startPoint y: 171, endPoint x: 624, endPoint y: 175, distance: 9.6
click at [630, 171] on span "Select lock code" at bounding box center [684, 172] width 699 height 19
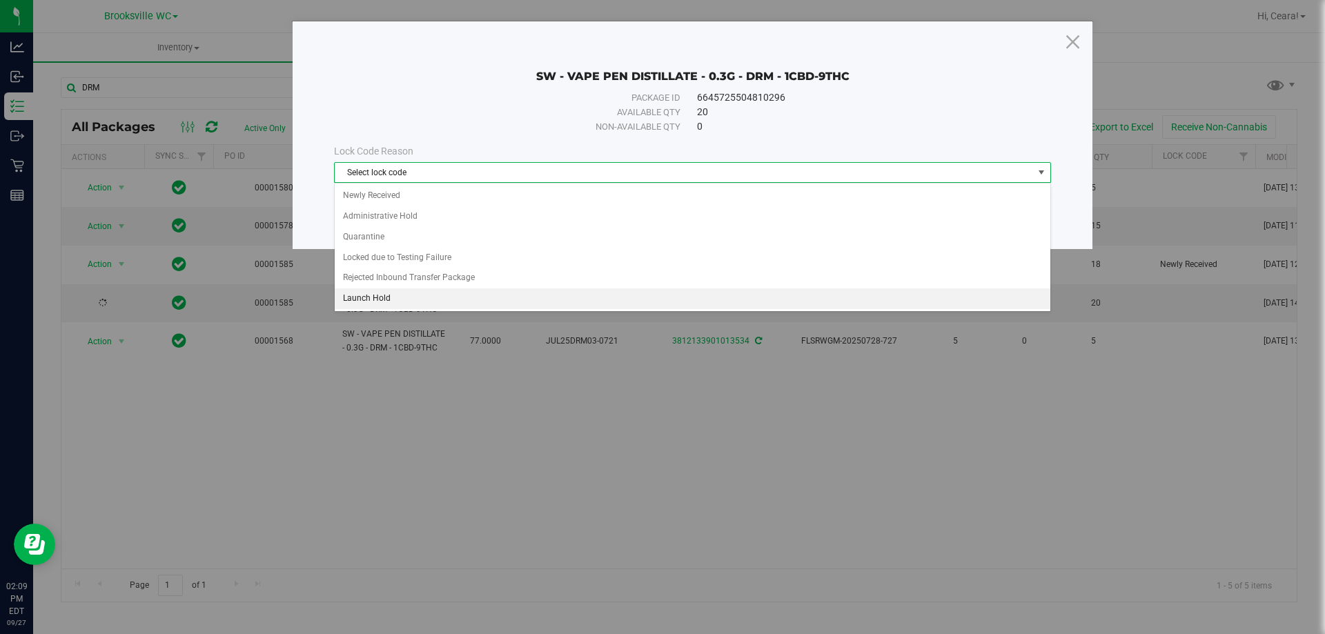
click at [395, 293] on li "Launch Hold" at bounding box center [693, 299] width 716 height 21
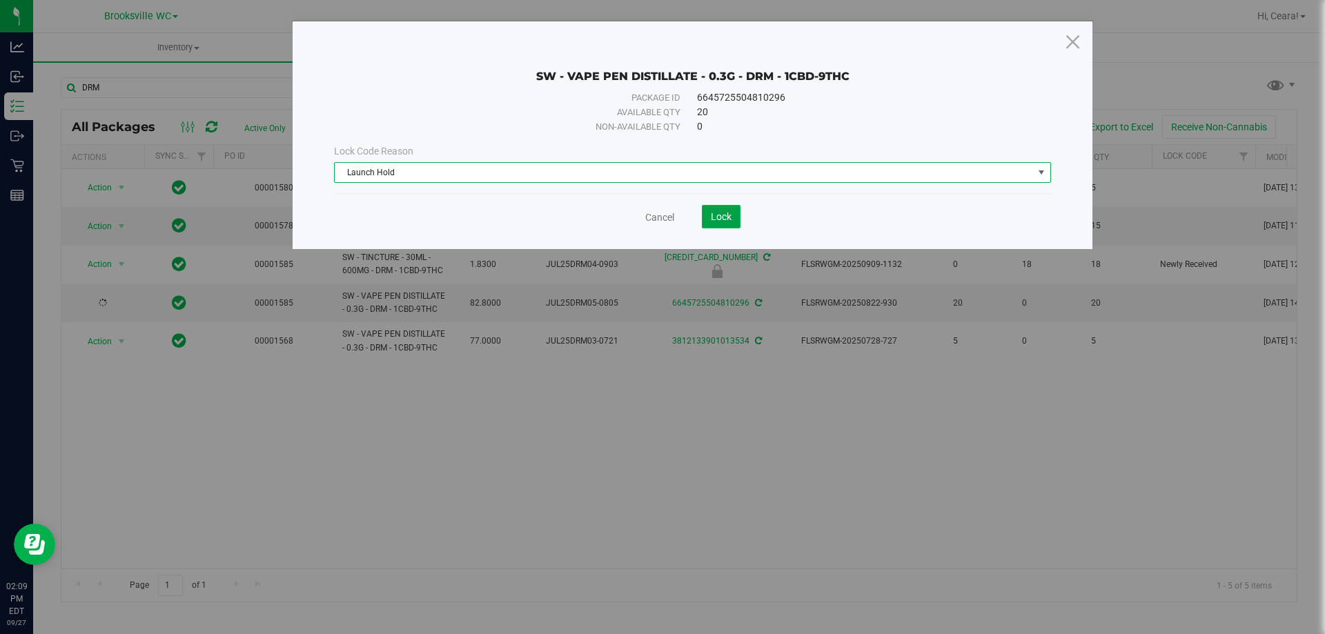
click at [661, 220] on span "Lock" at bounding box center [721, 216] width 21 height 11
